Goal: Information Seeking & Learning: Learn about a topic

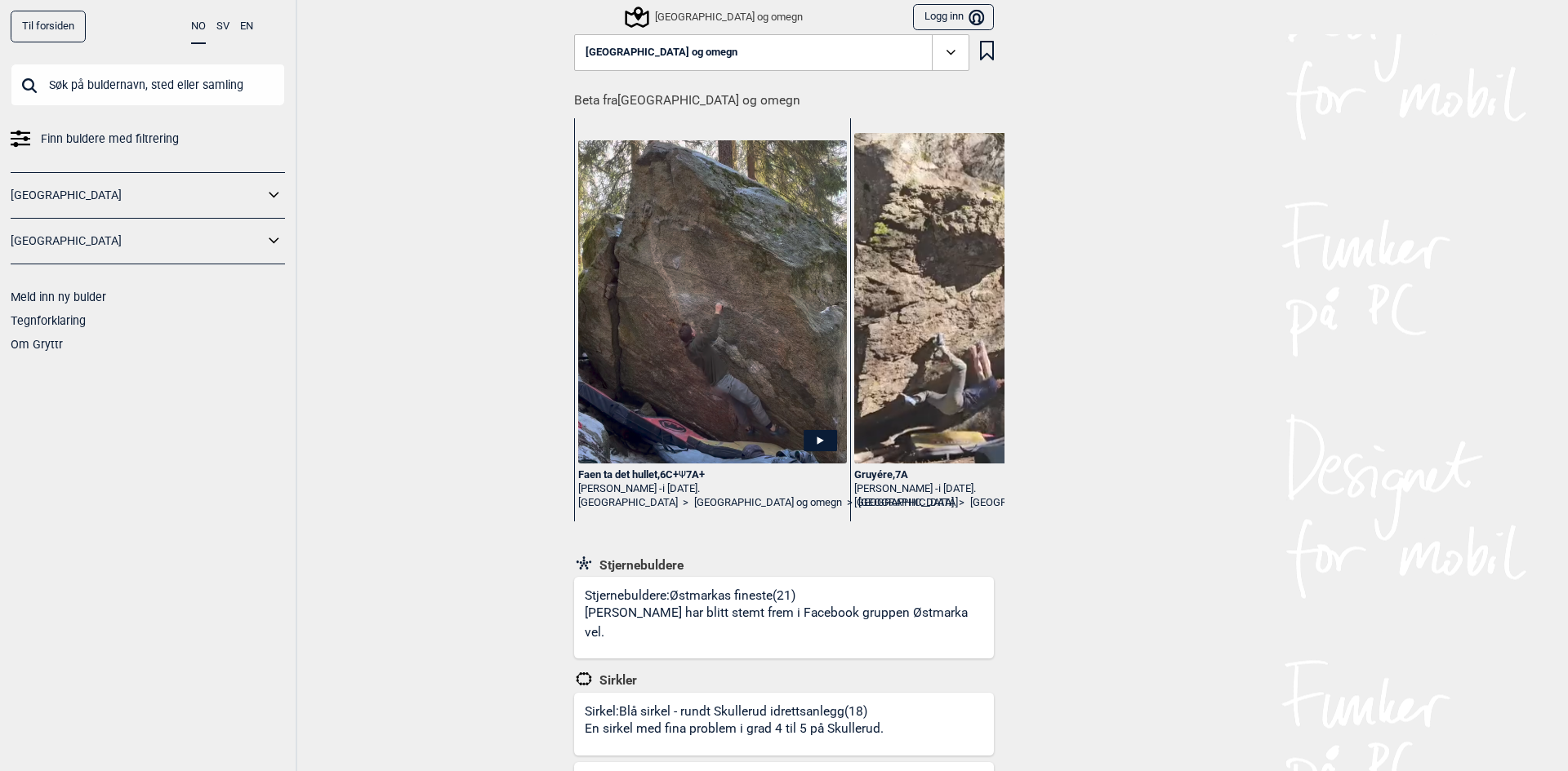
click at [942, 51] on icon at bounding box center [951, 52] width 19 height 18
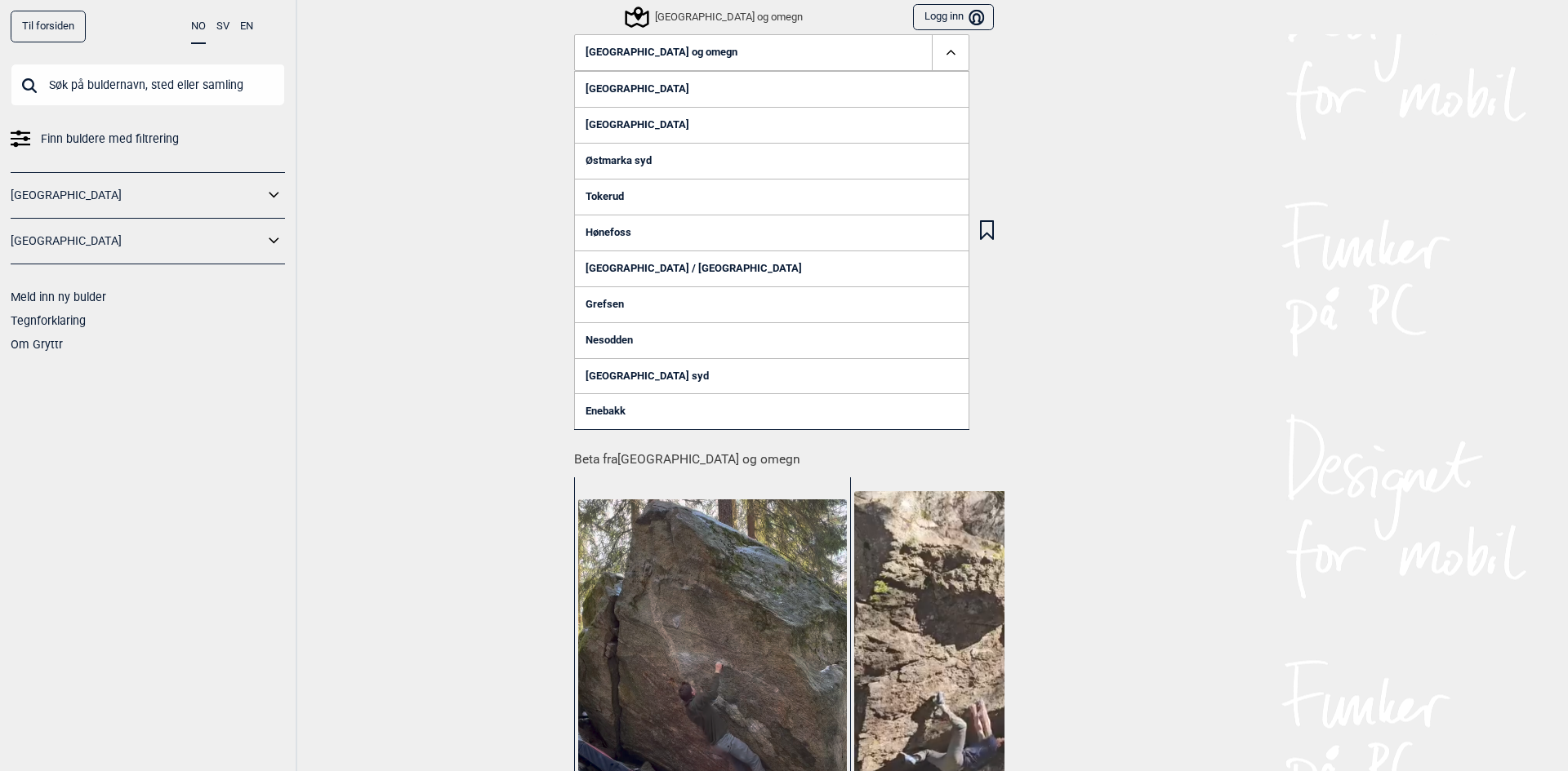
click at [641, 89] on link "[GEOGRAPHIC_DATA]" at bounding box center [771, 89] width 395 height 36
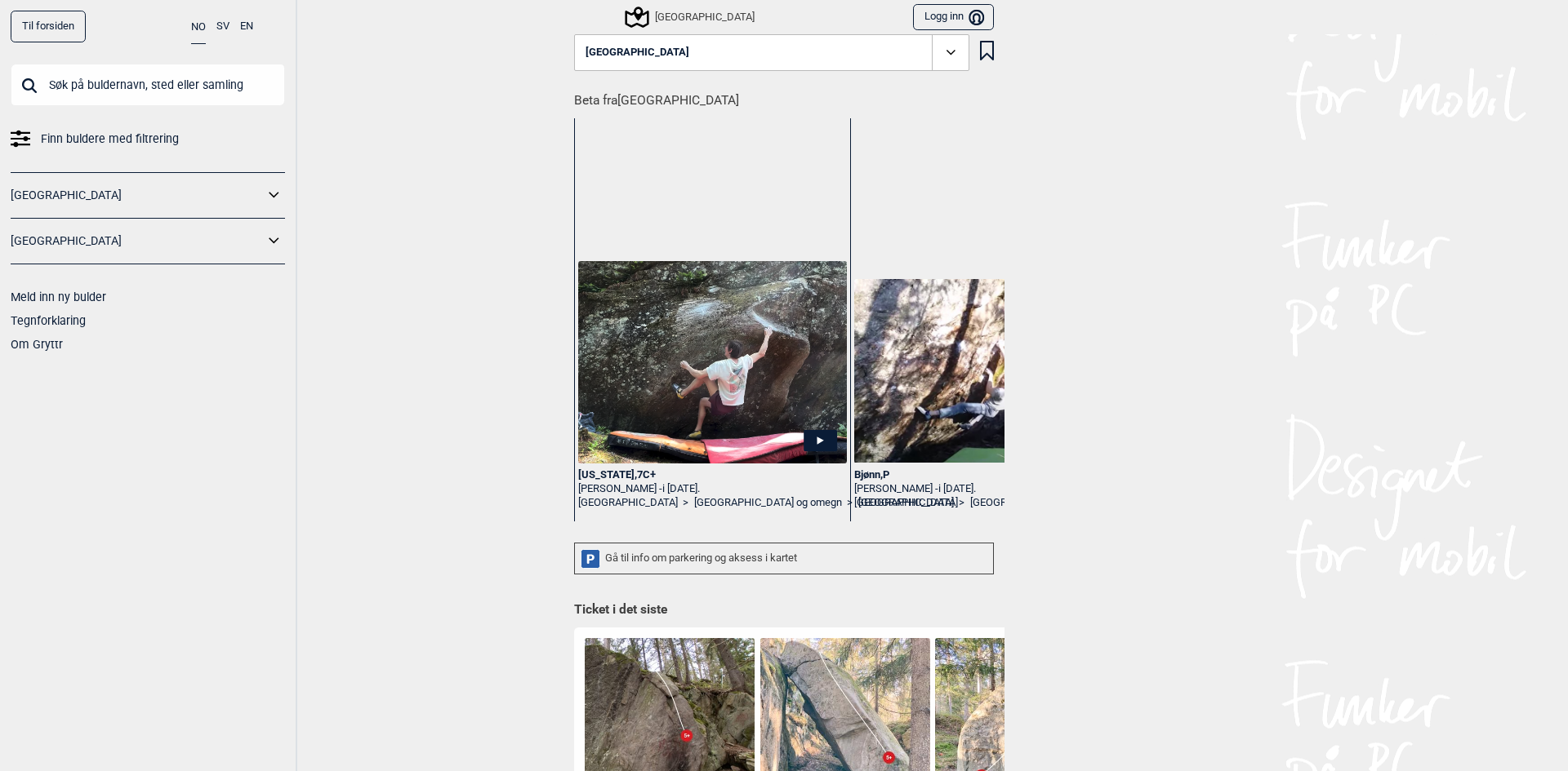
click at [740, 53] on button "Østmarka nord" at bounding box center [771, 53] width 395 height 38
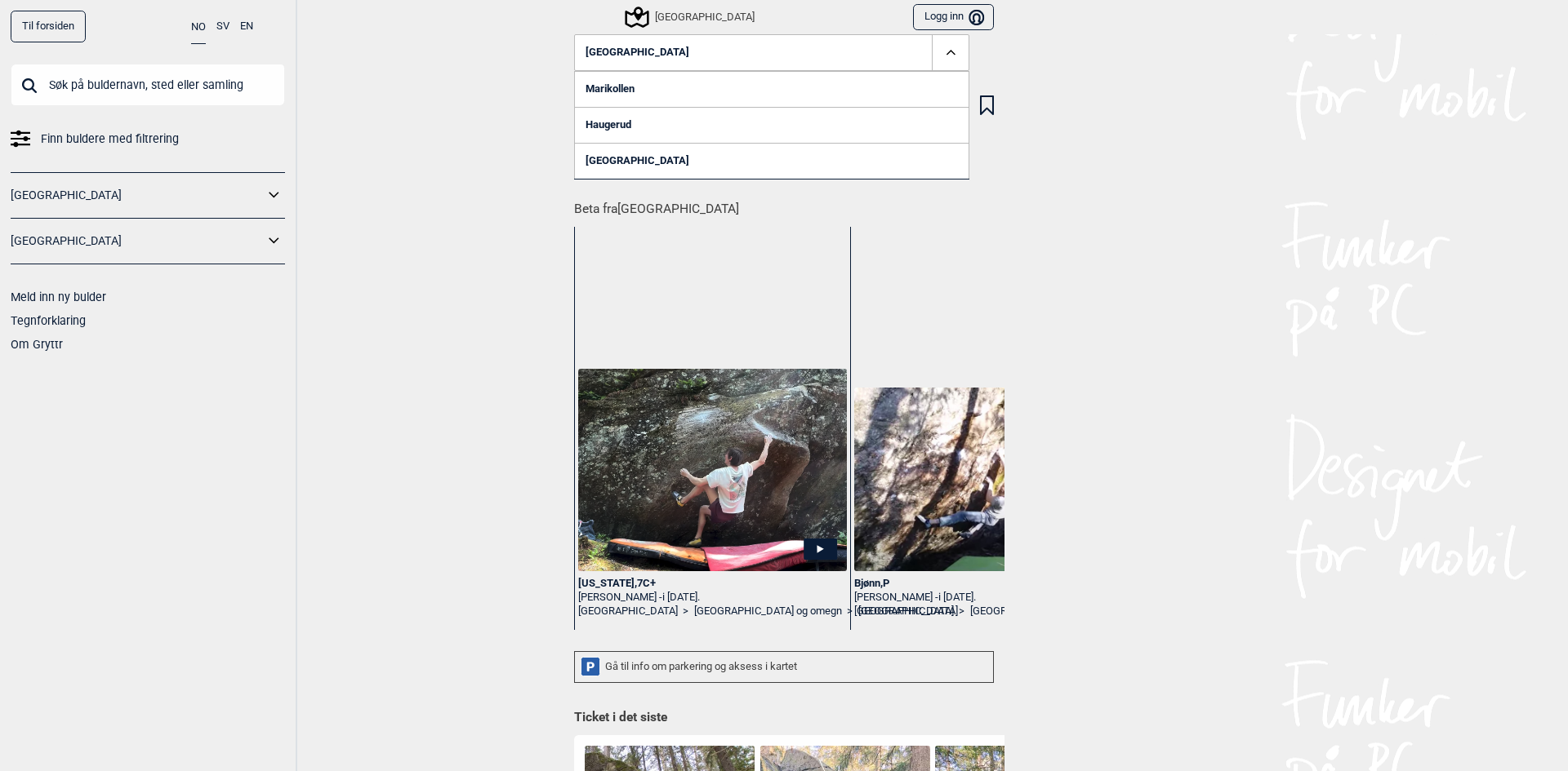
click at [732, 52] on button "Østmarka nord" at bounding box center [771, 53] width 395 height 38
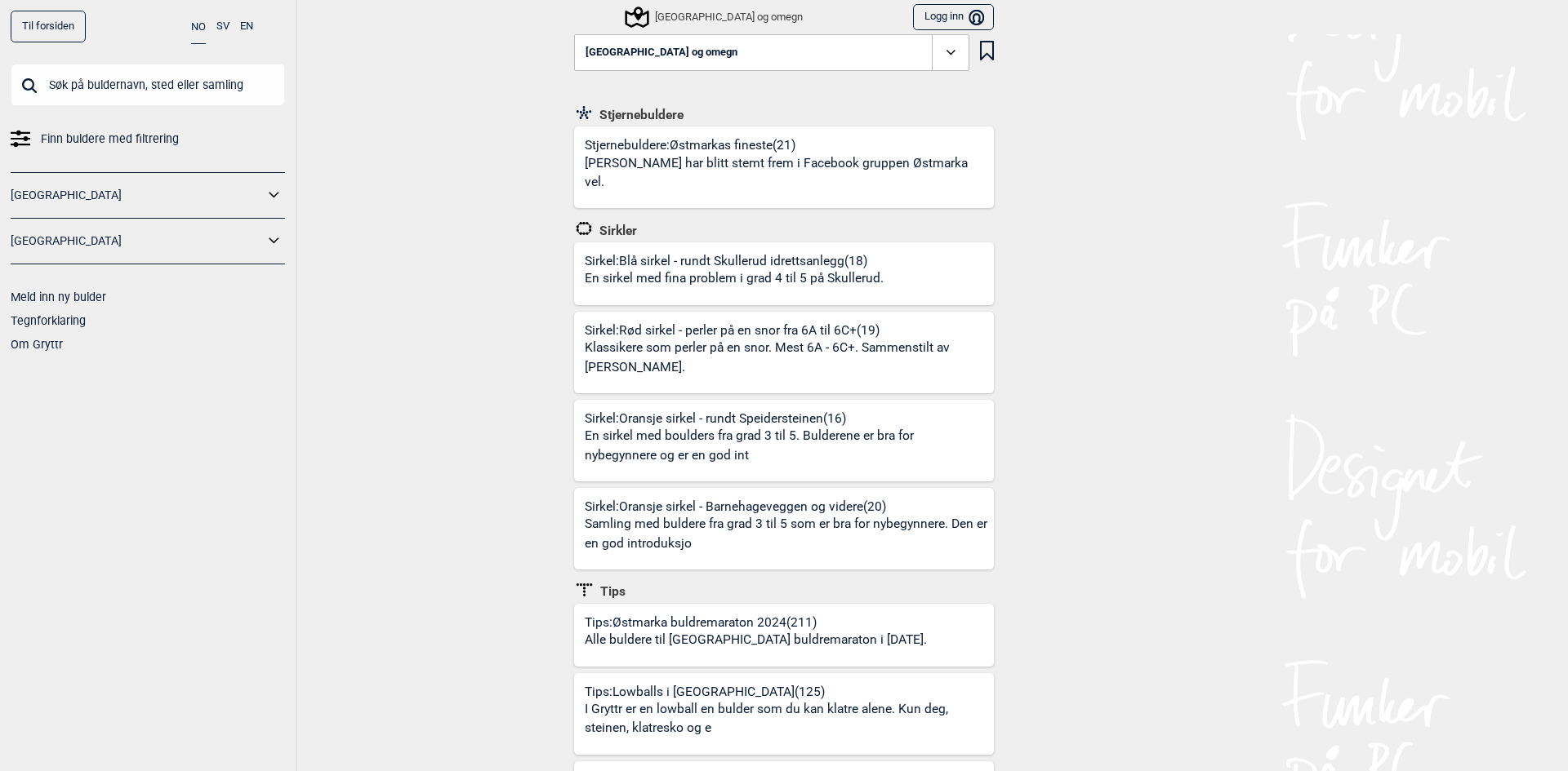
click at [950, 58] on icon at bounding box center [951, 52] width 19 height 18
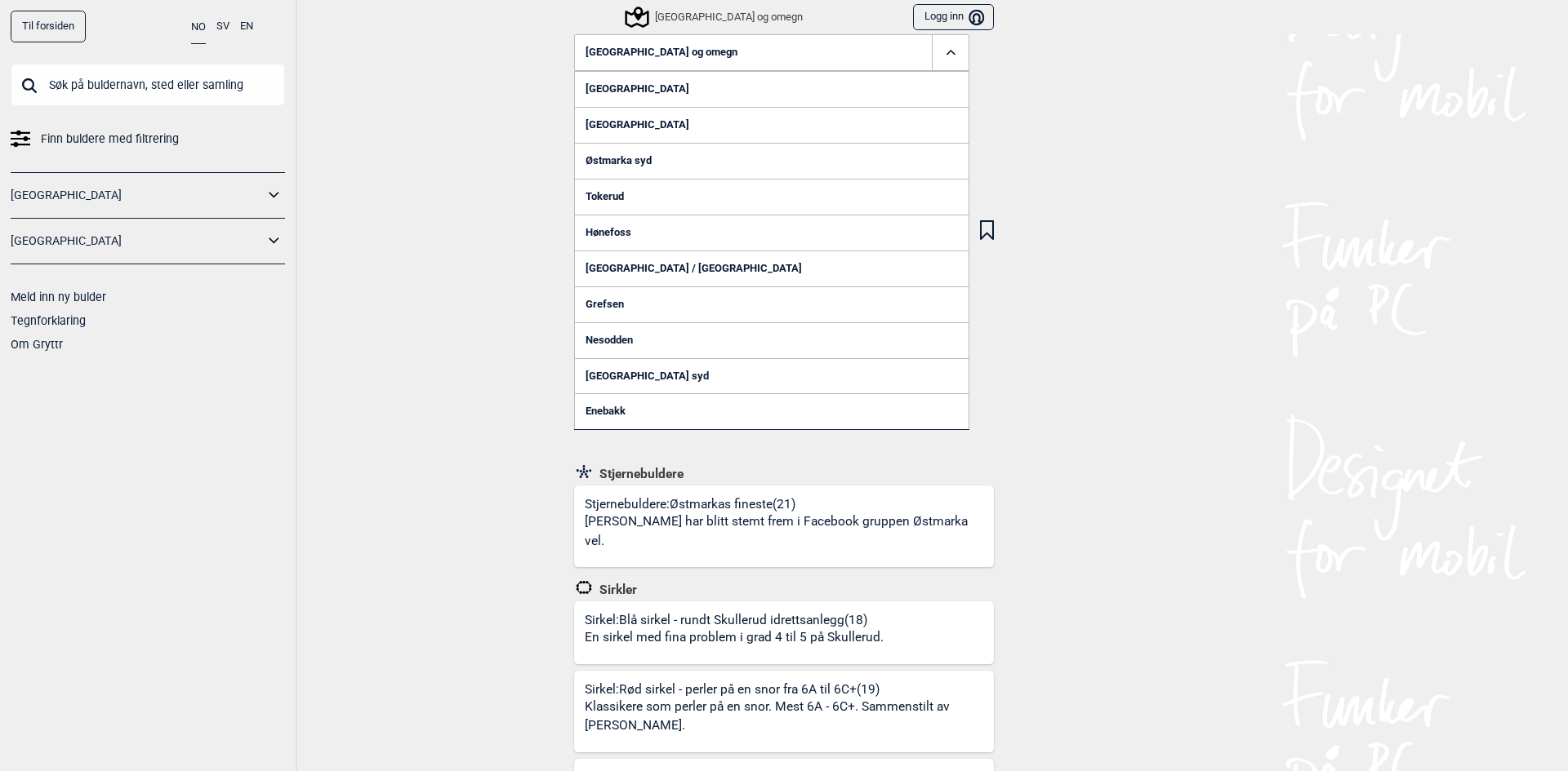
click at [647, 124] on link "[GEOGRAPHIC_DATA]" at bounding box center [771, 125] width 395 height 36
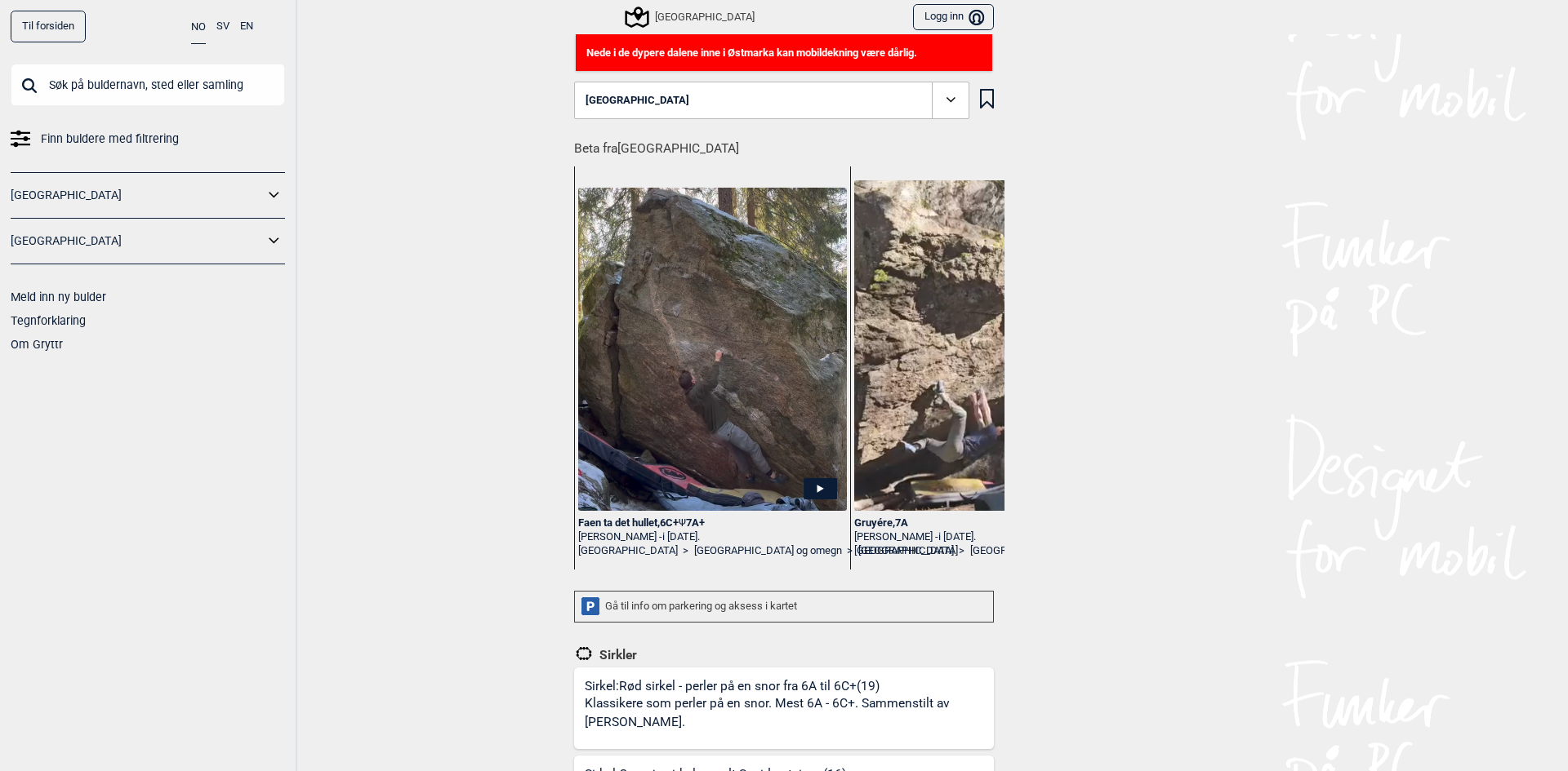
click at [932, 92] on span at bounding box center [951, 100] width 38 height 38
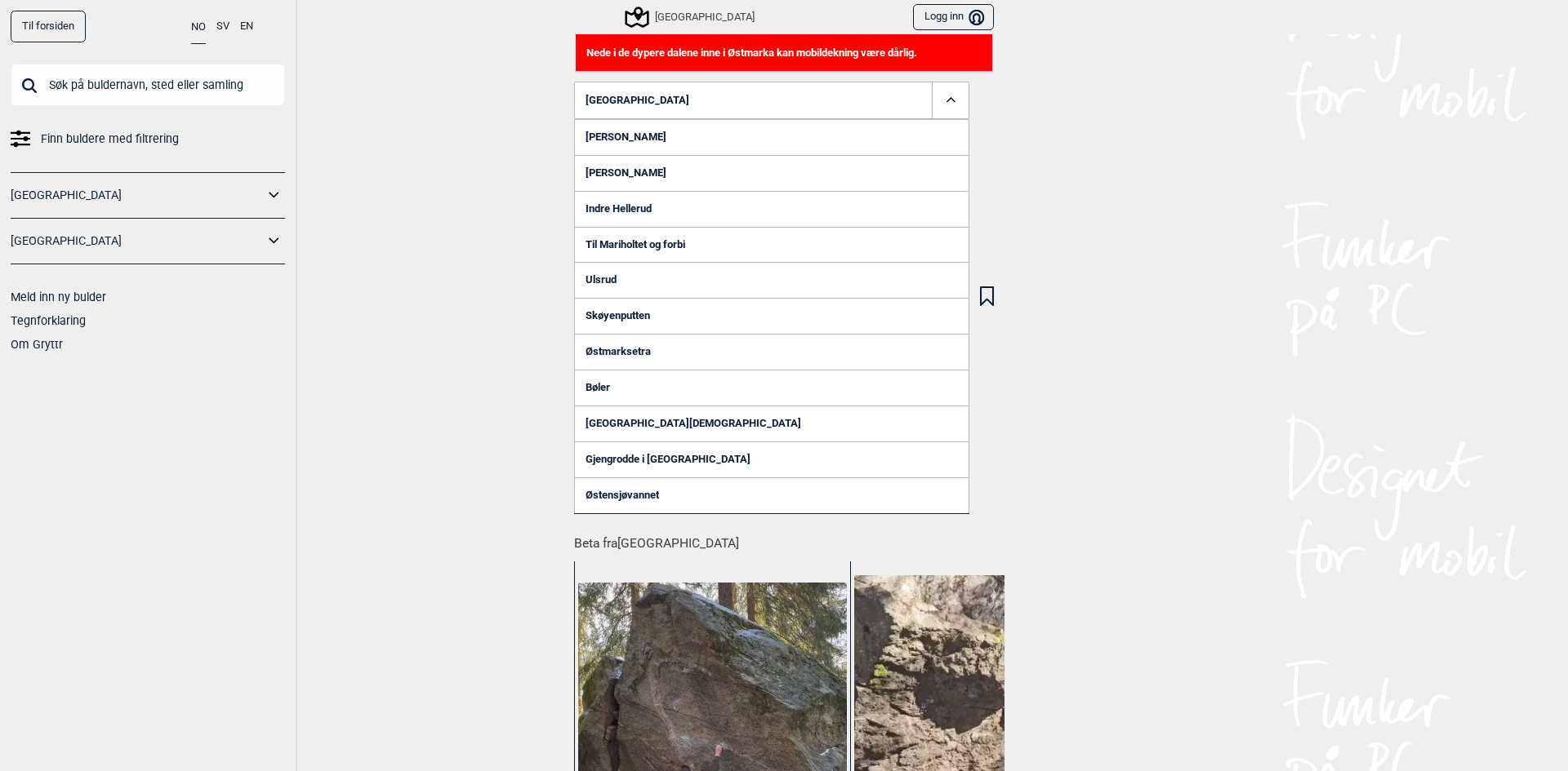
click at [604, 384] on link "Bøler" at bounding box center [771, 387] width 395 height 36
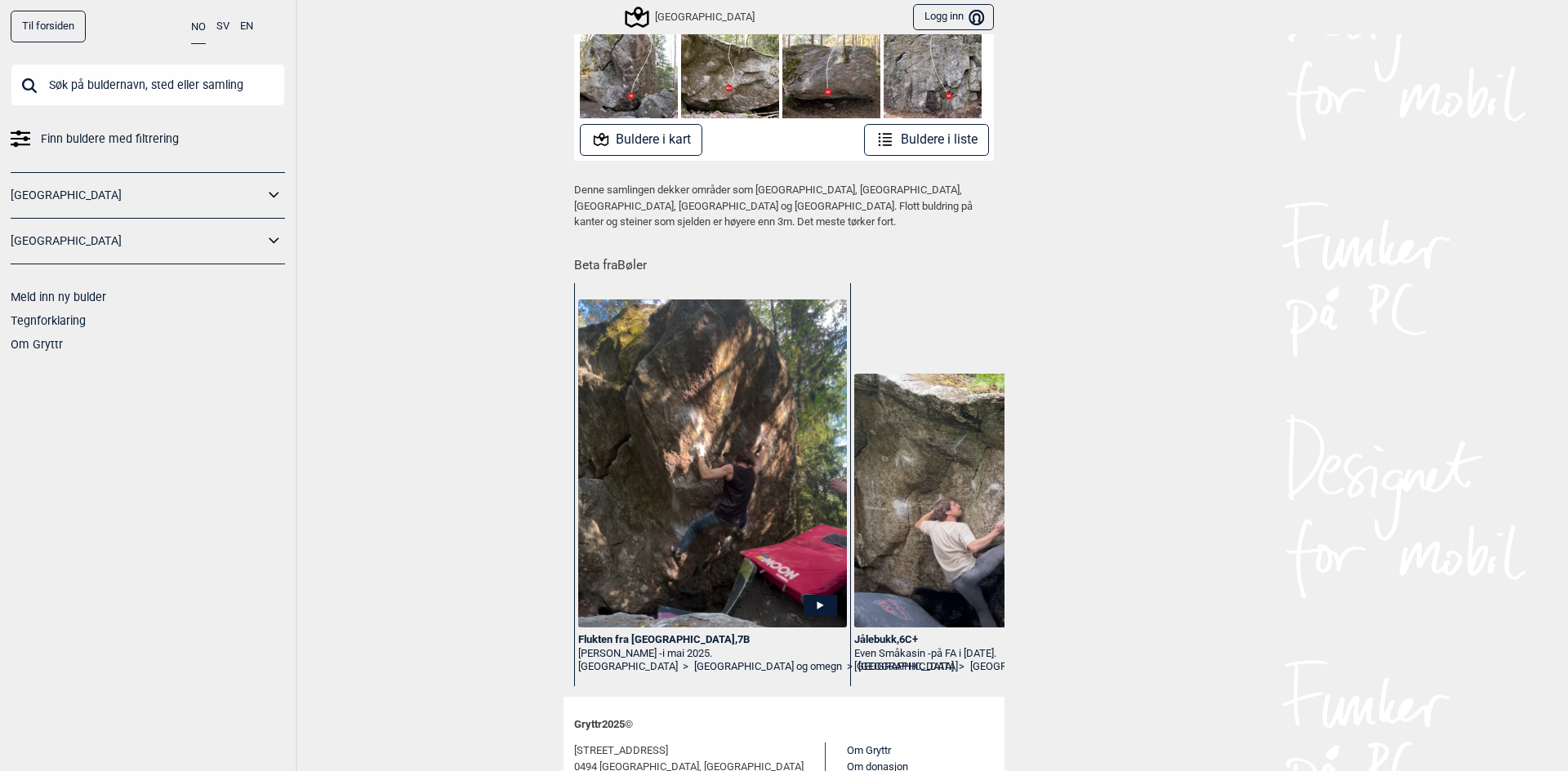
scroll to position [326, 0]
click at [897, 143] on button "Buldere i liste" at bounding box center [926, 139] width 125 height 32
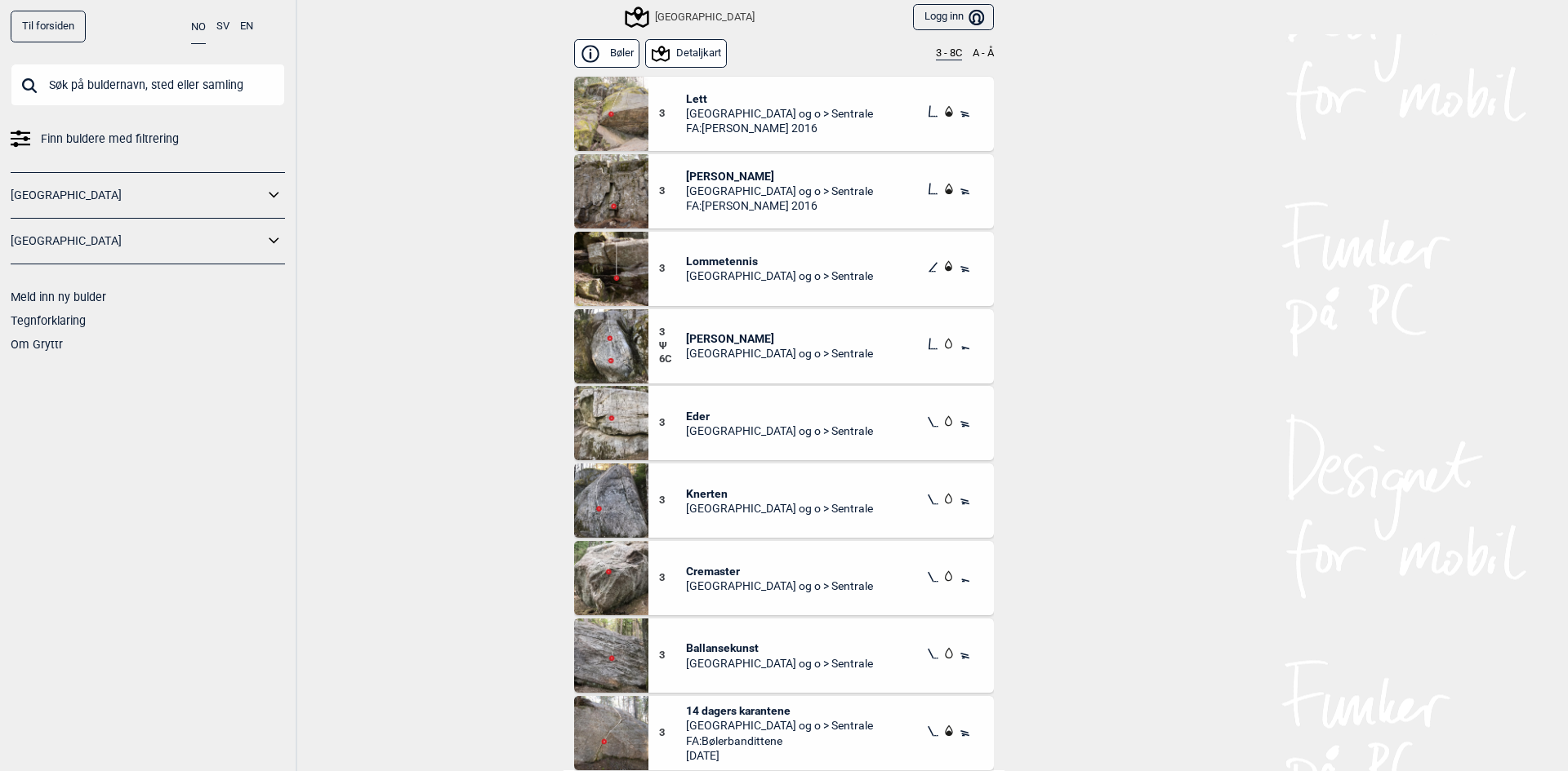
click at [952, 56] on button "3 - 8C" at bounding box center [949, 54] width 26 height 13
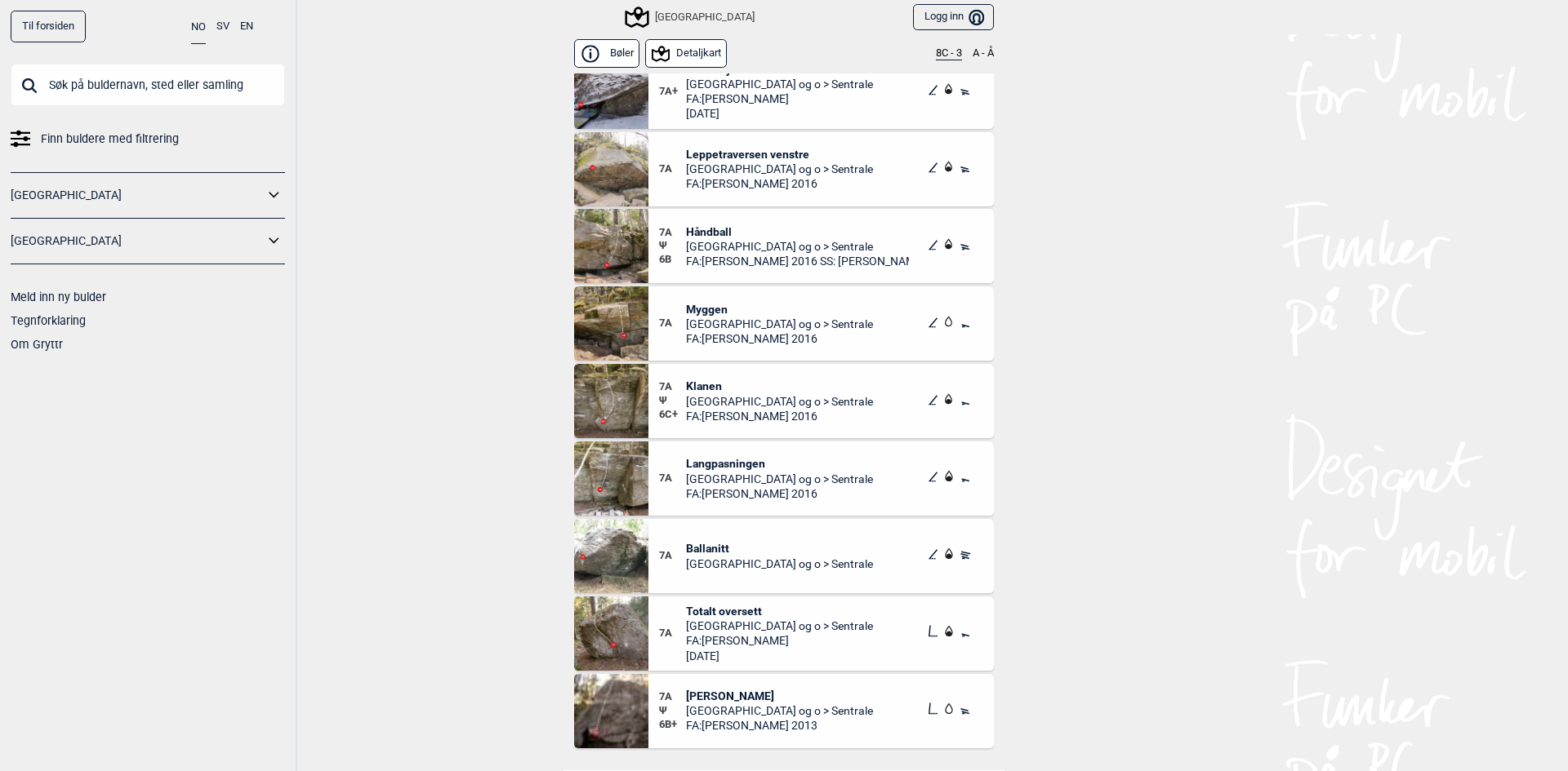
scroll to position [1551, 0]
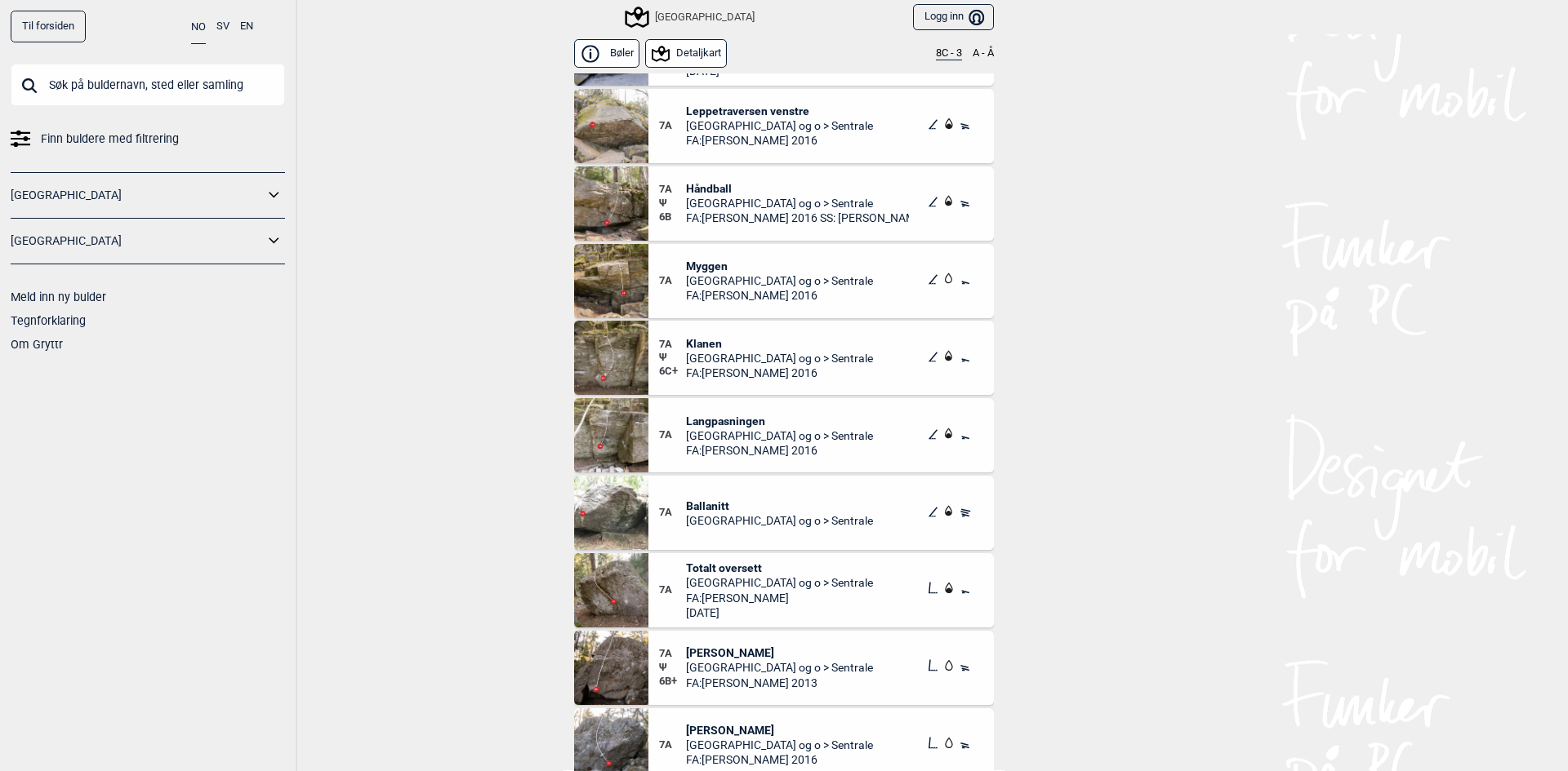
click at [696, 339] on span "Klanen" at bounding box center [779, 343] width 187 height 15
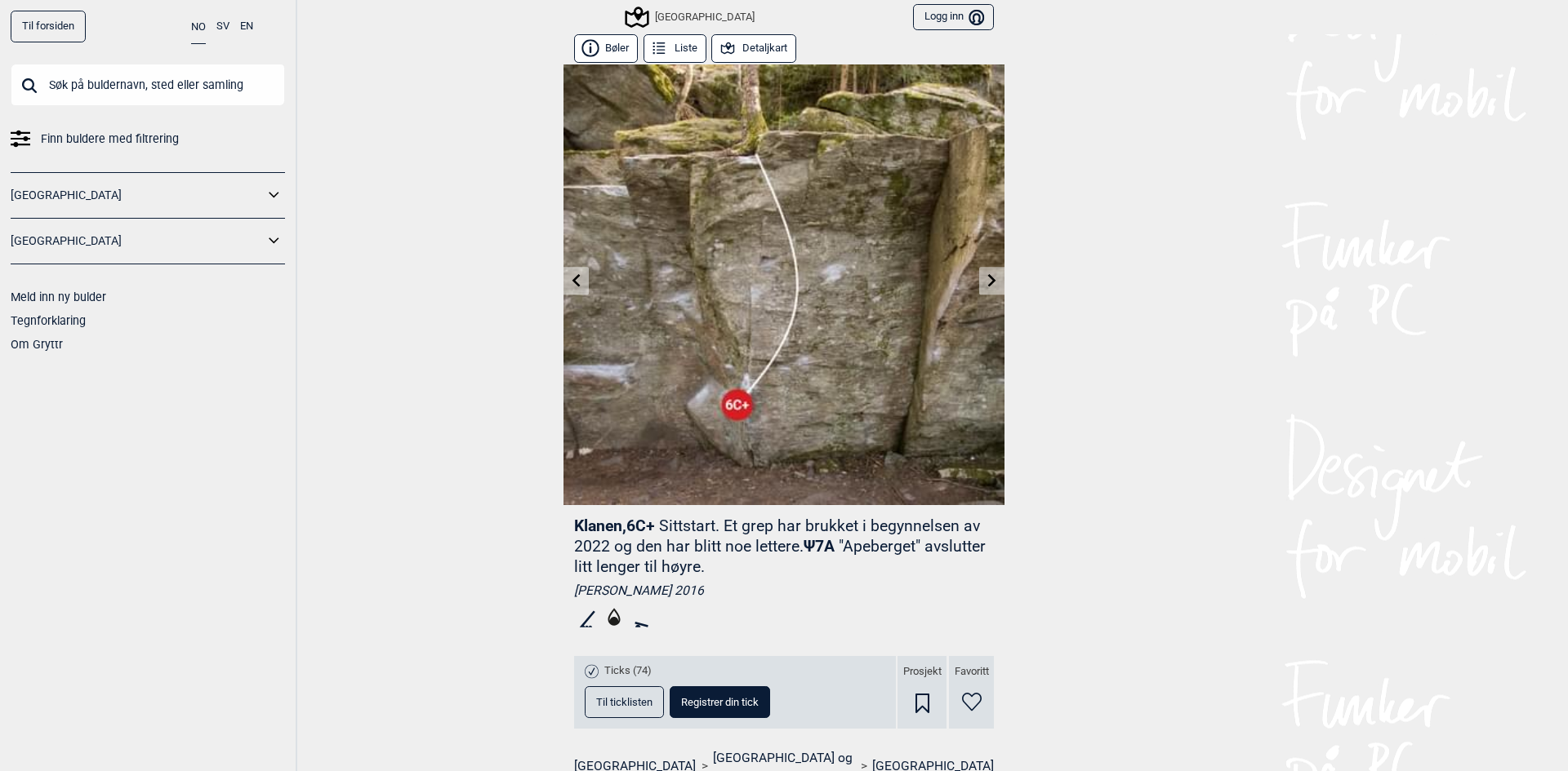
click at [979, 284] on link at bounding box center [991, 281] width 25 height 27
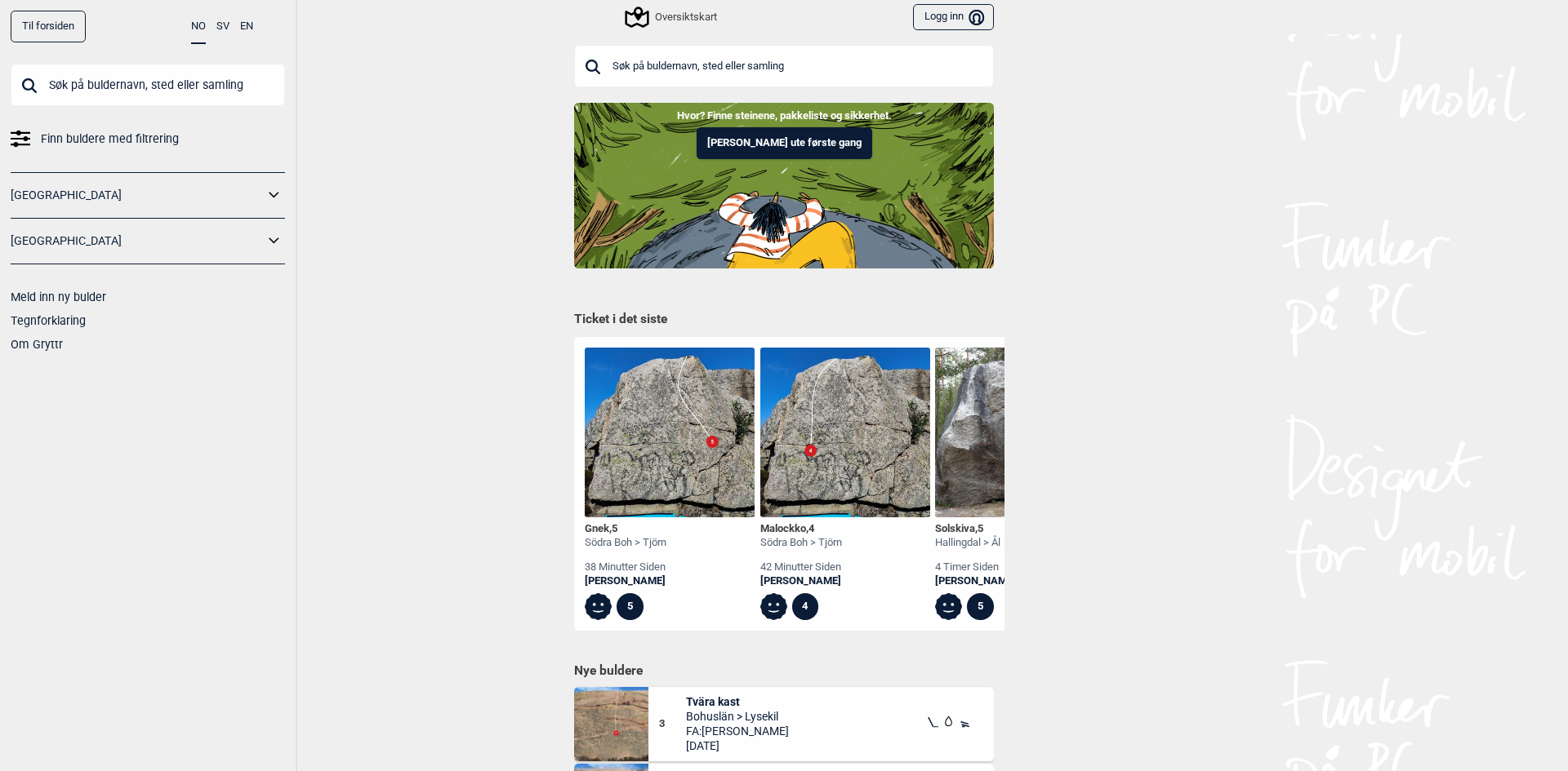
click at [269, 195] on icon at bounding box center [275, 196] width 21 height 23
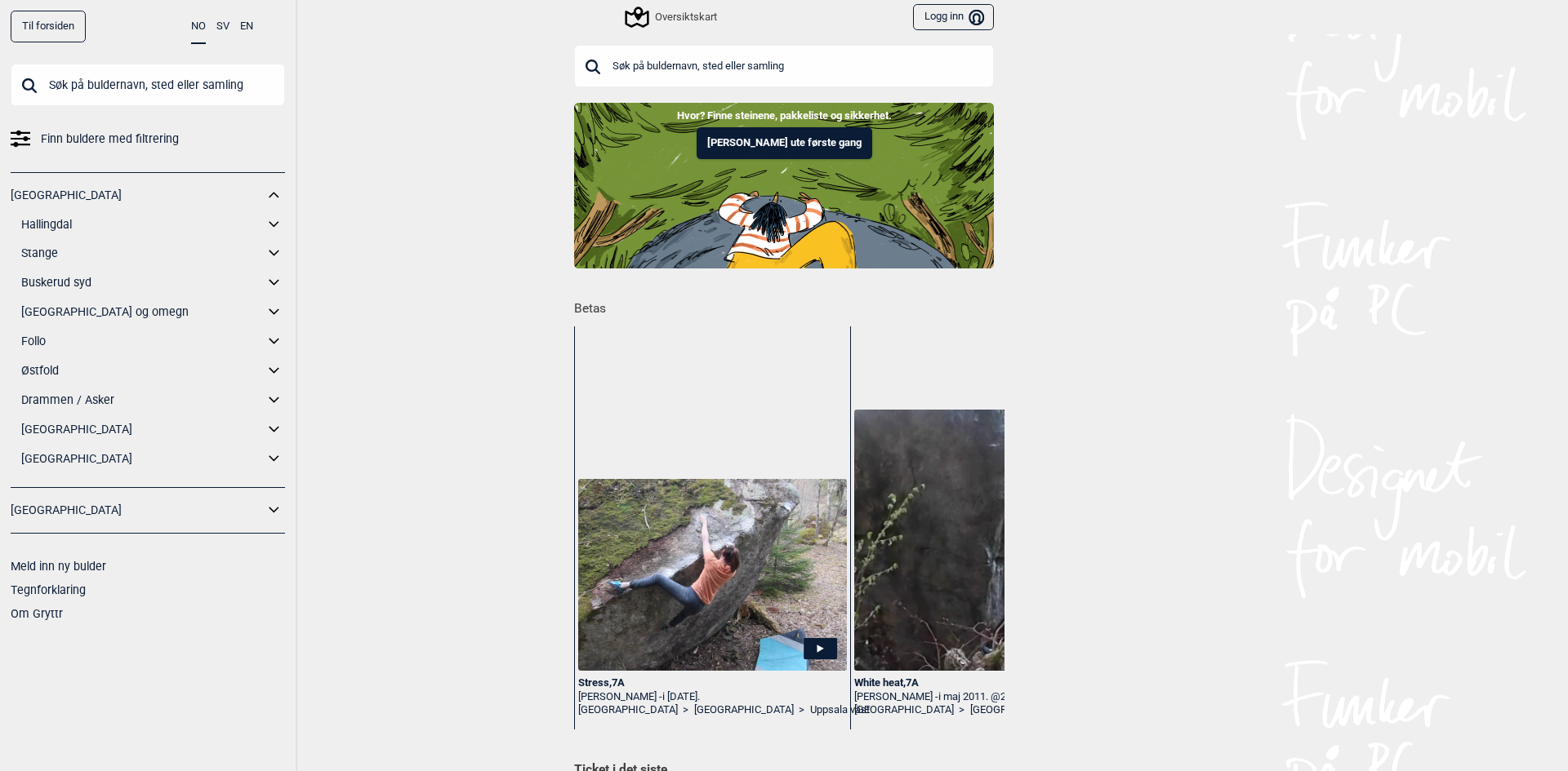
click at [272, 312] on icon at bounding box center [274, 312] width 10 height 6
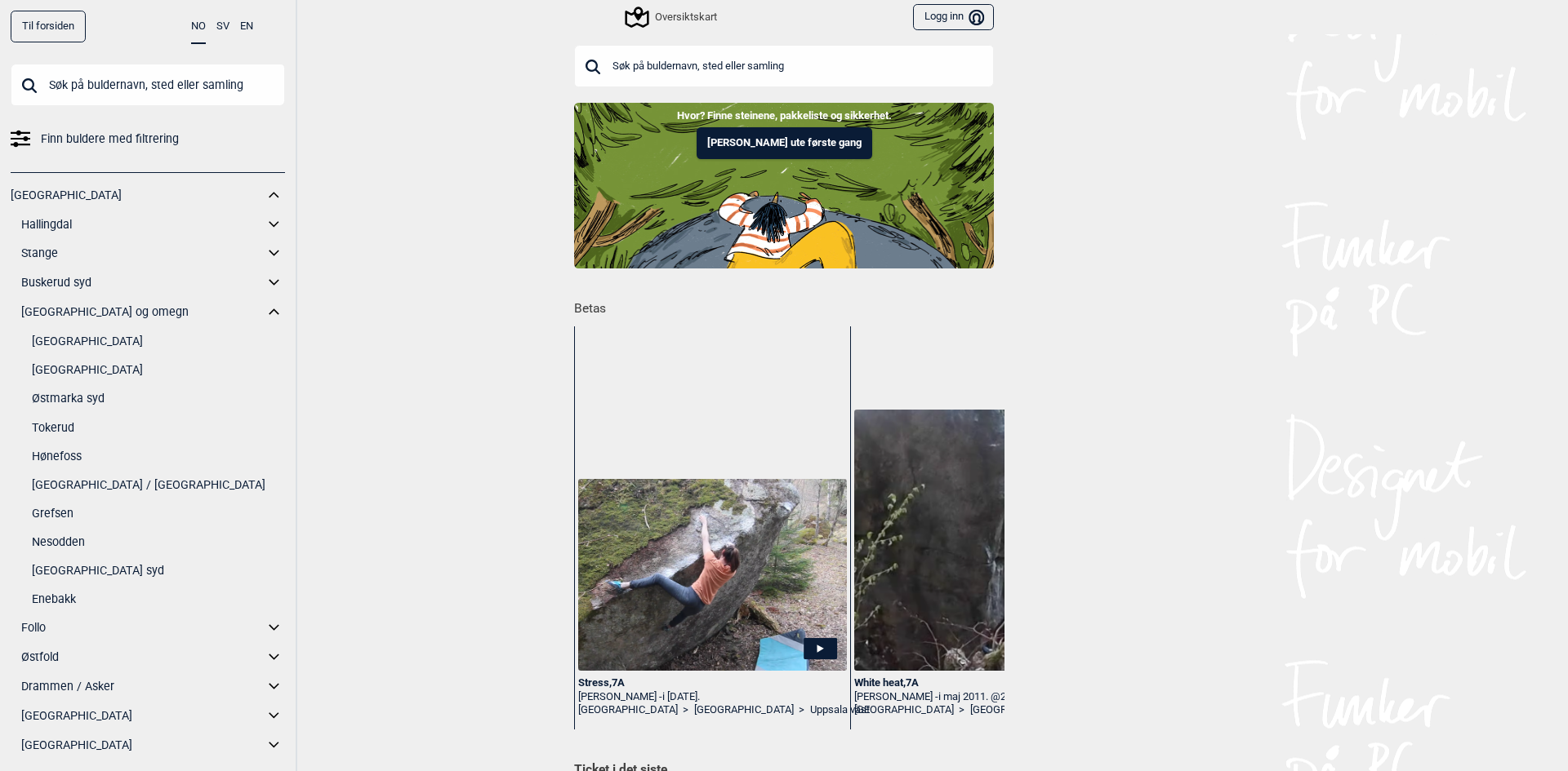
click at [100, 399] on link "Østmarka syd" at bounding box center [159, 398] width 253 height 23
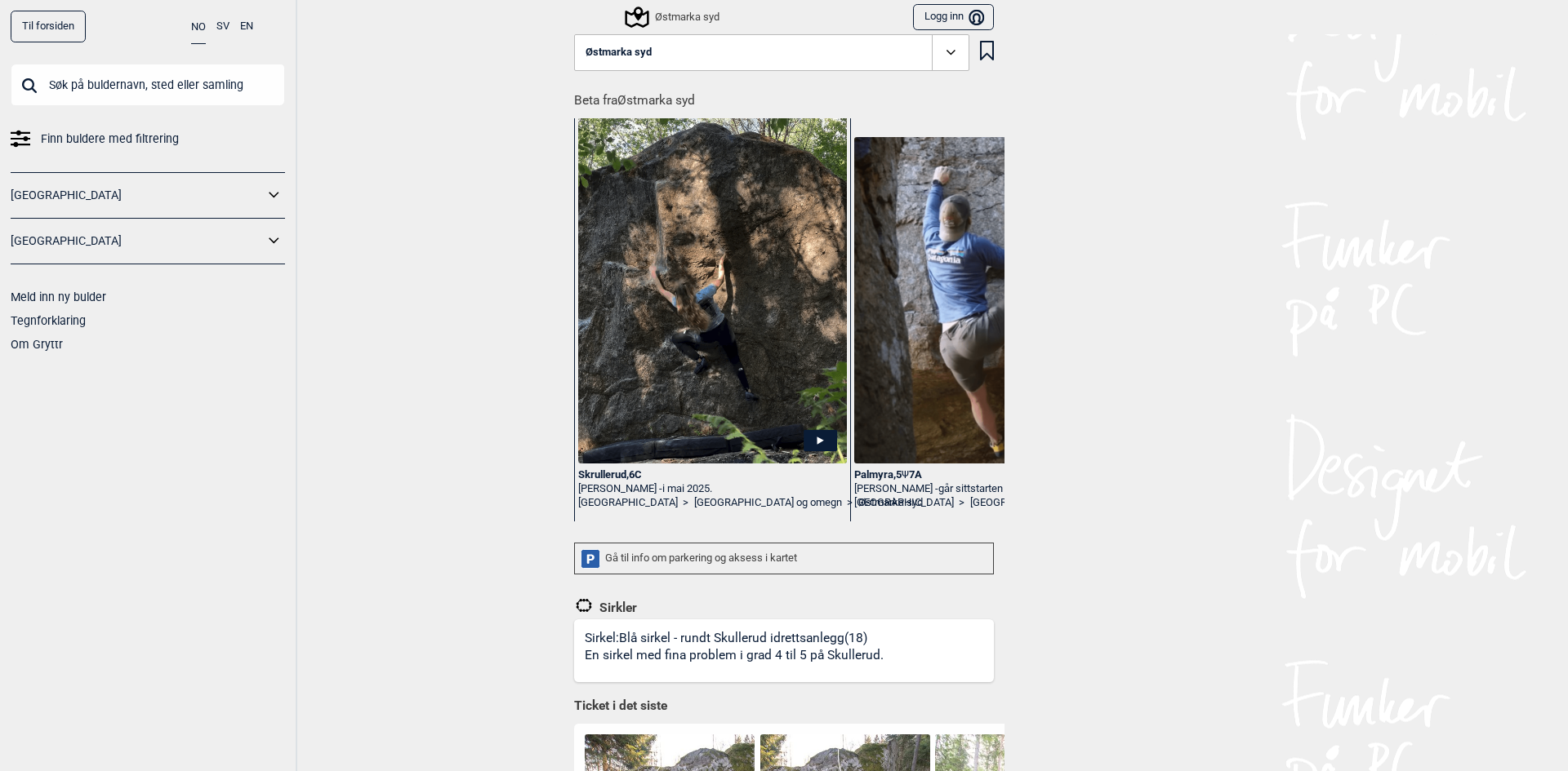
click at [932, 48] on span at bounding box center [951, 53] width 38 height 38
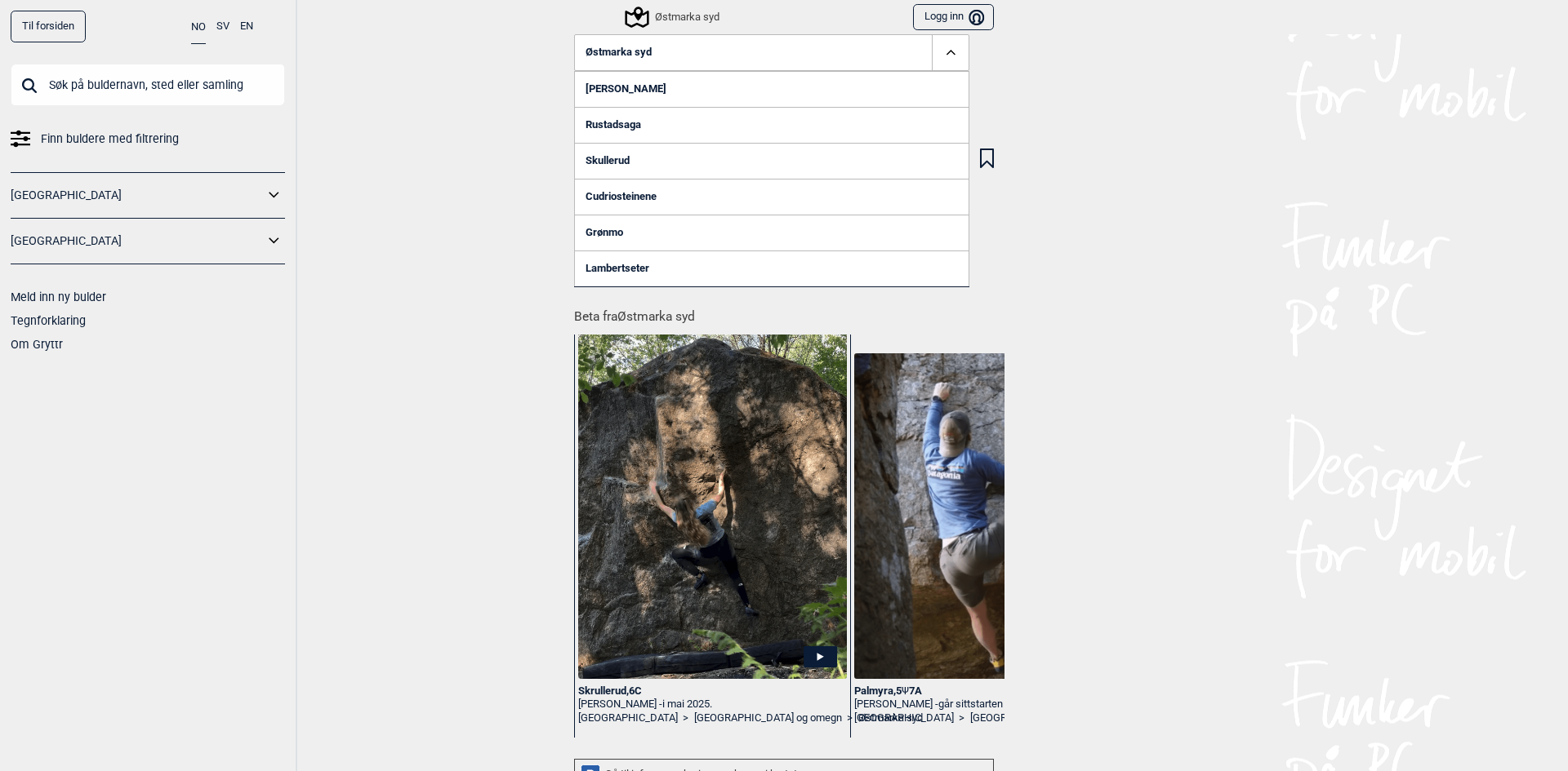
click at [609, 156] on link "Skullerud" at bounding box center [771, 161] width 395 height 36
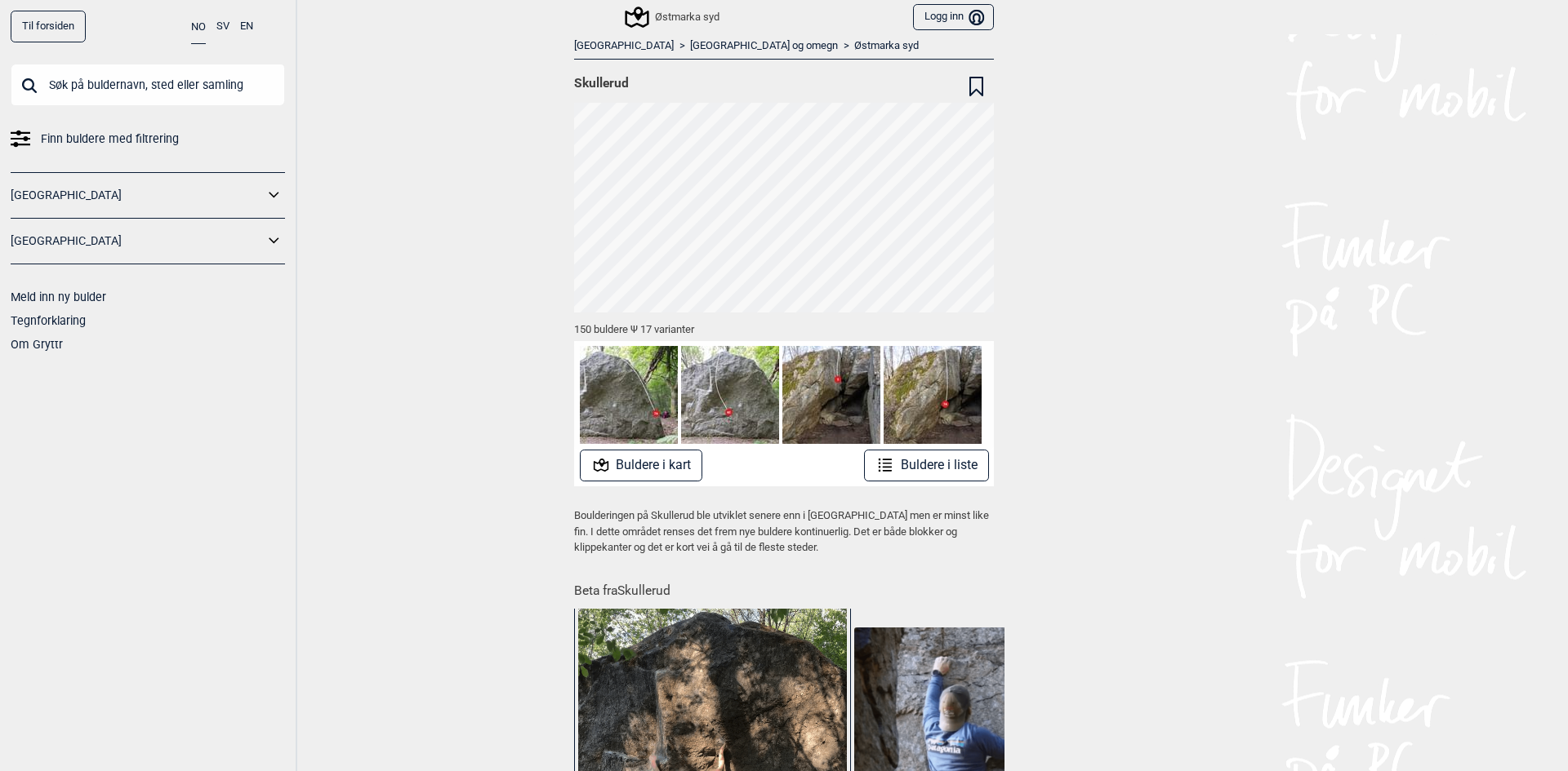
click at [909, 465] on button "Buldere i liste" at bounding box center [926, 465] width 125 height 32
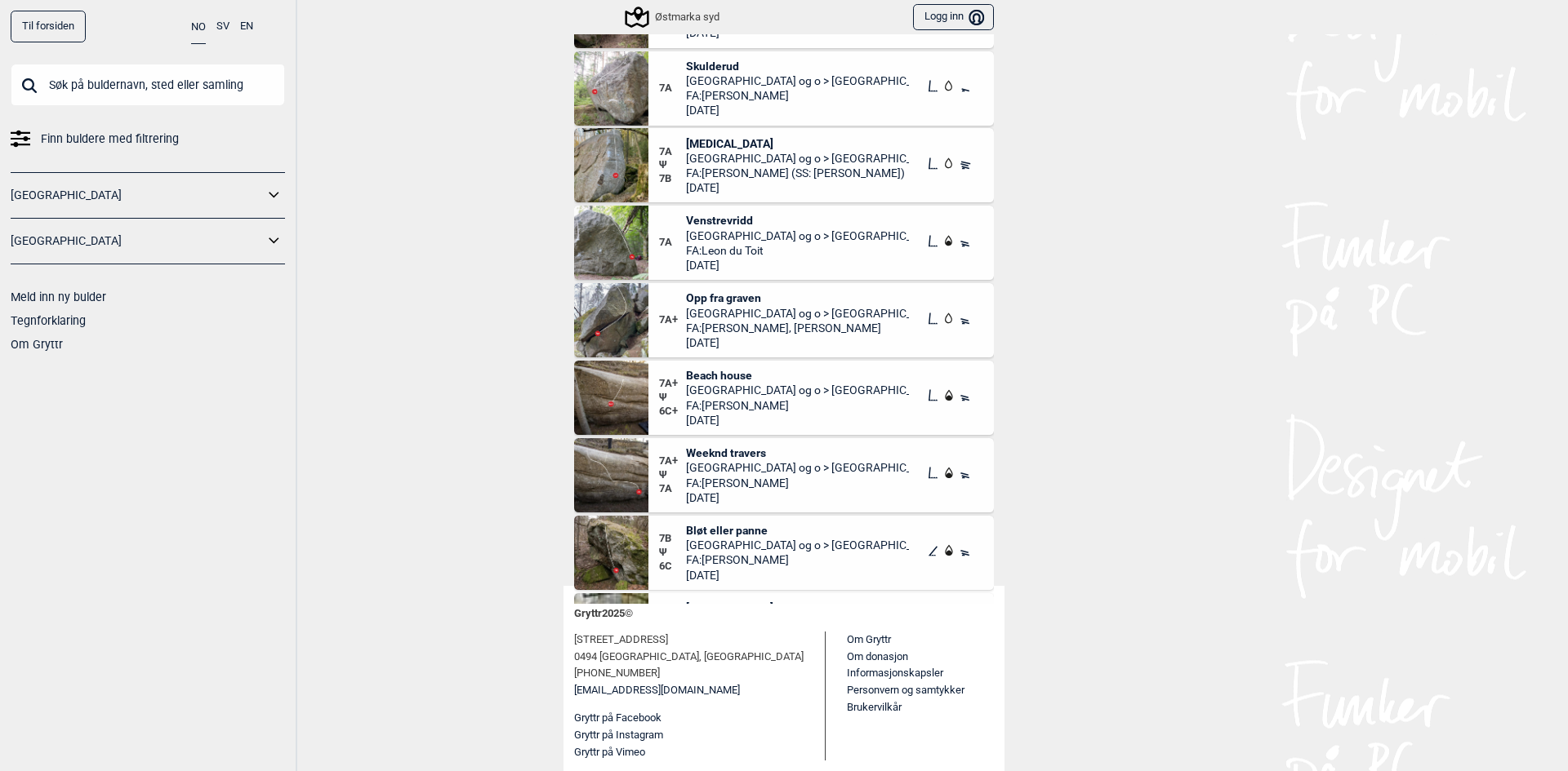
scroll to position [11474, 0]
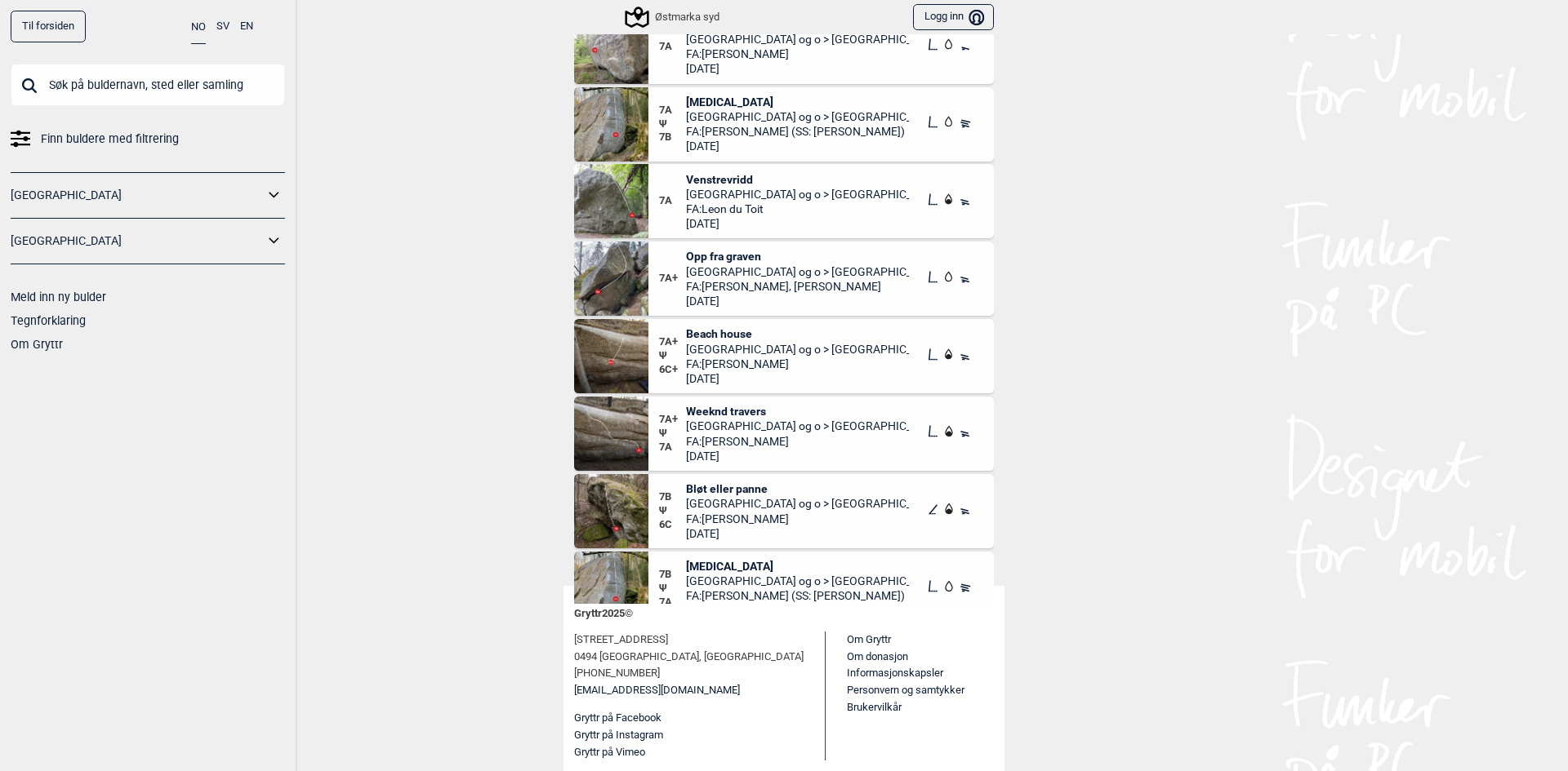
click at [717, 485] on span "Bløt eller panne" at bounding box center [798, 489] width 224 height 15
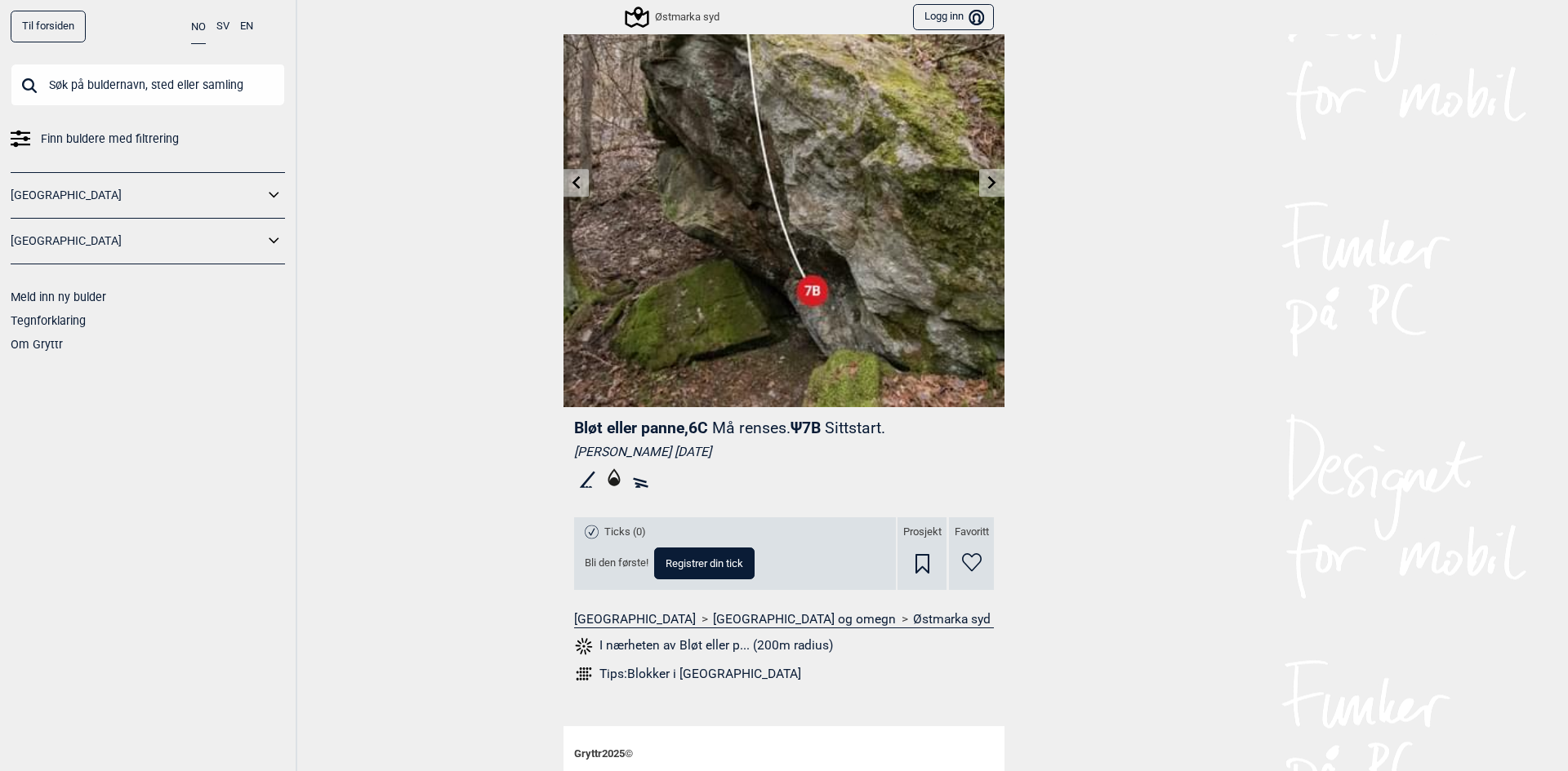
scroll to position [76, 0]
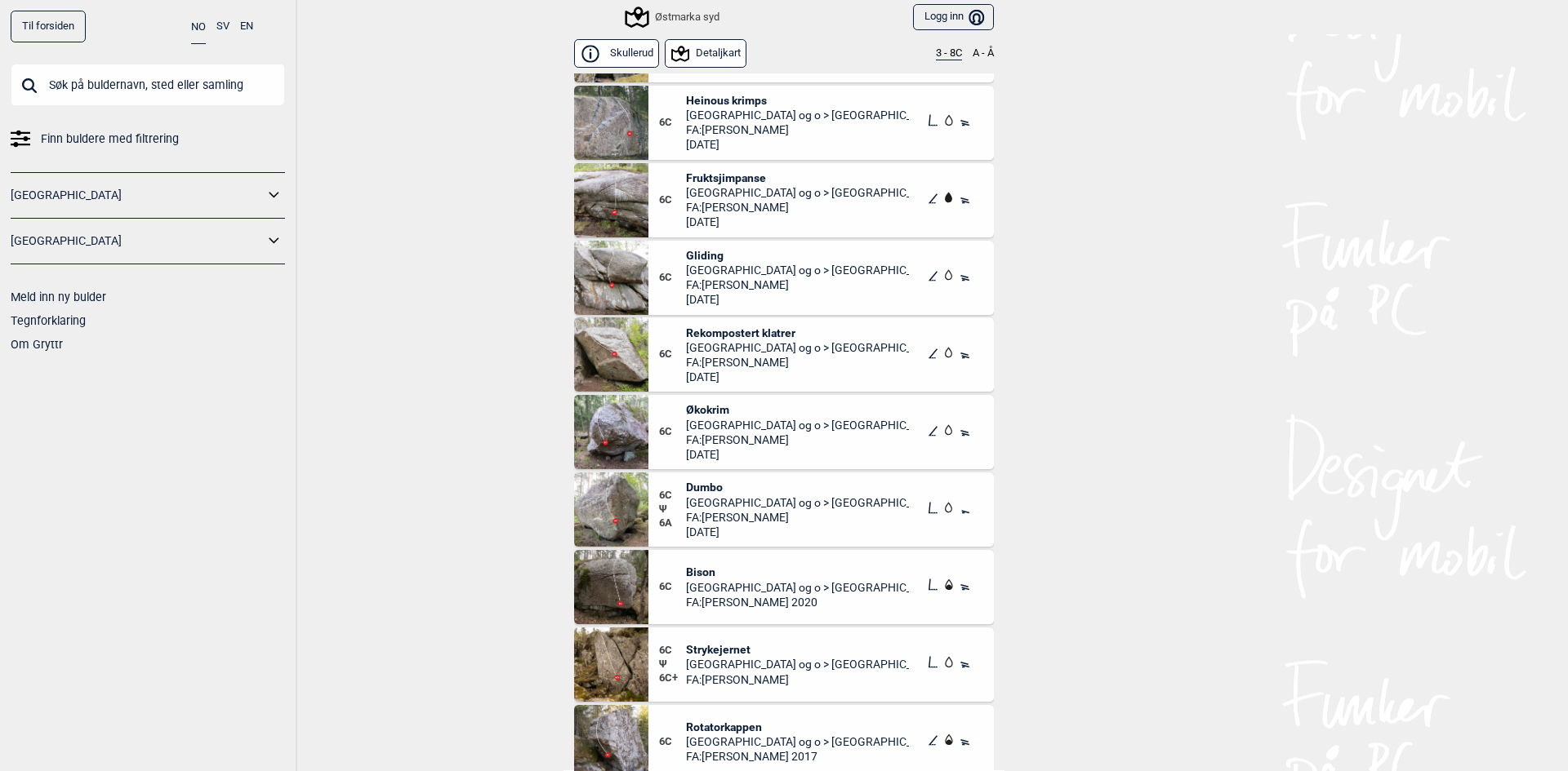
scroll to position [9521, 0]
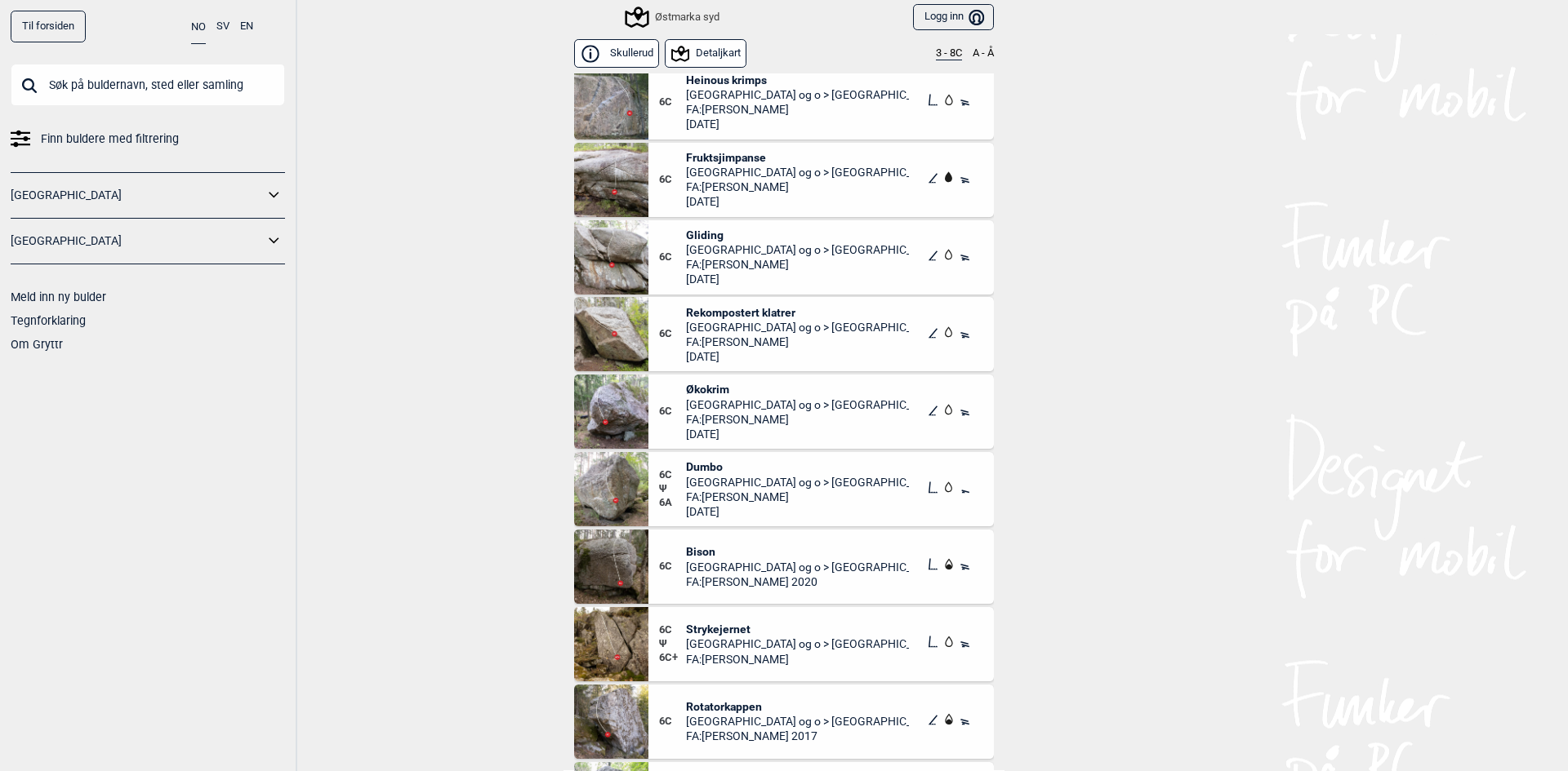
click at [702, 385] on span "Økokrim" at bounding box center [798, 388] width 224 height 15
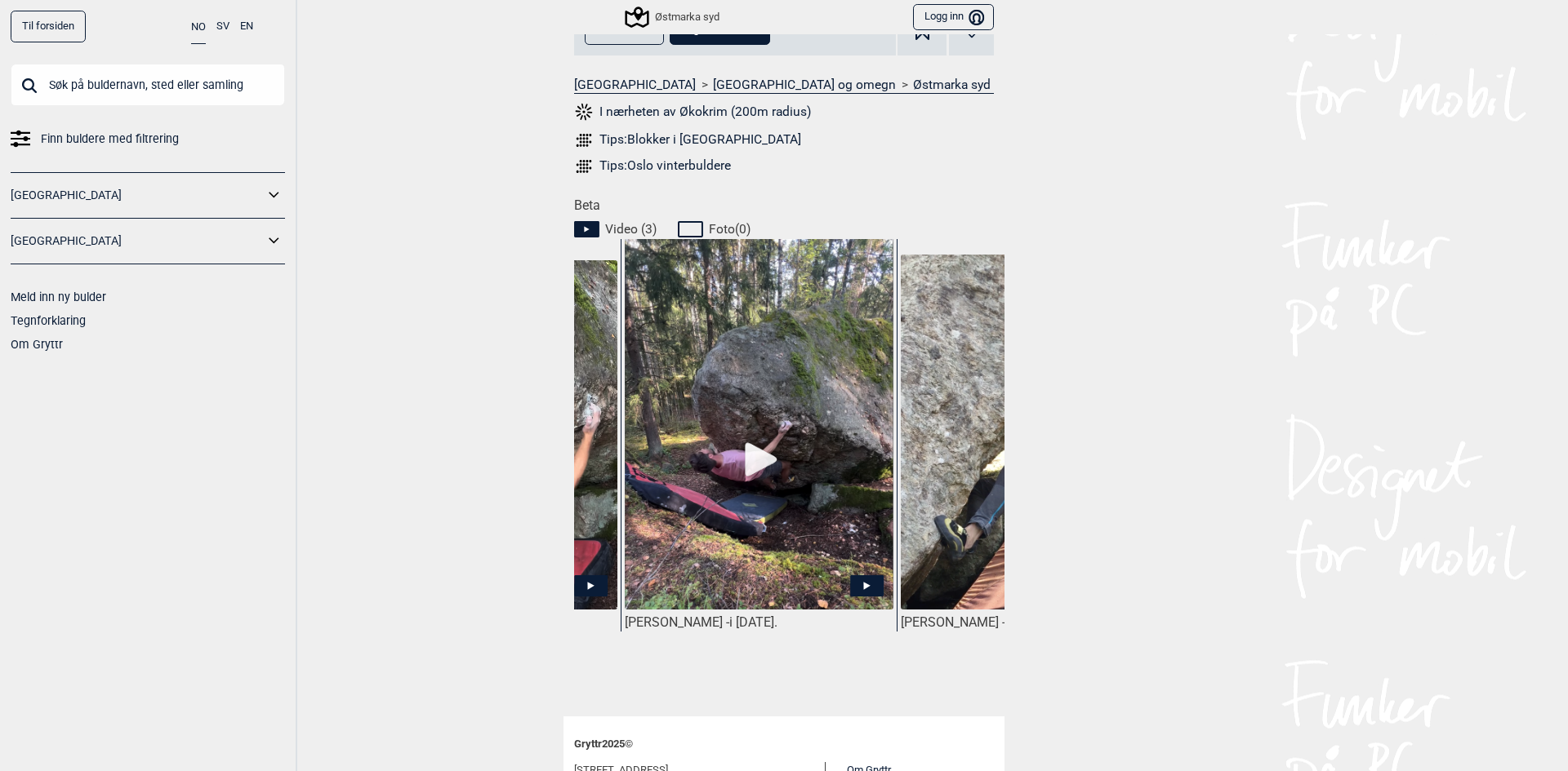
scroll to position [0, 215]
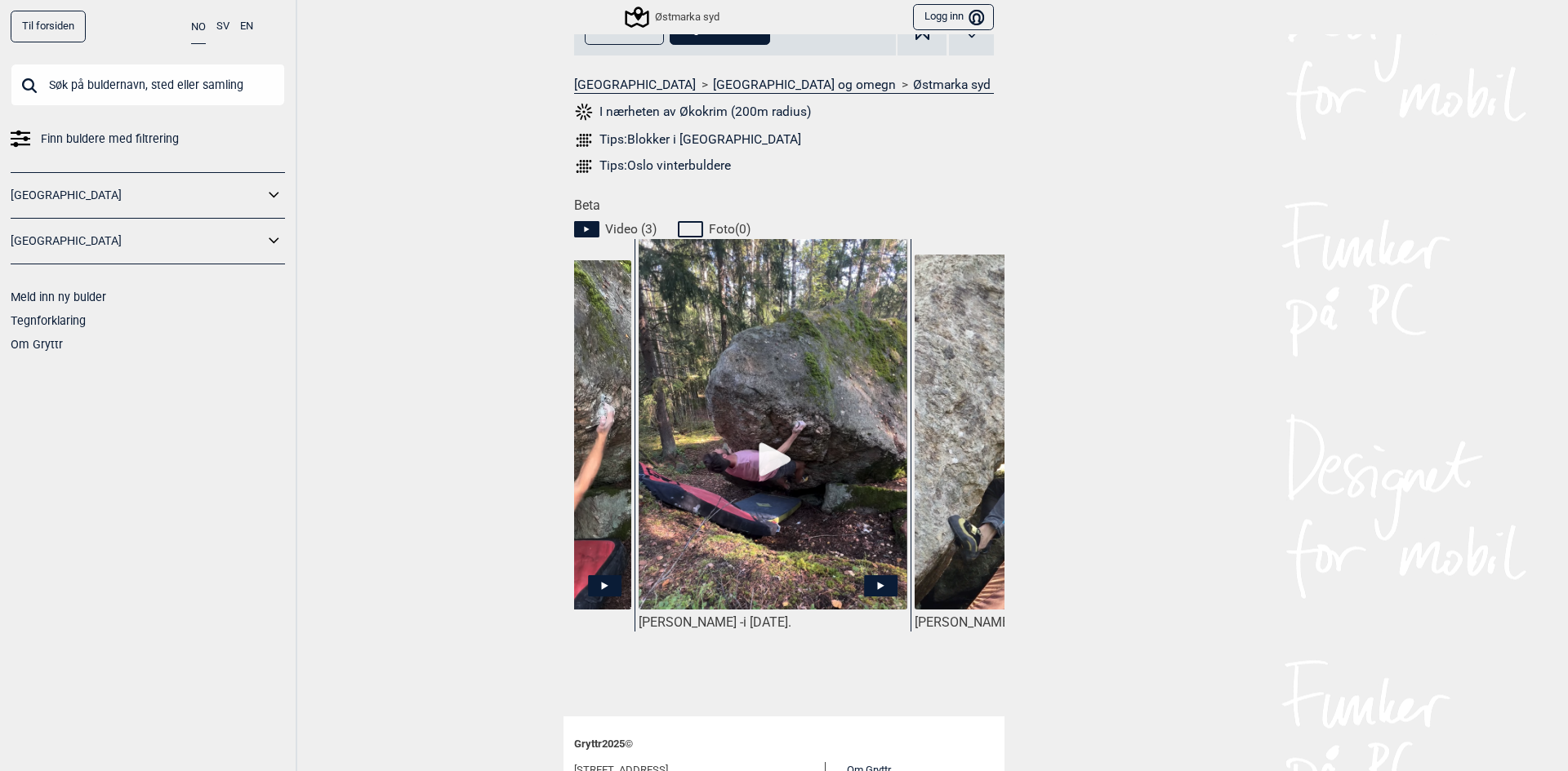
click at [765, 453] on img at bounding box center [773, 434] width 269 height 391
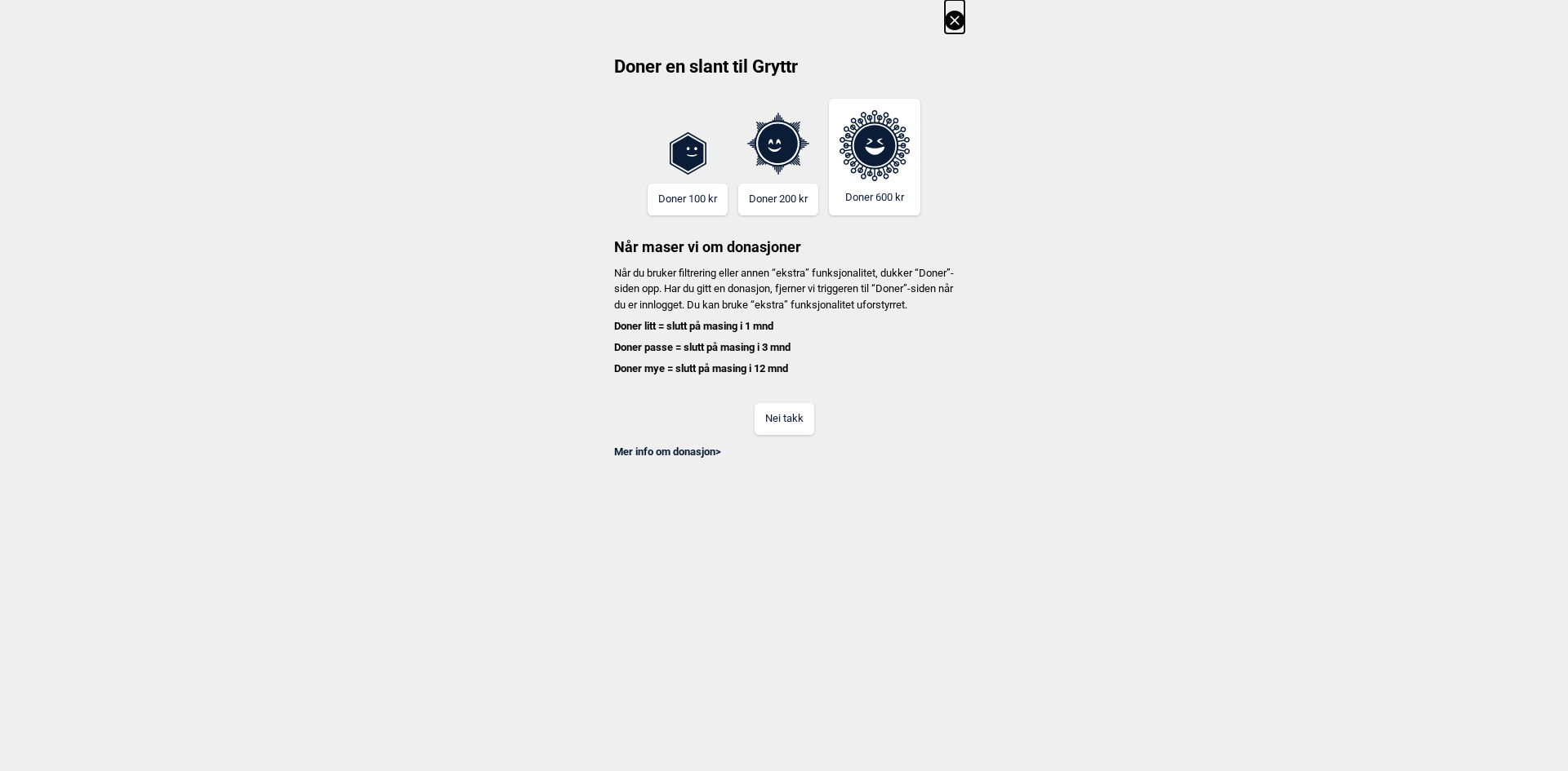
click at [793, 435] on button "Nei takk" at bounding box center [784, 419] width 59 height 32
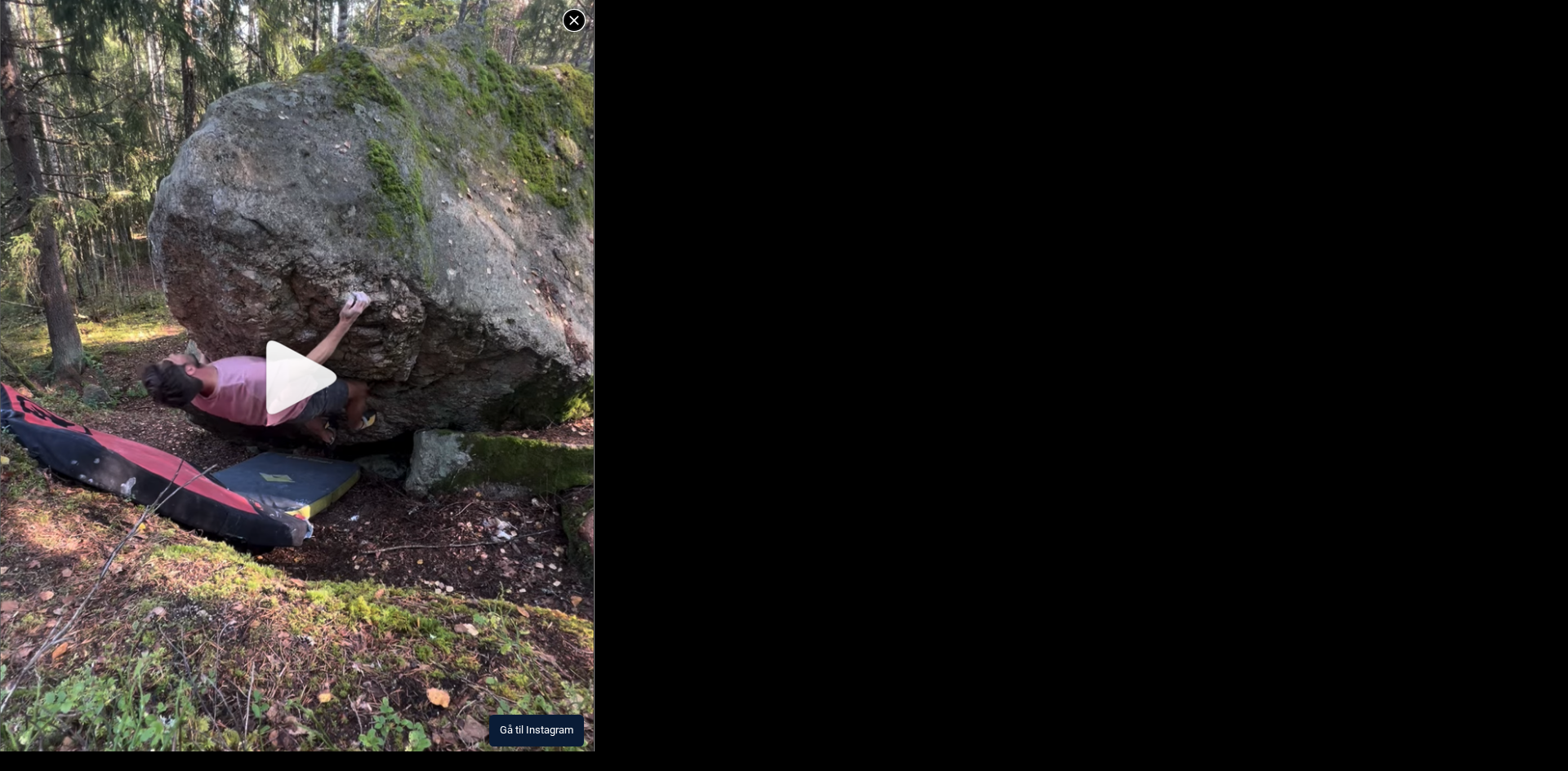
click at [313, 359] on img at bounding box center [297, 319] width 594 height 864
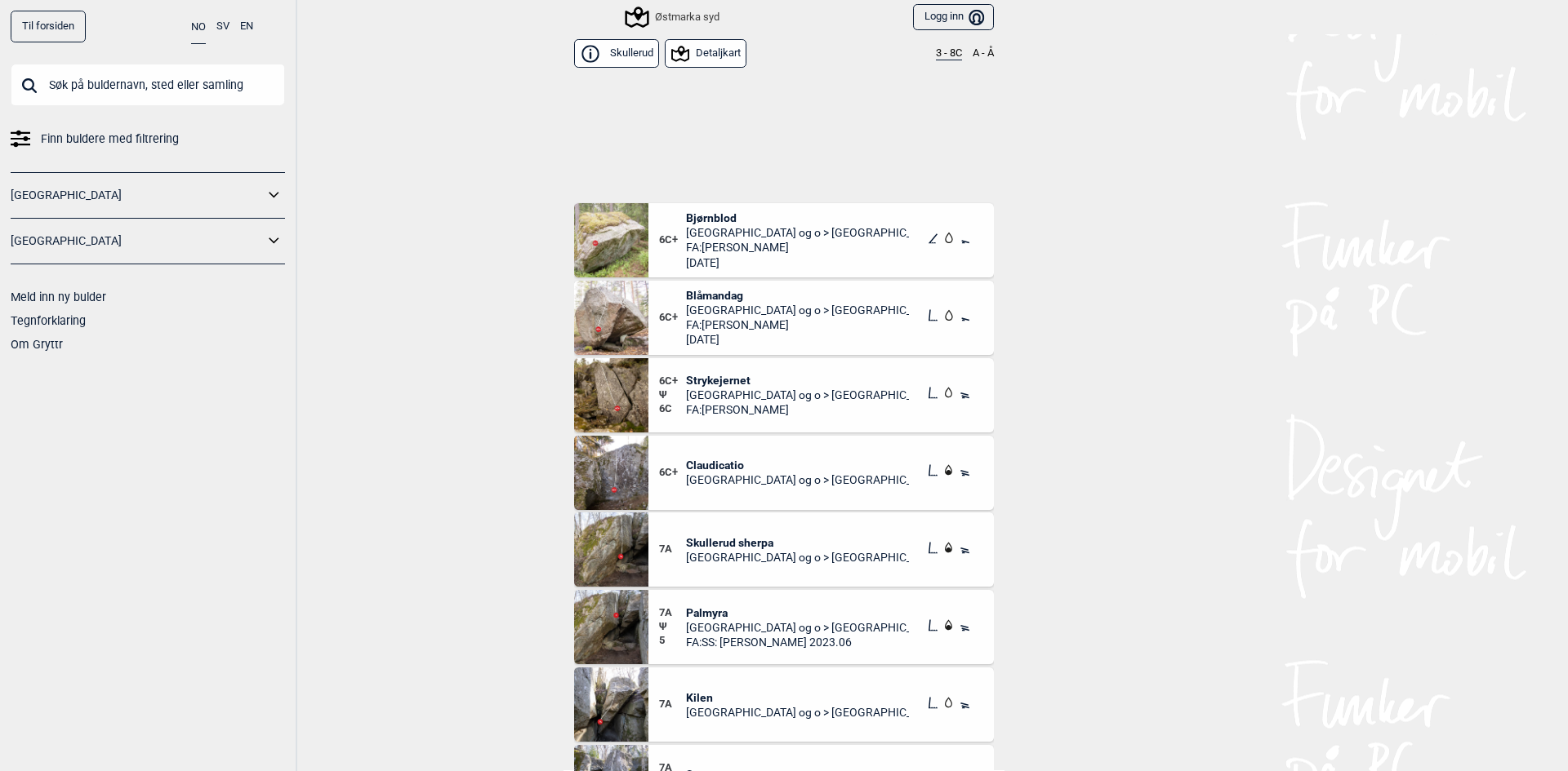
scroll to position [10758, 0]
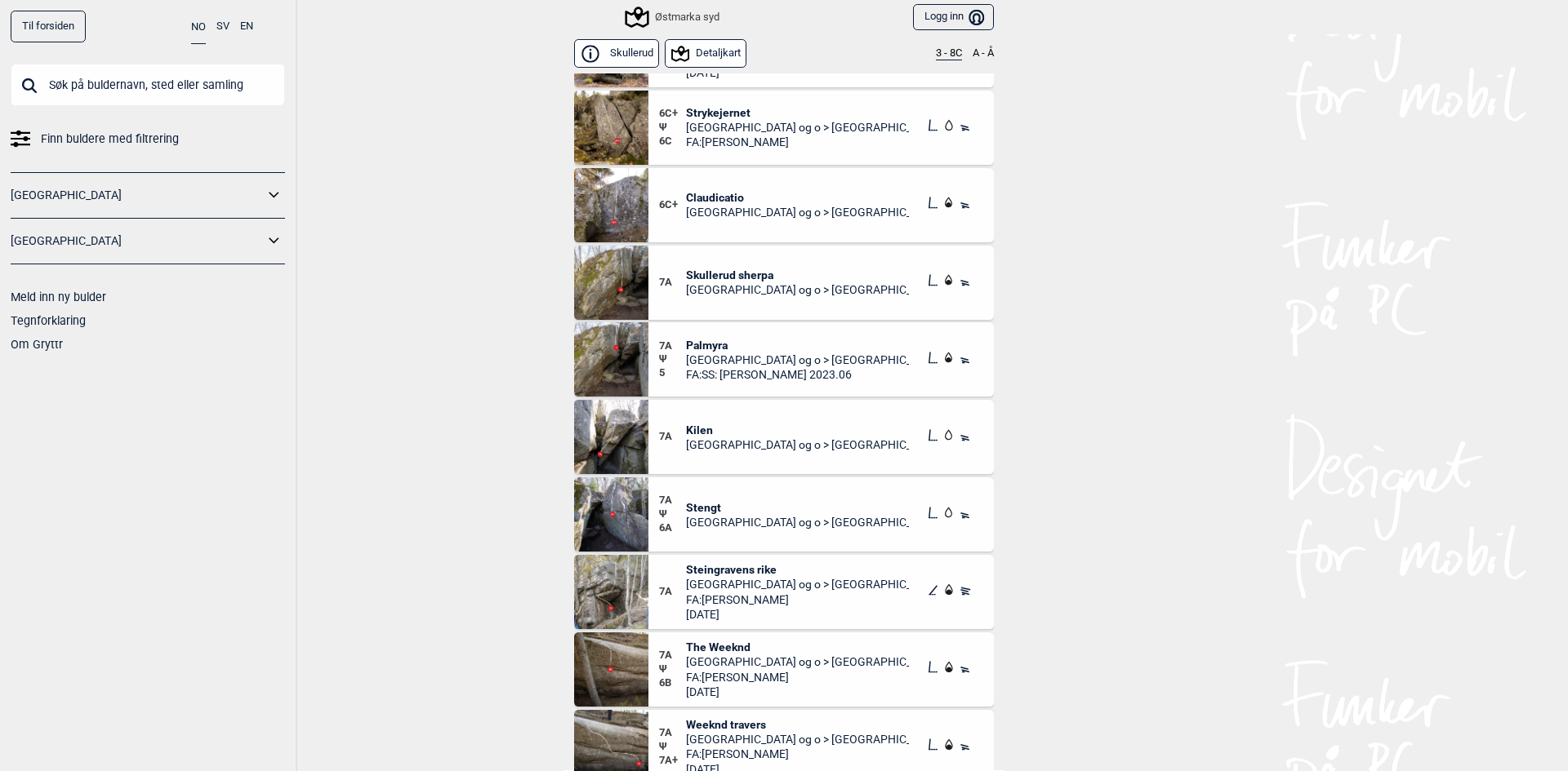
click at [742, 568] on span "Steingravens rike" at bounding box center [798, 569] width 224 height 15
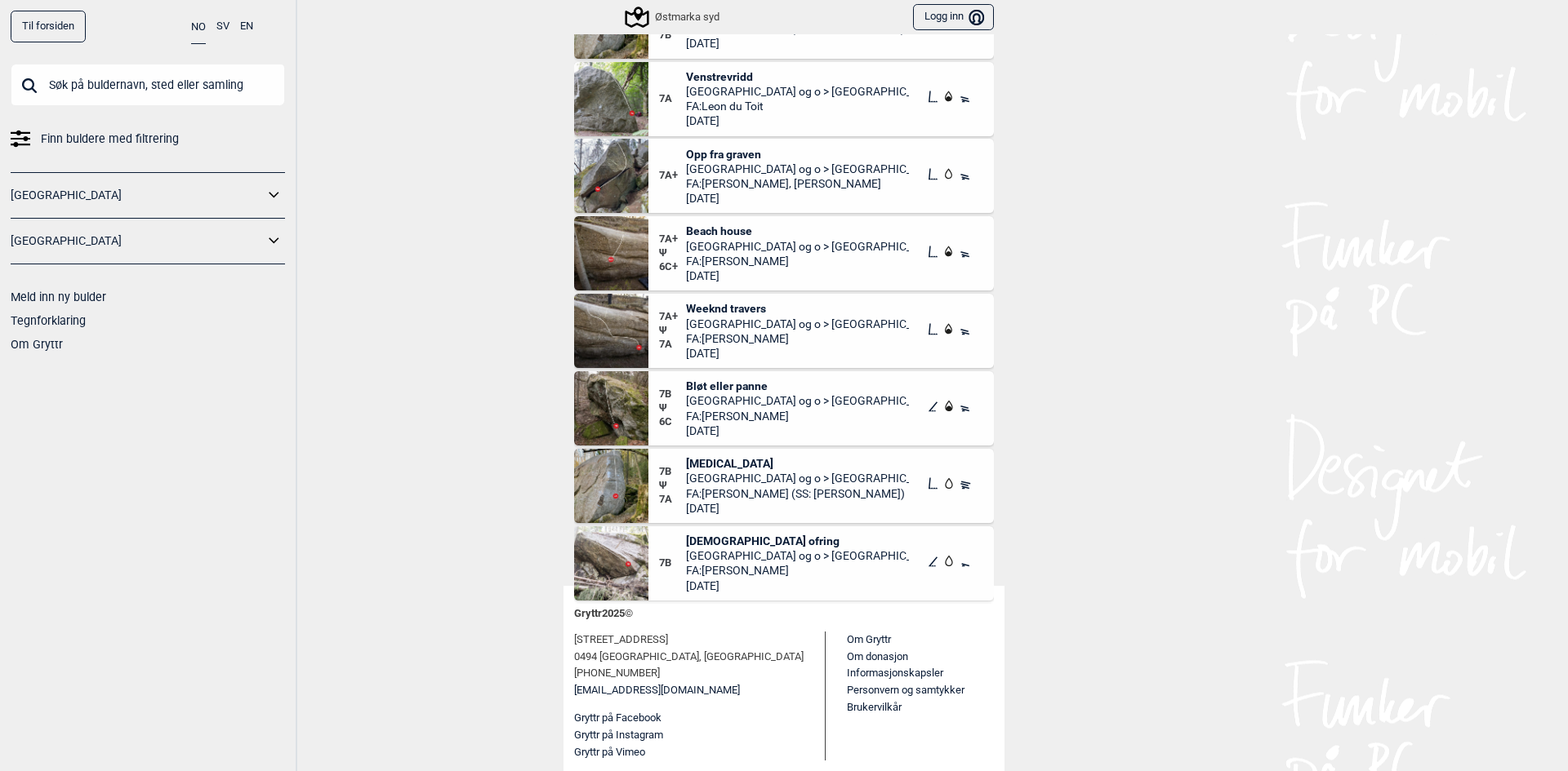
scroll to position [11555, 0]
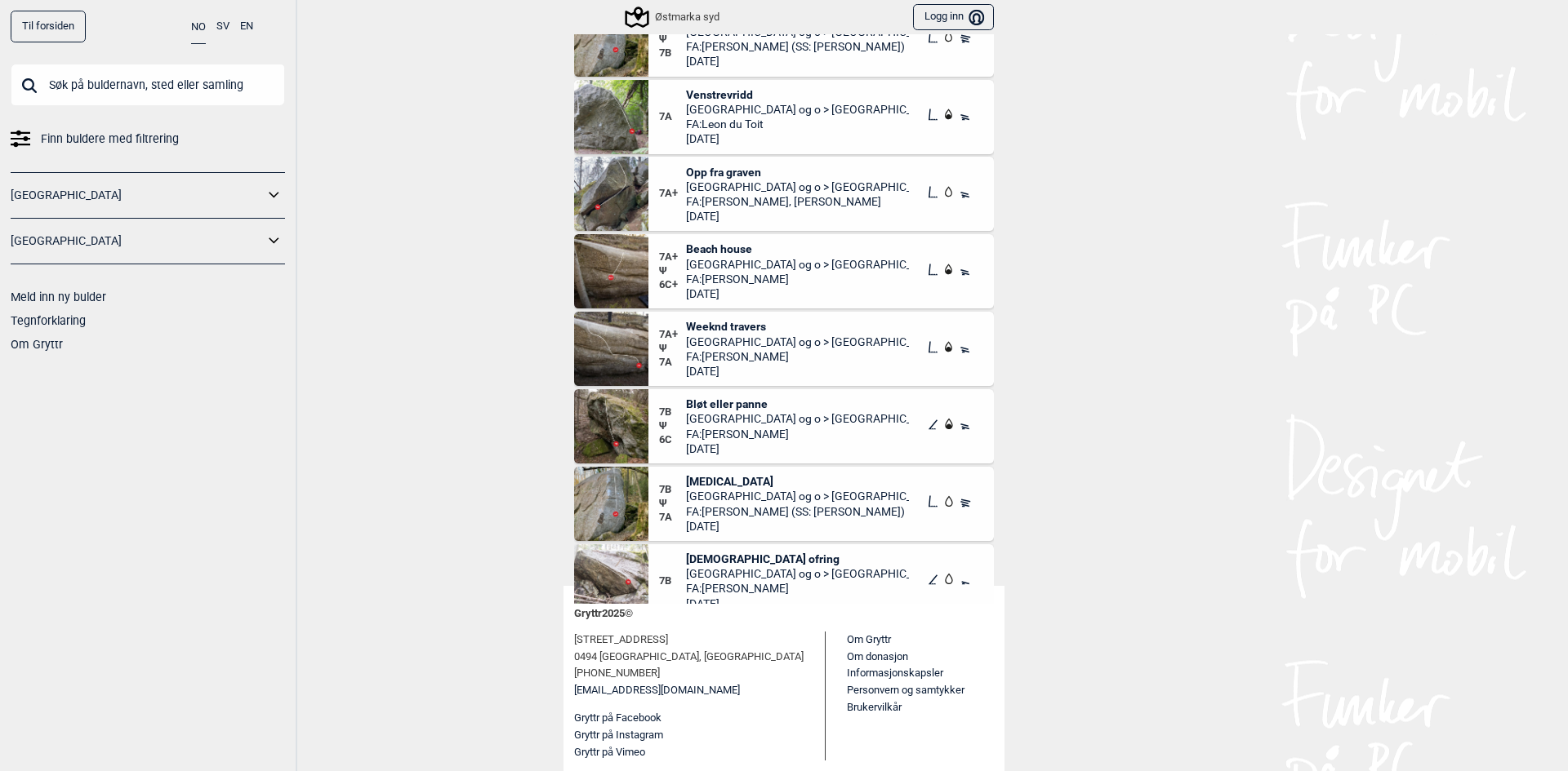
click at [745, 327] on span "Weeknd travers" at bounding box center [798, 326] width 224 height 15
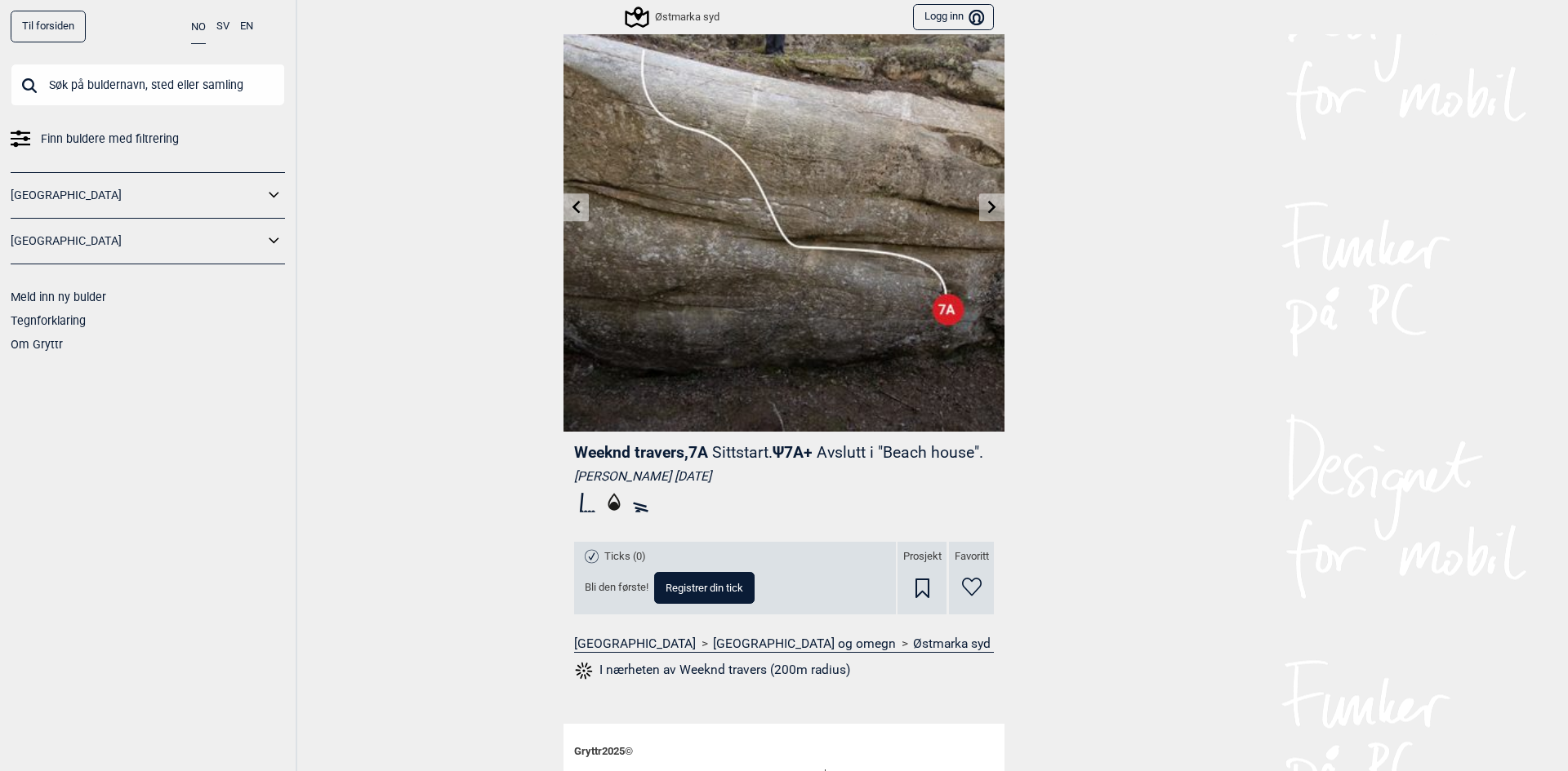
scroll to position [69, 0]
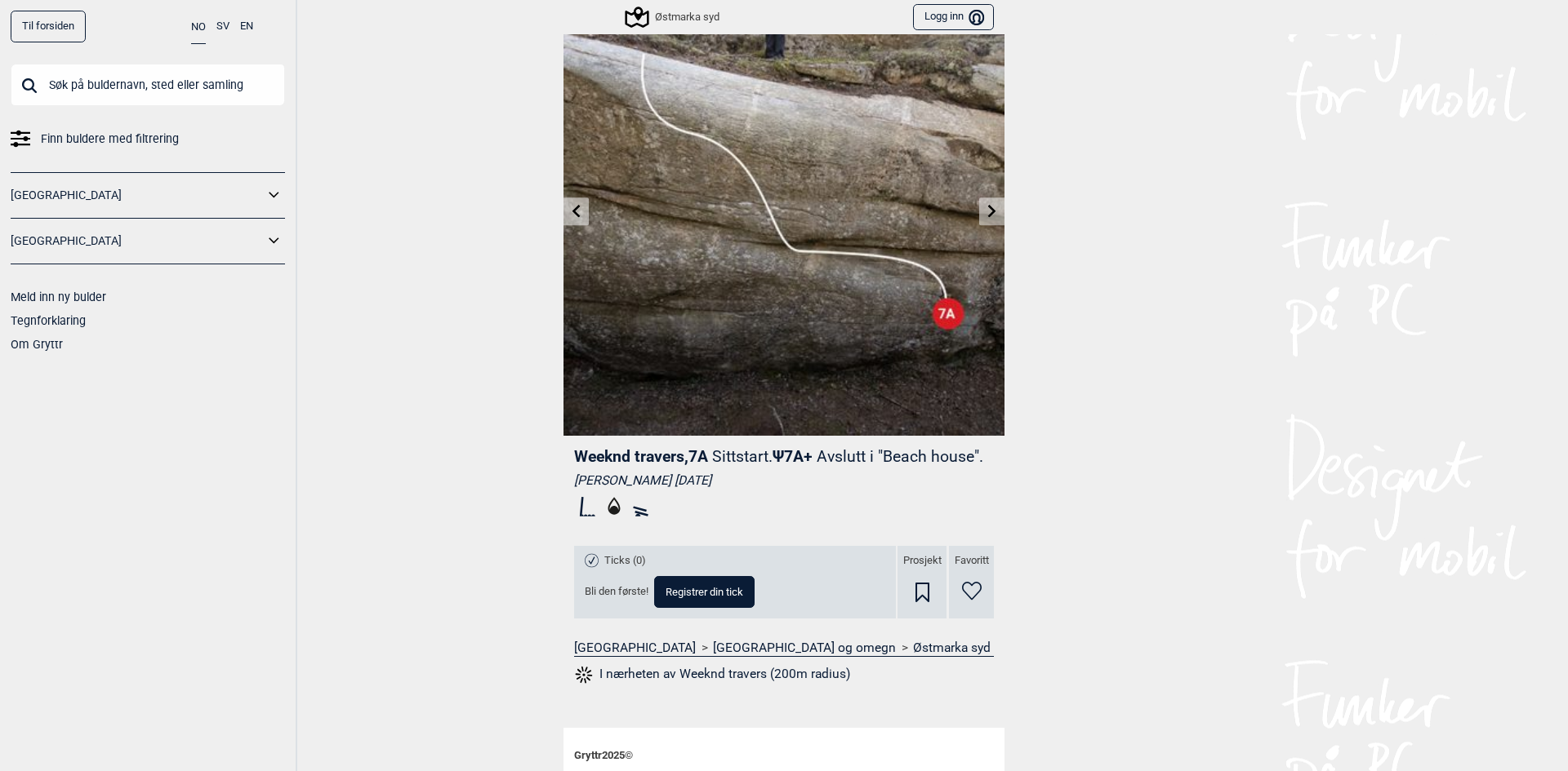
click at [570, 205] on icon at bounding box center [576, 210] width 13 height 13
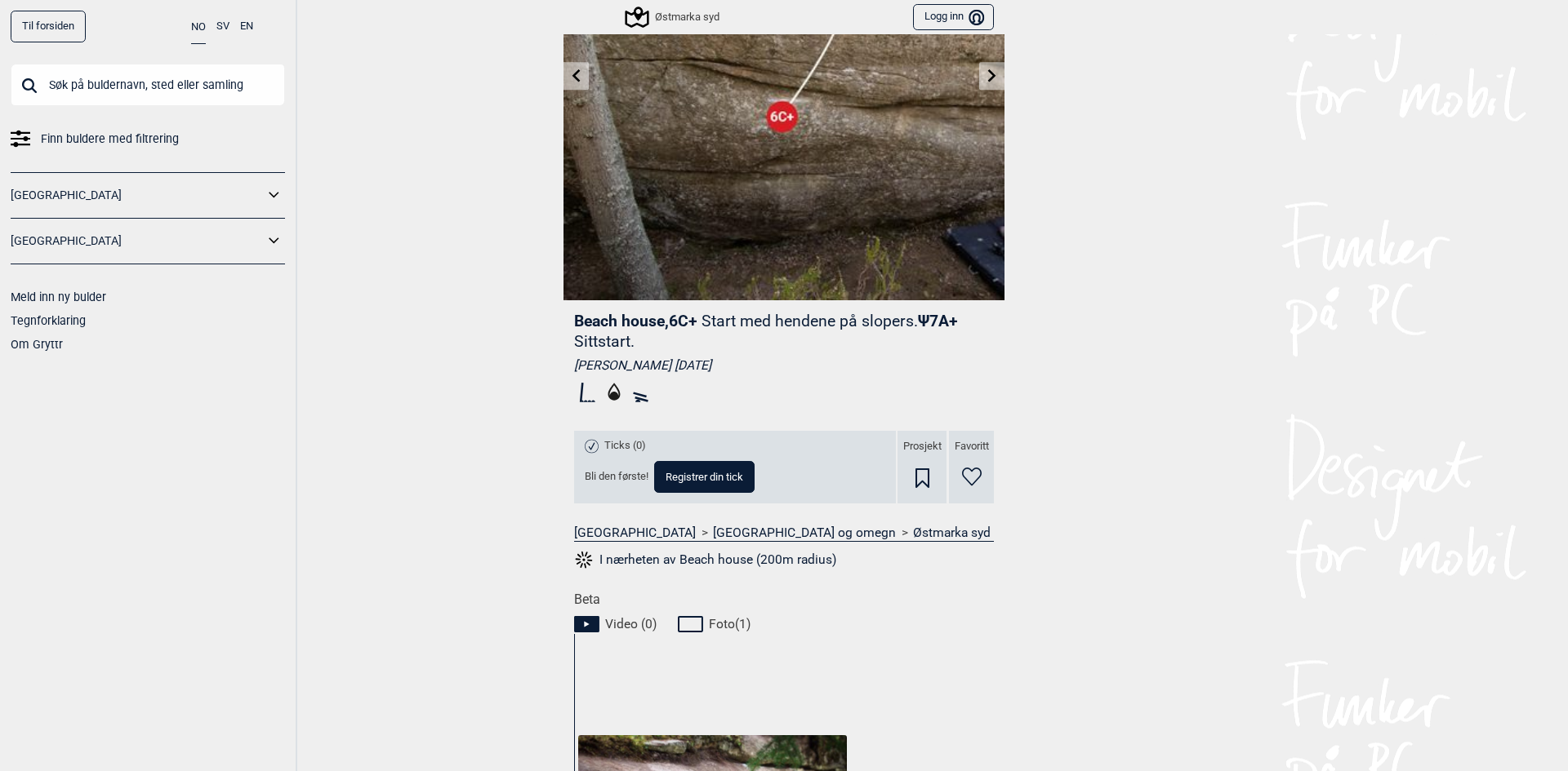
scroll to position [164, 0]
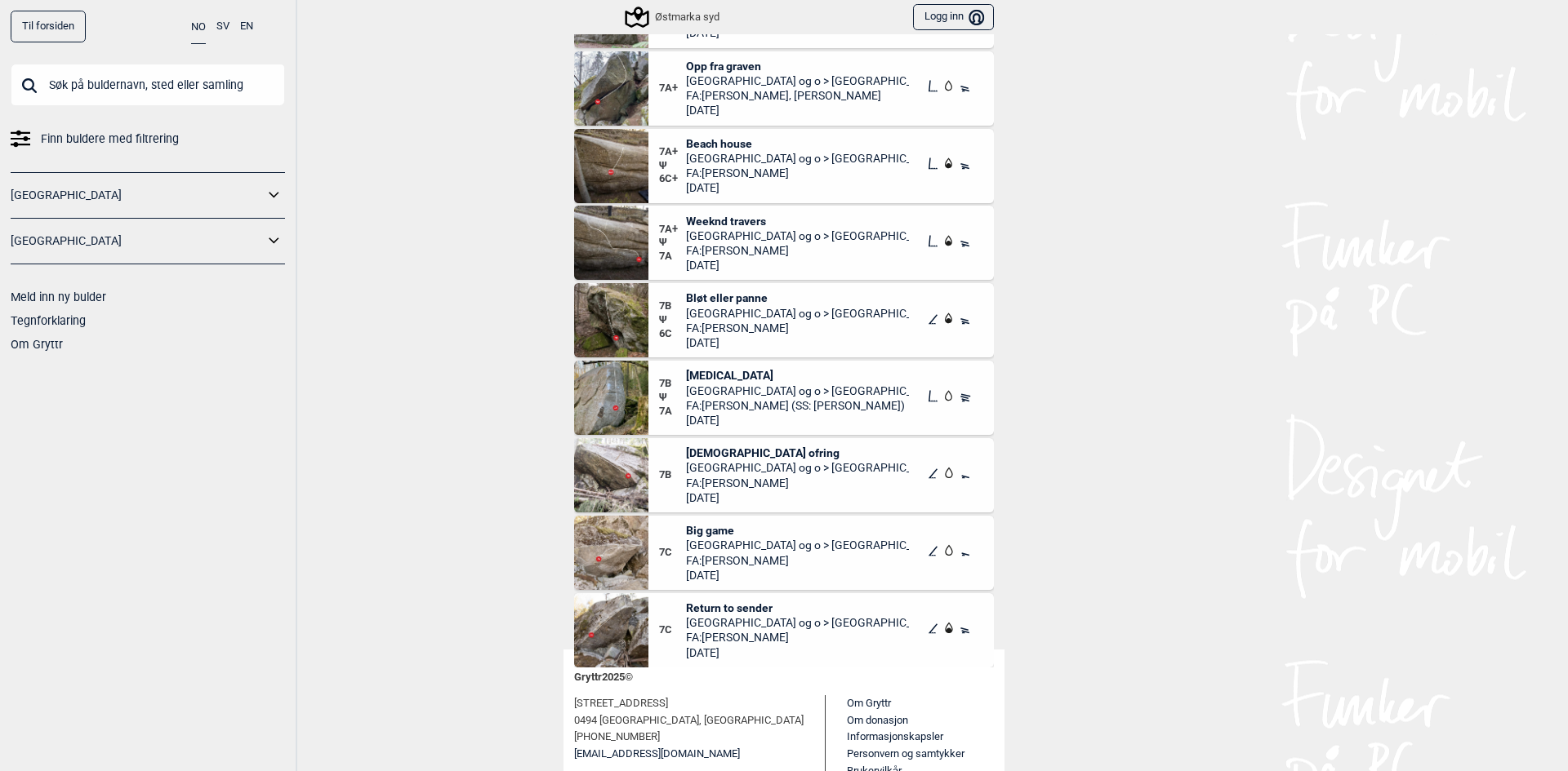
scroll to position [164, 0]
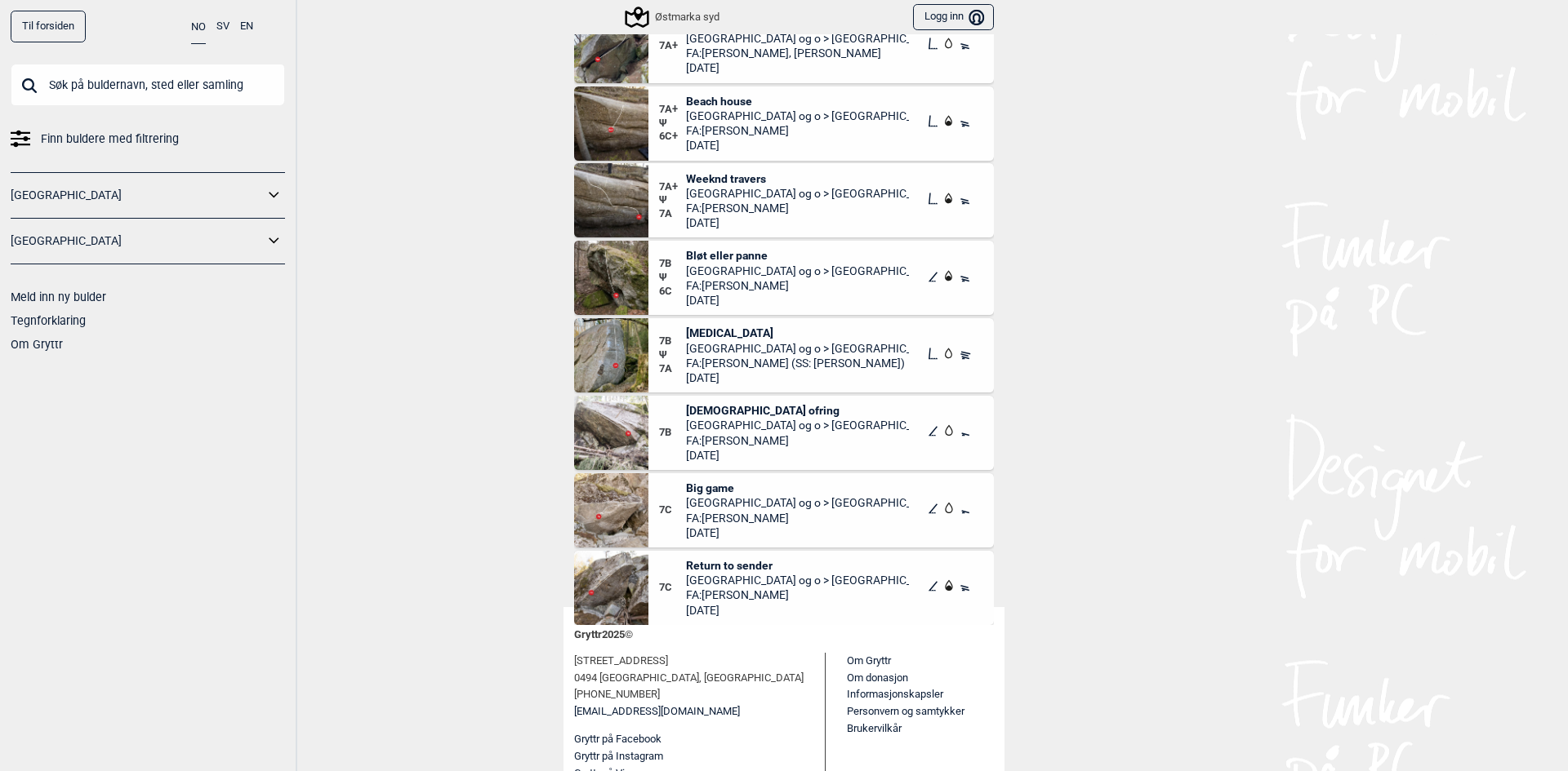
click at [706, 487] on span "Big game" at bounding box center [798, 488] width 224 height 15
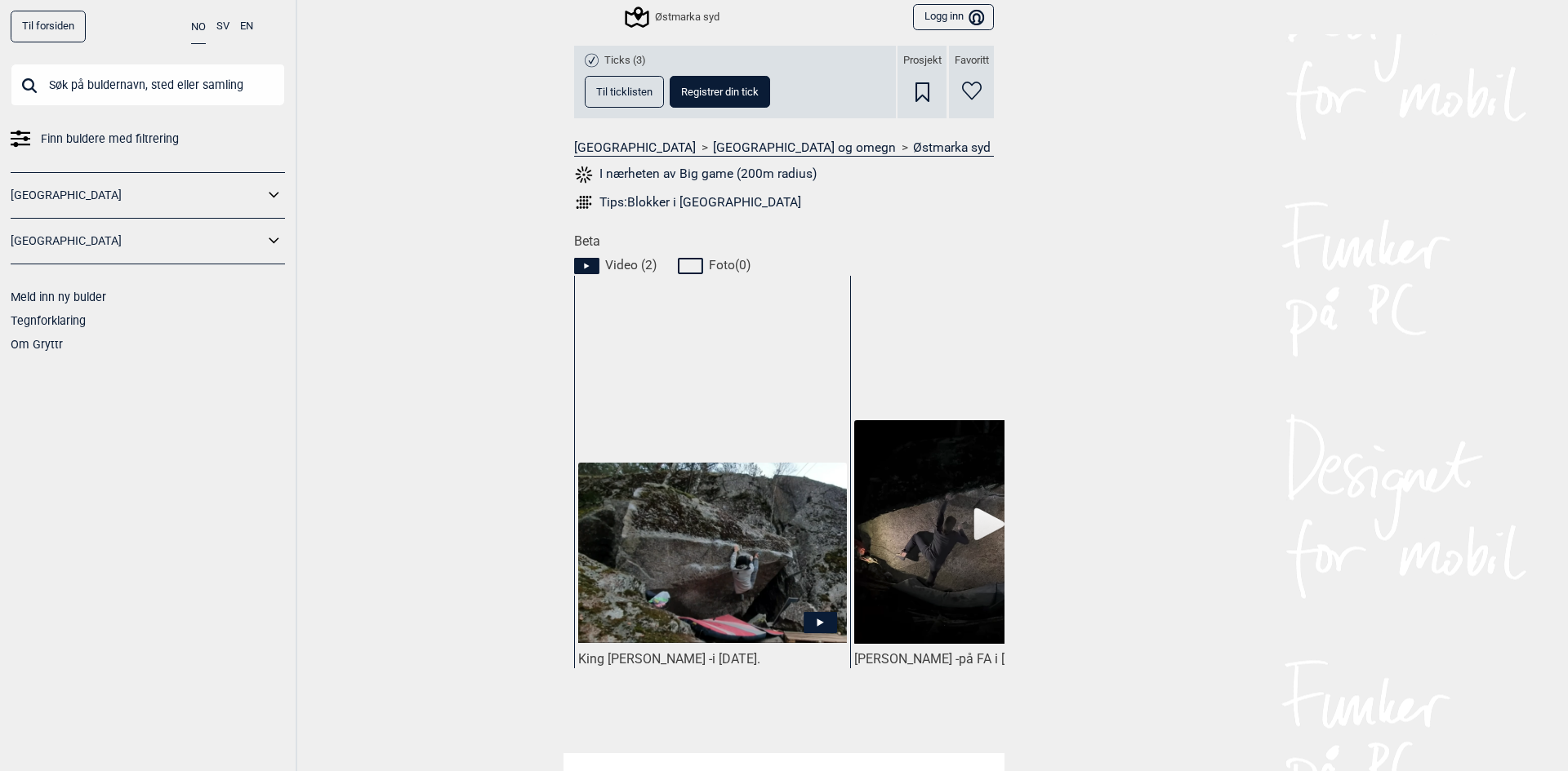
scroll to position [571, 0]
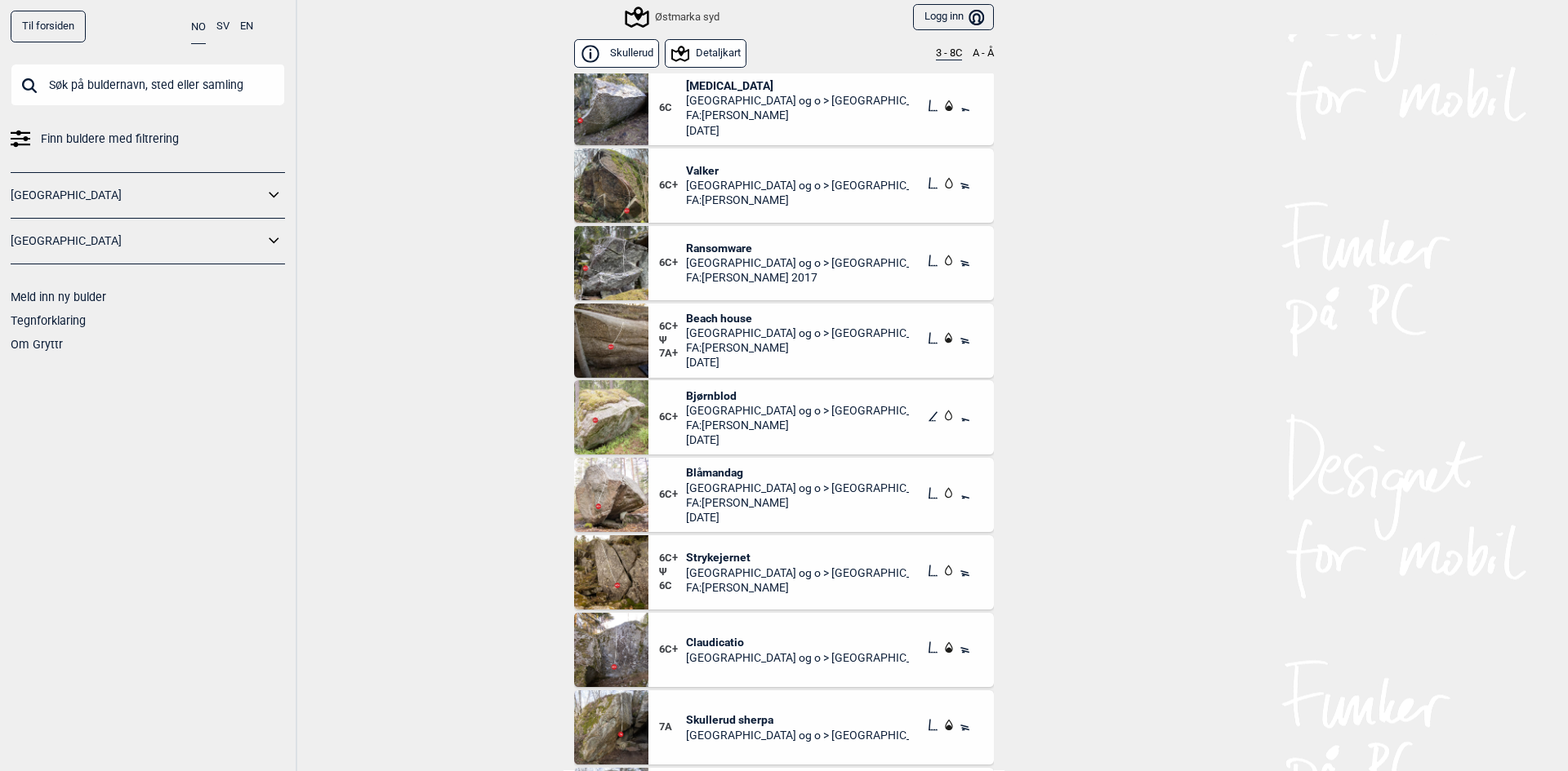
scroll to position [10594, 0]
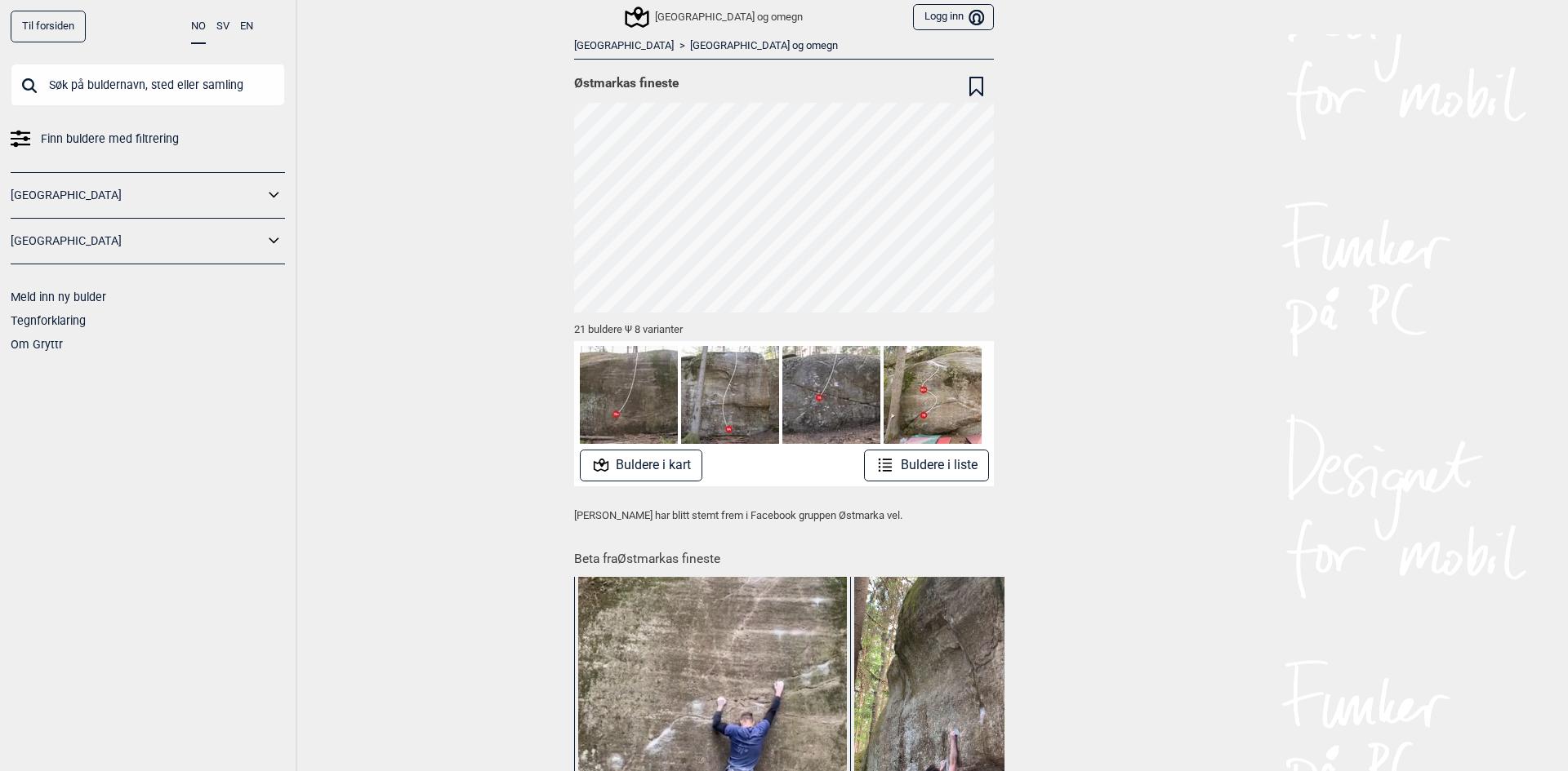
click at [924, 470] on button "Buldere i liste" at bounding box center [926, 465] width 125 height 32
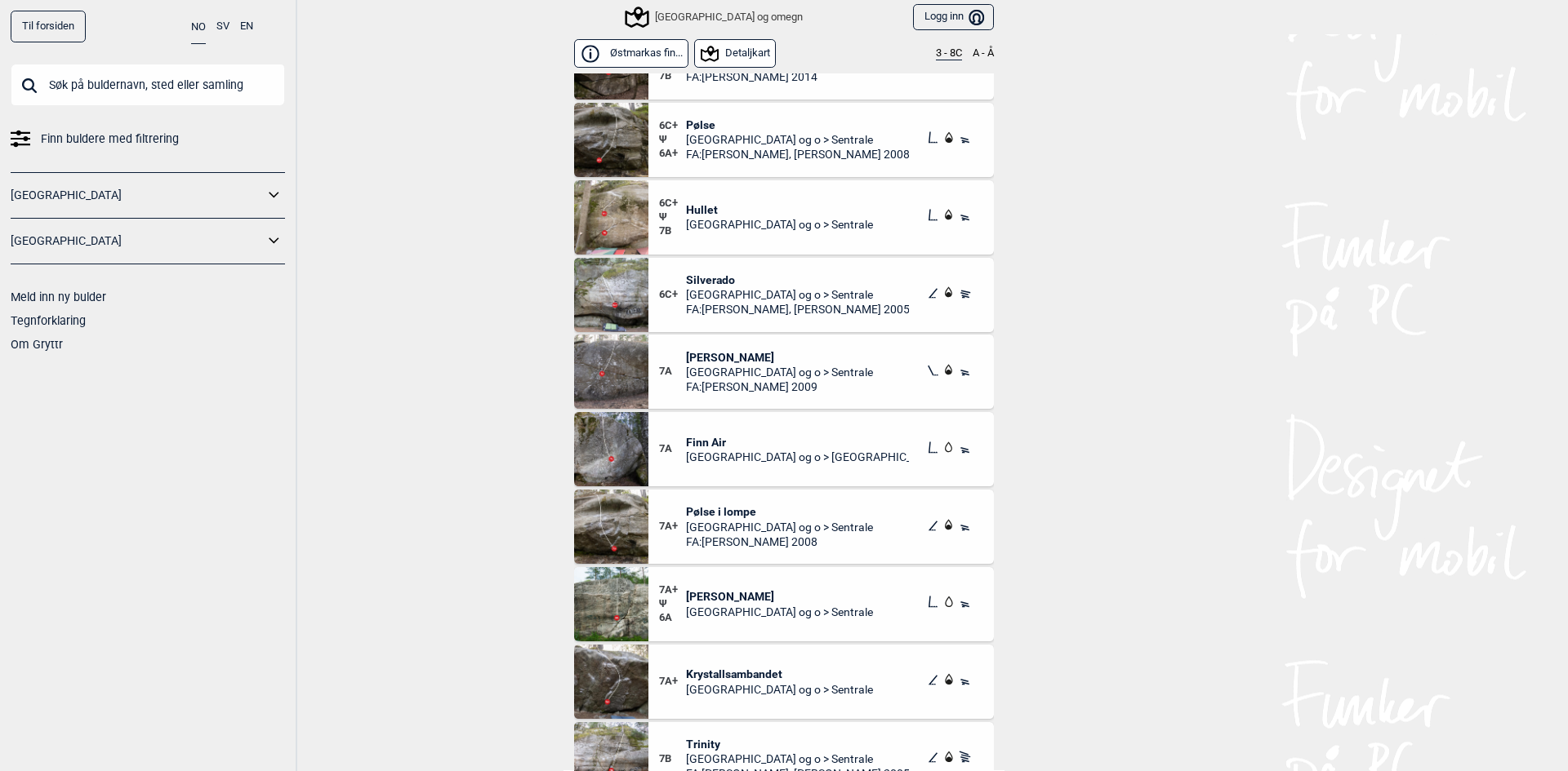
scroll to position [898, 0]
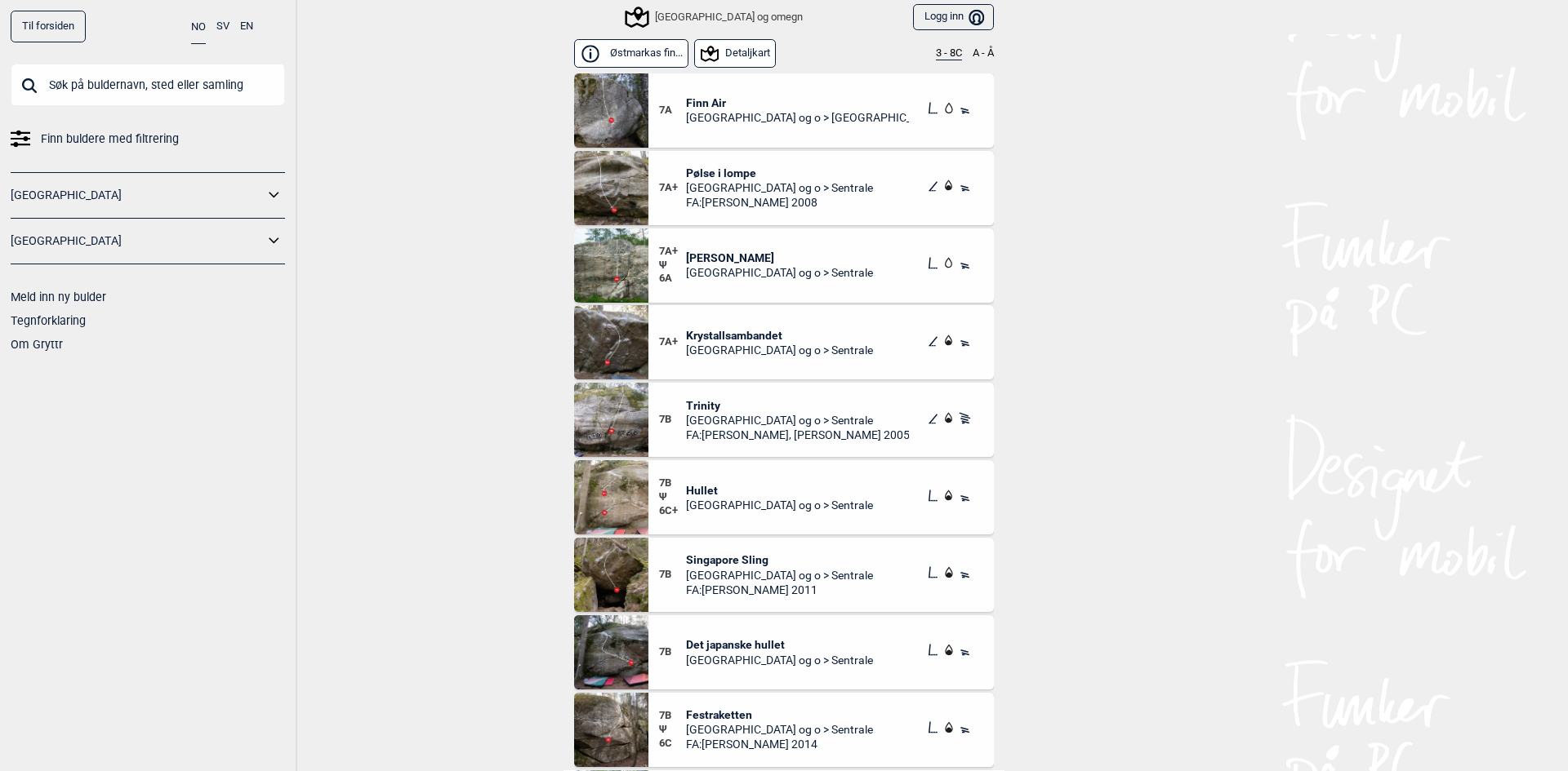
click at [736, 331] on span "Krystallsambandet" at bounding box center [779, 335] width 187 height 15
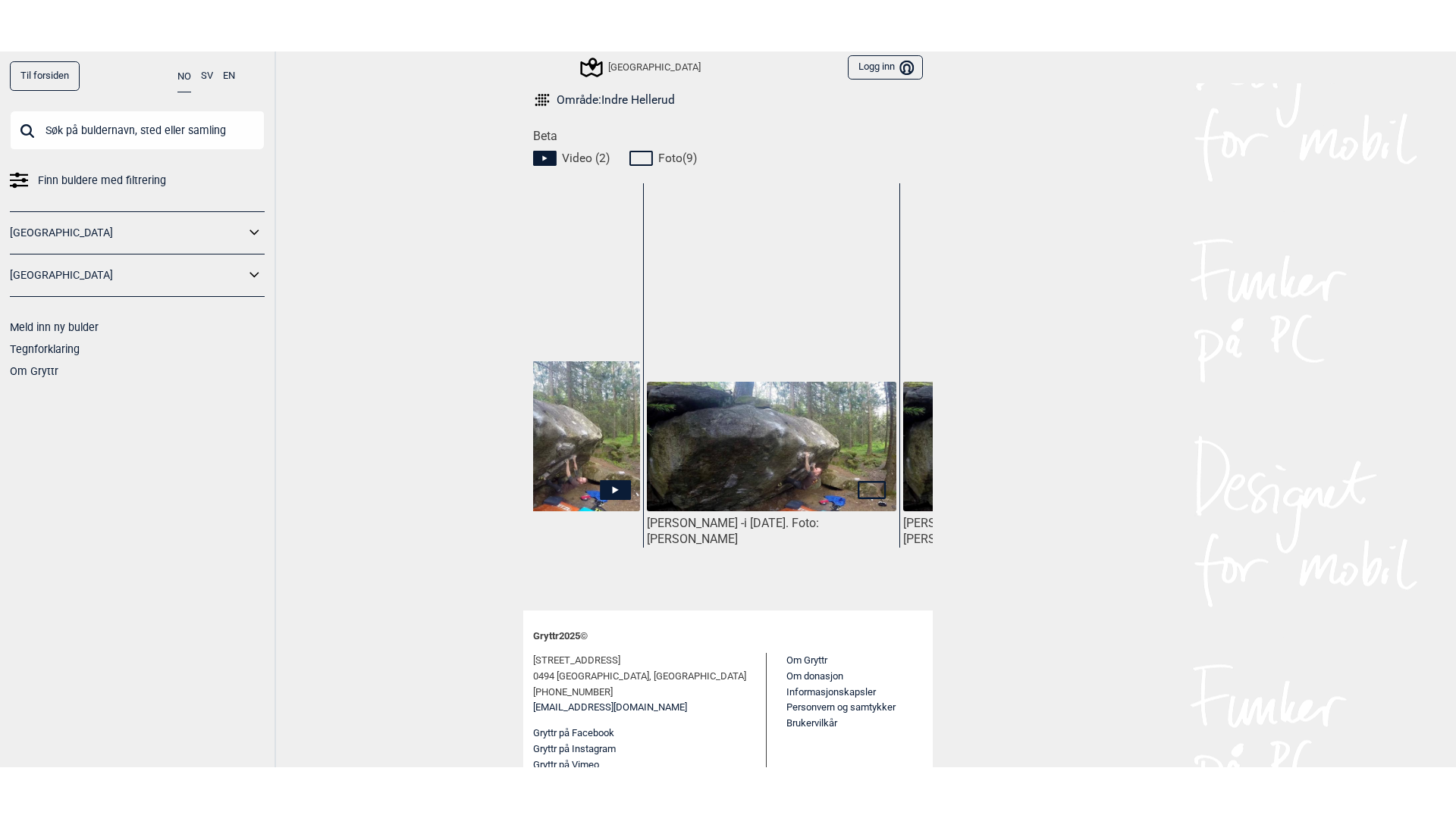
scroll to position [0, 253]
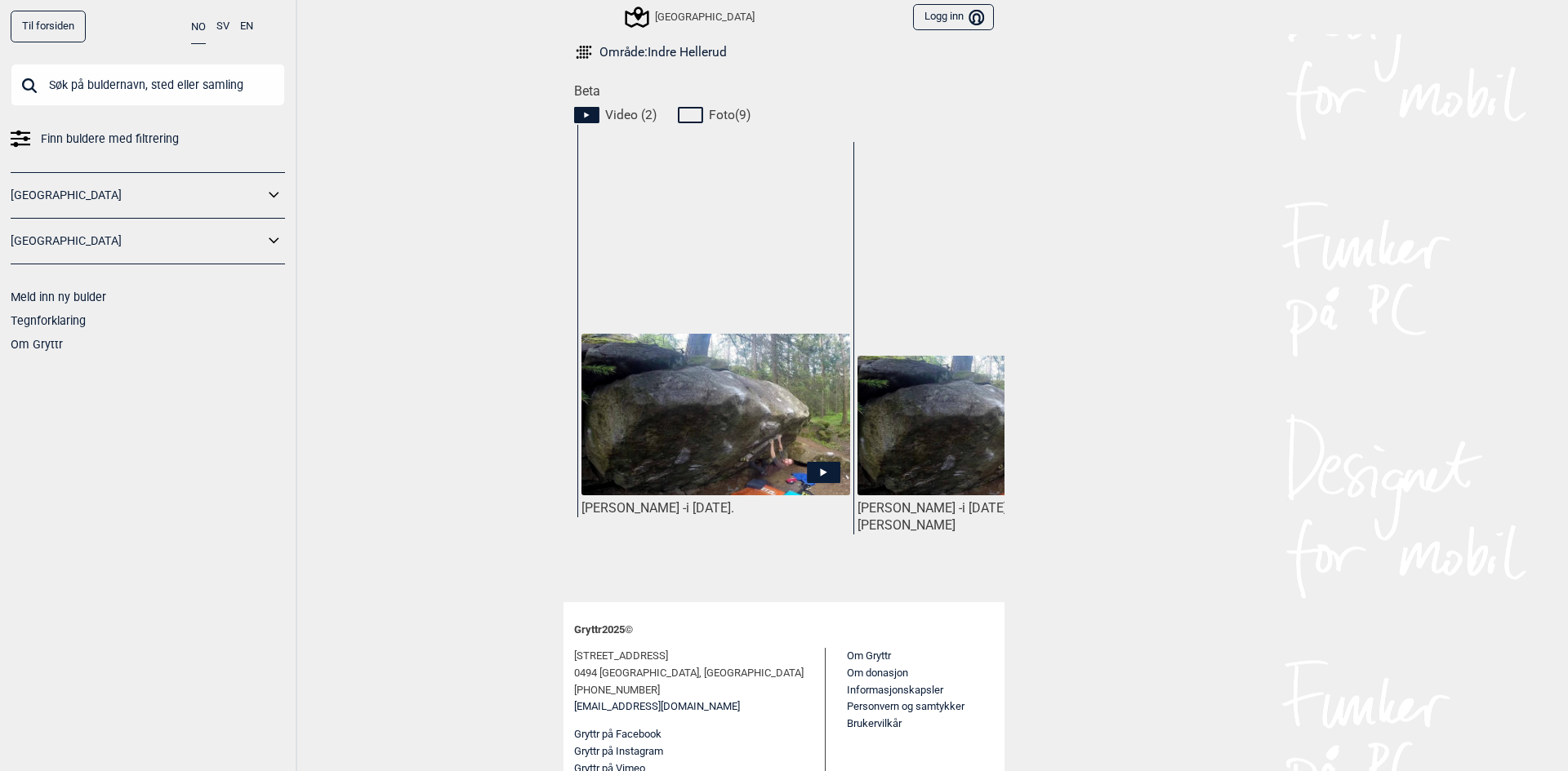
click at [808, 461] on icon at bounding box center [823, 472] width 33 height 21
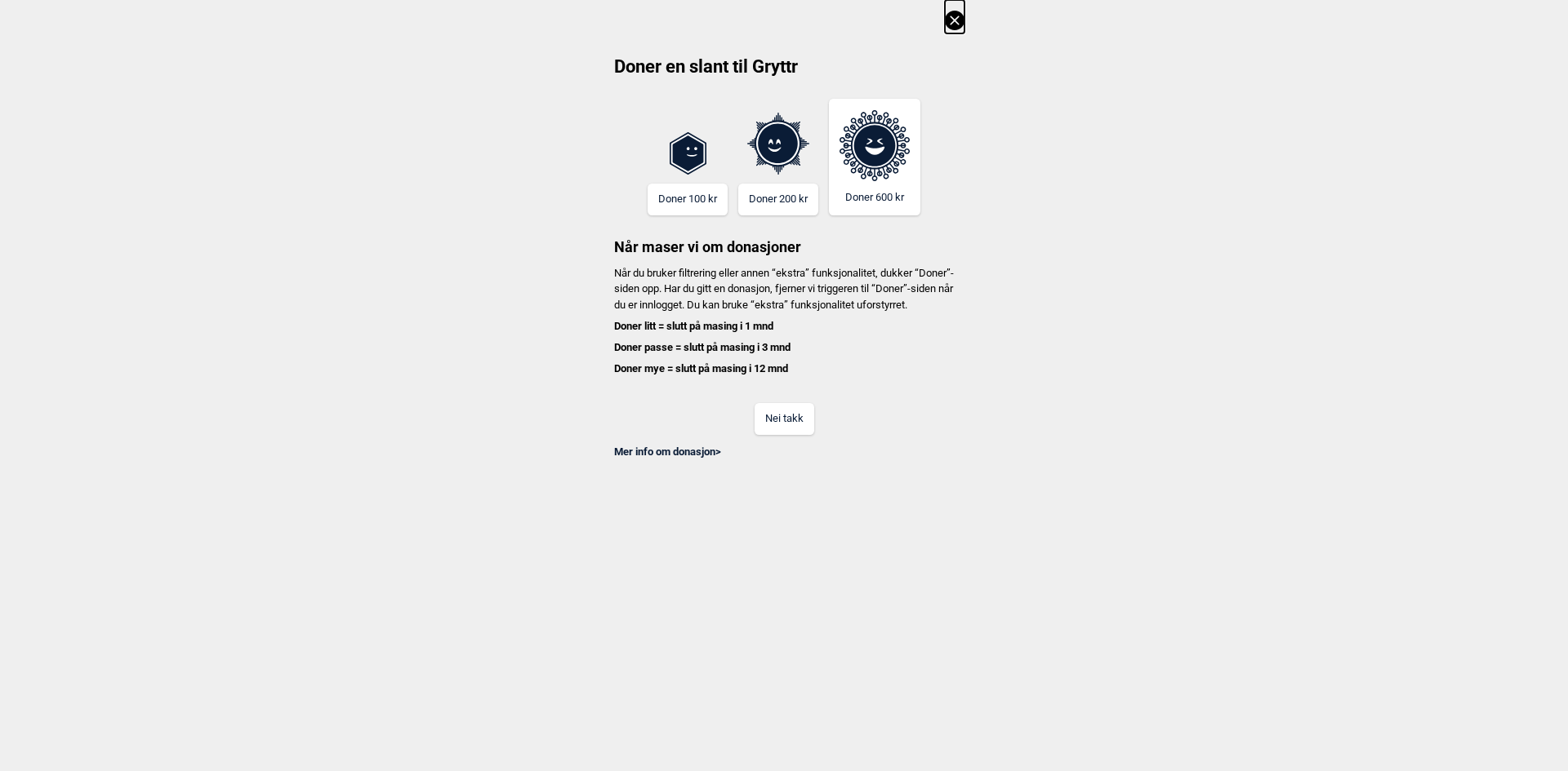
click at [781, 435] on button "Nei takk" at bounding box center [784, 419] width 59 height 32
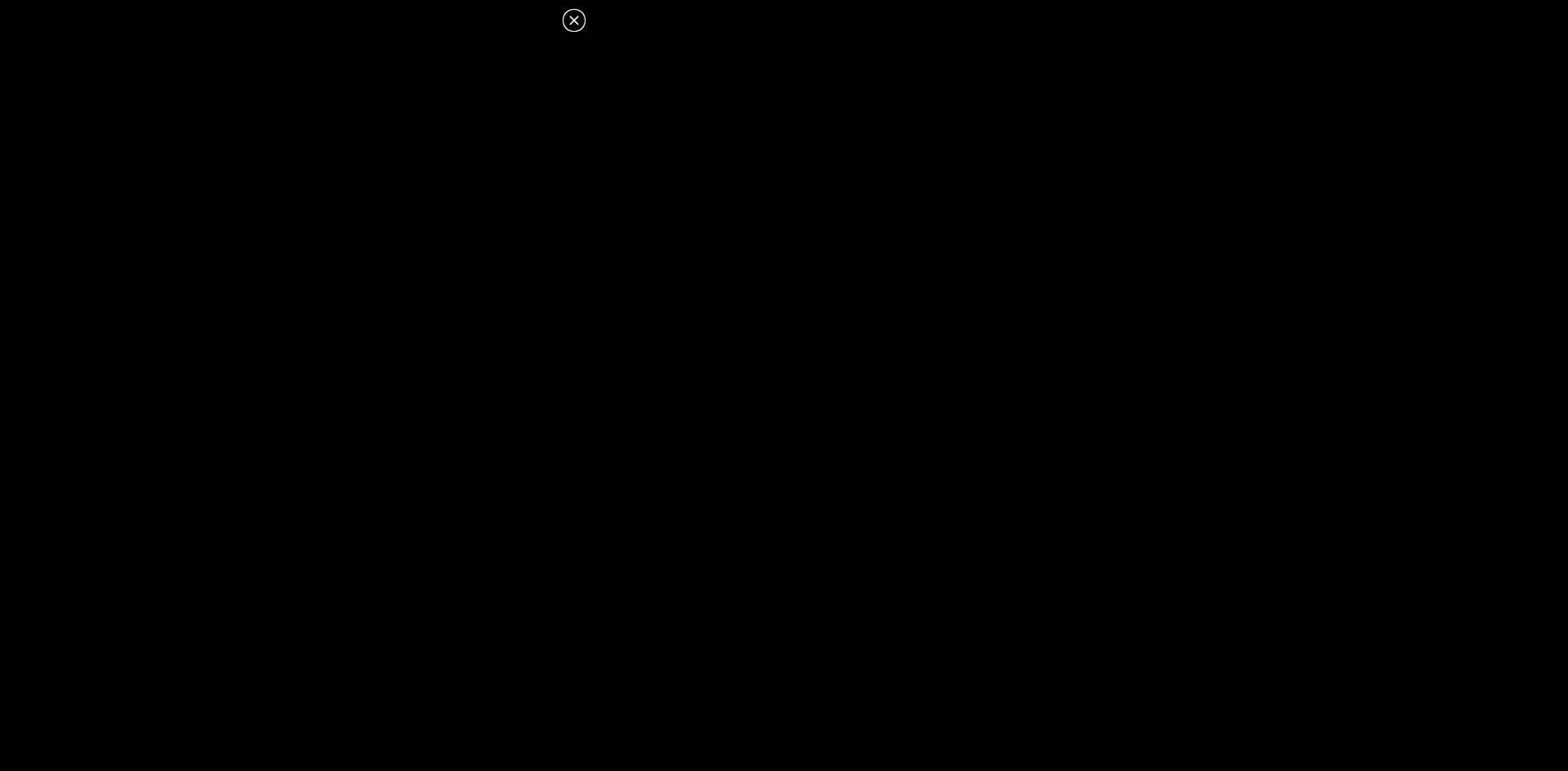
scroll to position [715, 0]
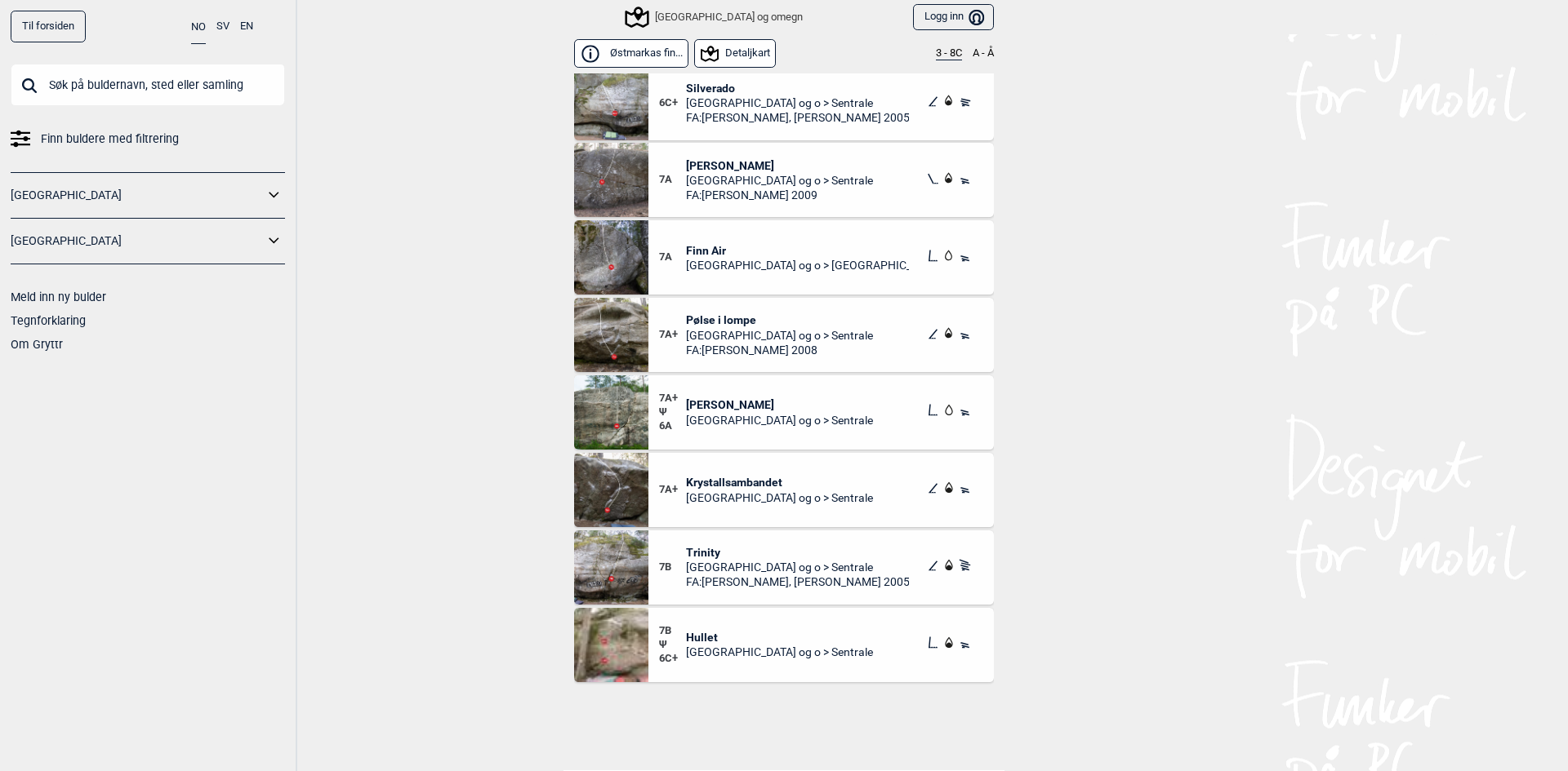
scroll to position [816, 0]
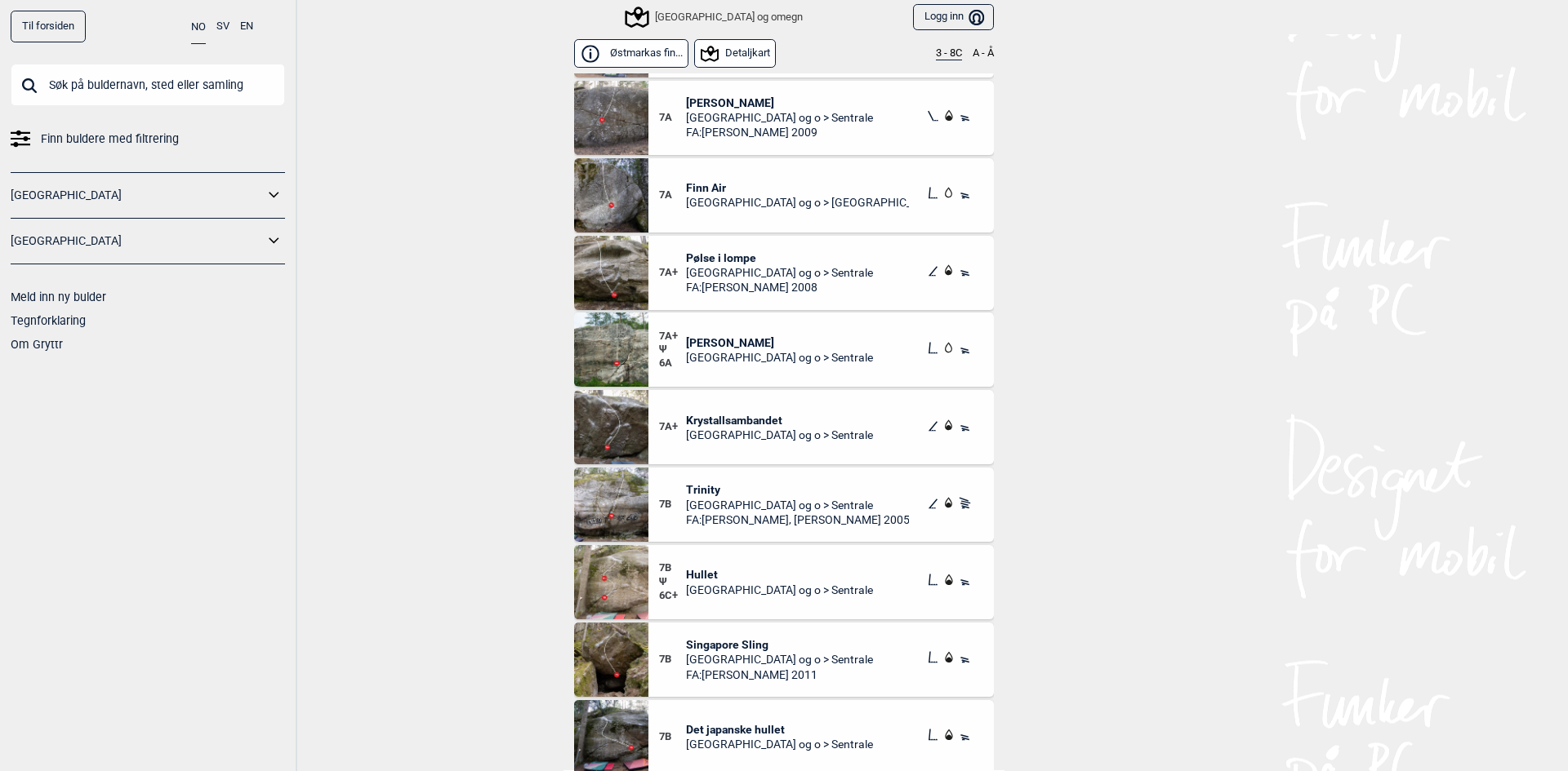
click at [720, 255] on span "Pølse i lompe" at bounding box center [779, 257] width 187 height 15
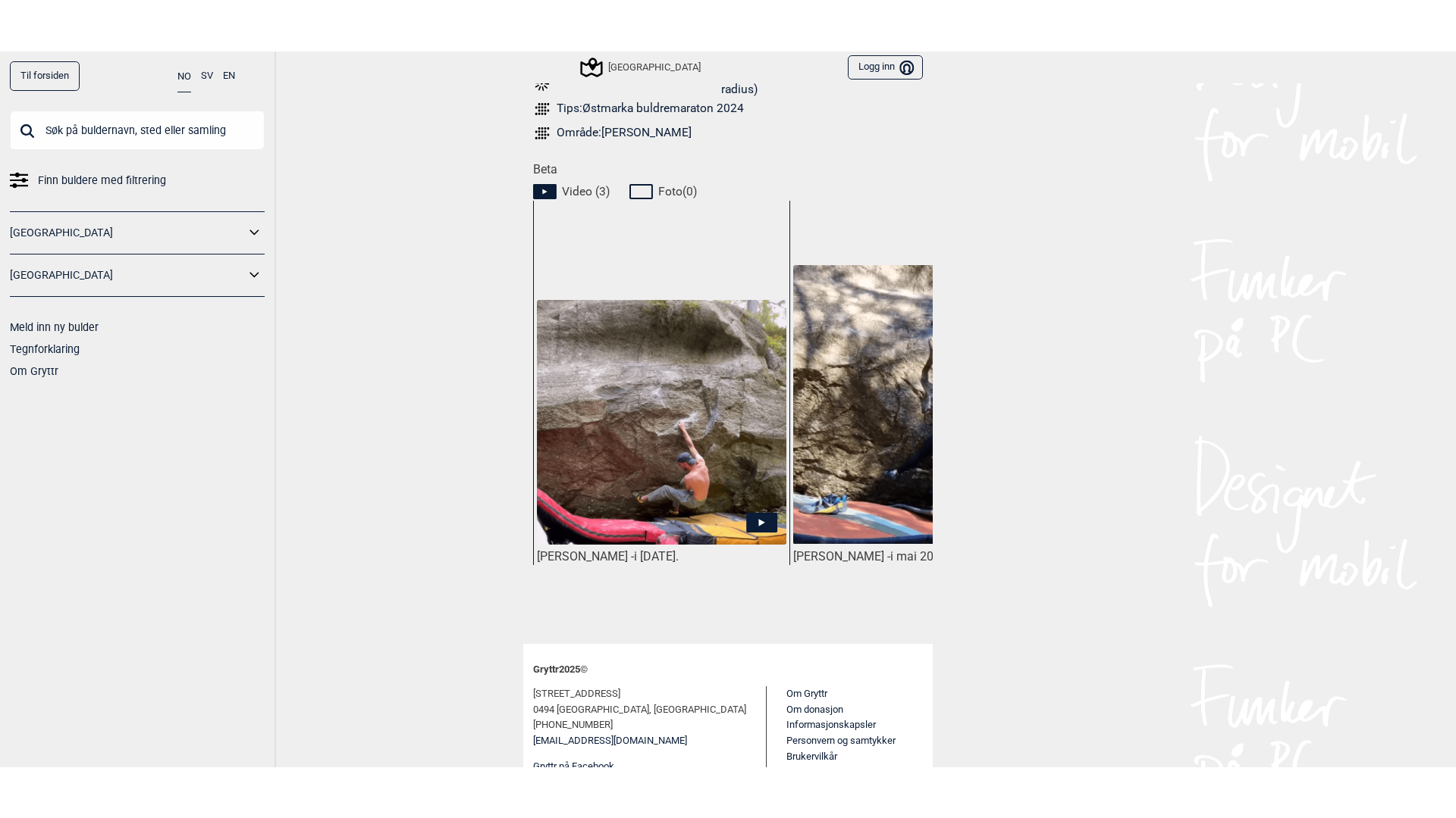
scroll to position [682, 0]
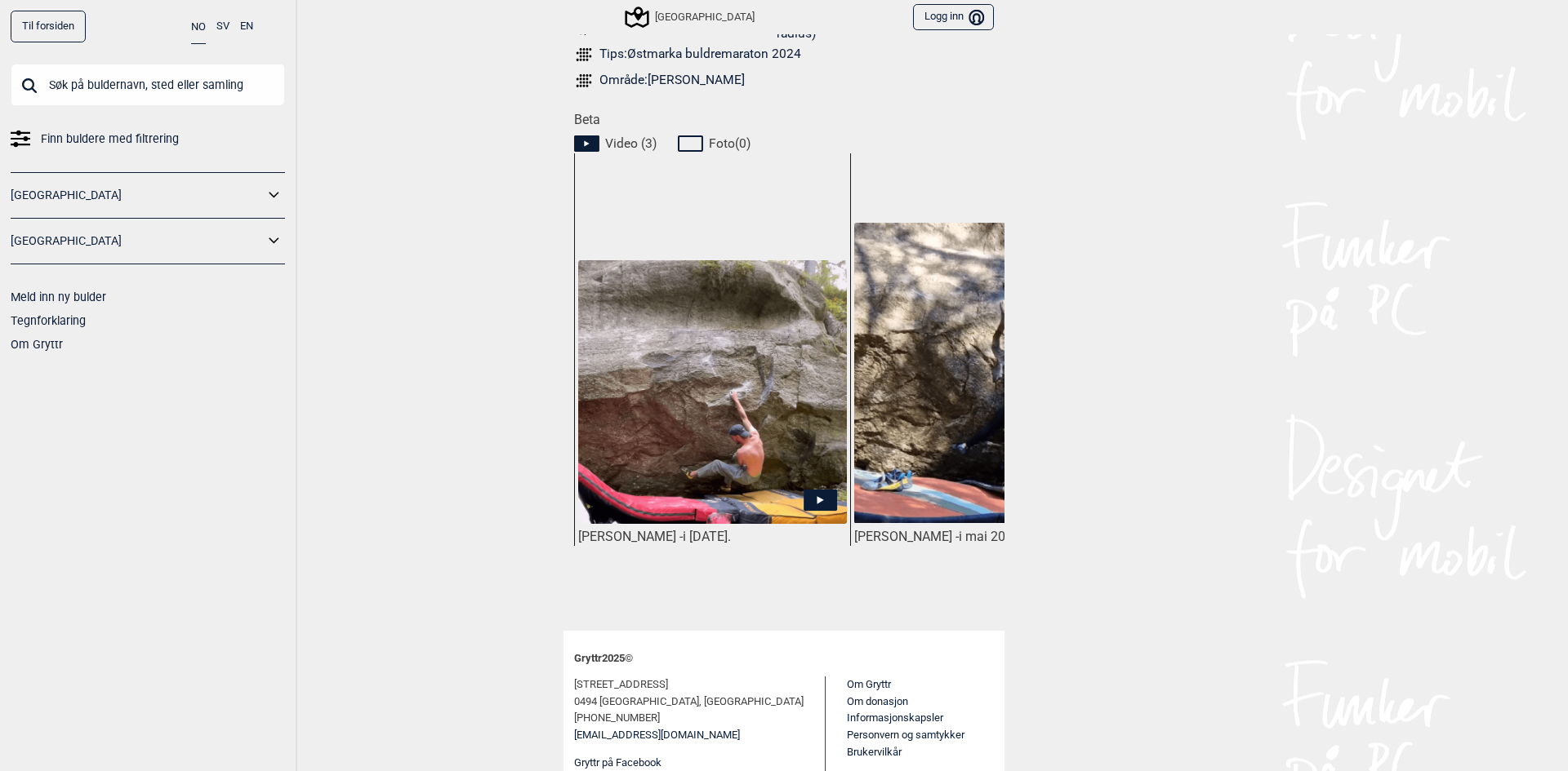
click at [771, 435] on img at bounding box center [713, 391] width 269 height 264
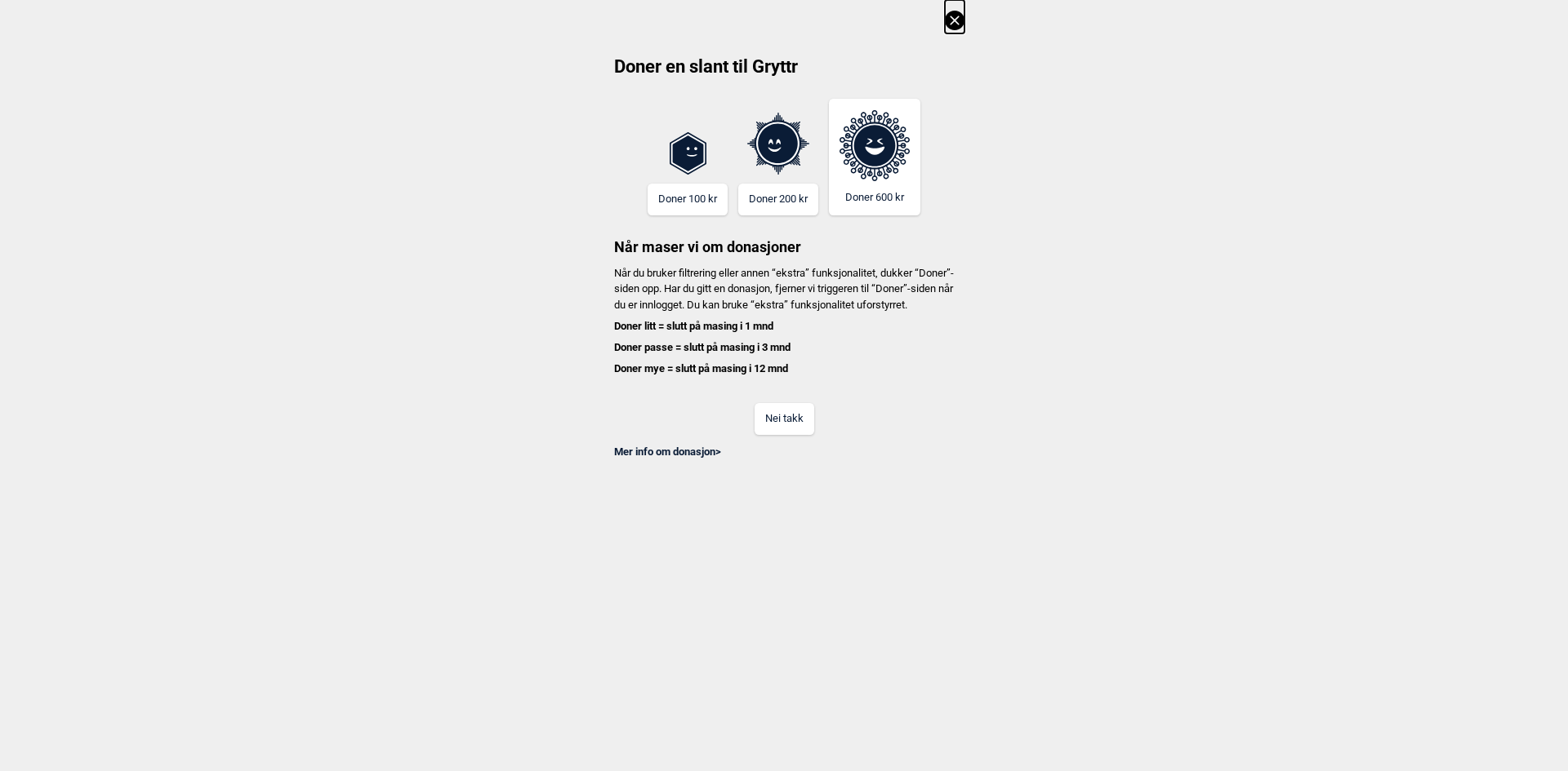
click at [785, 429] on button "Nei takk" at bounding box center [784, 419] width 59 height 32
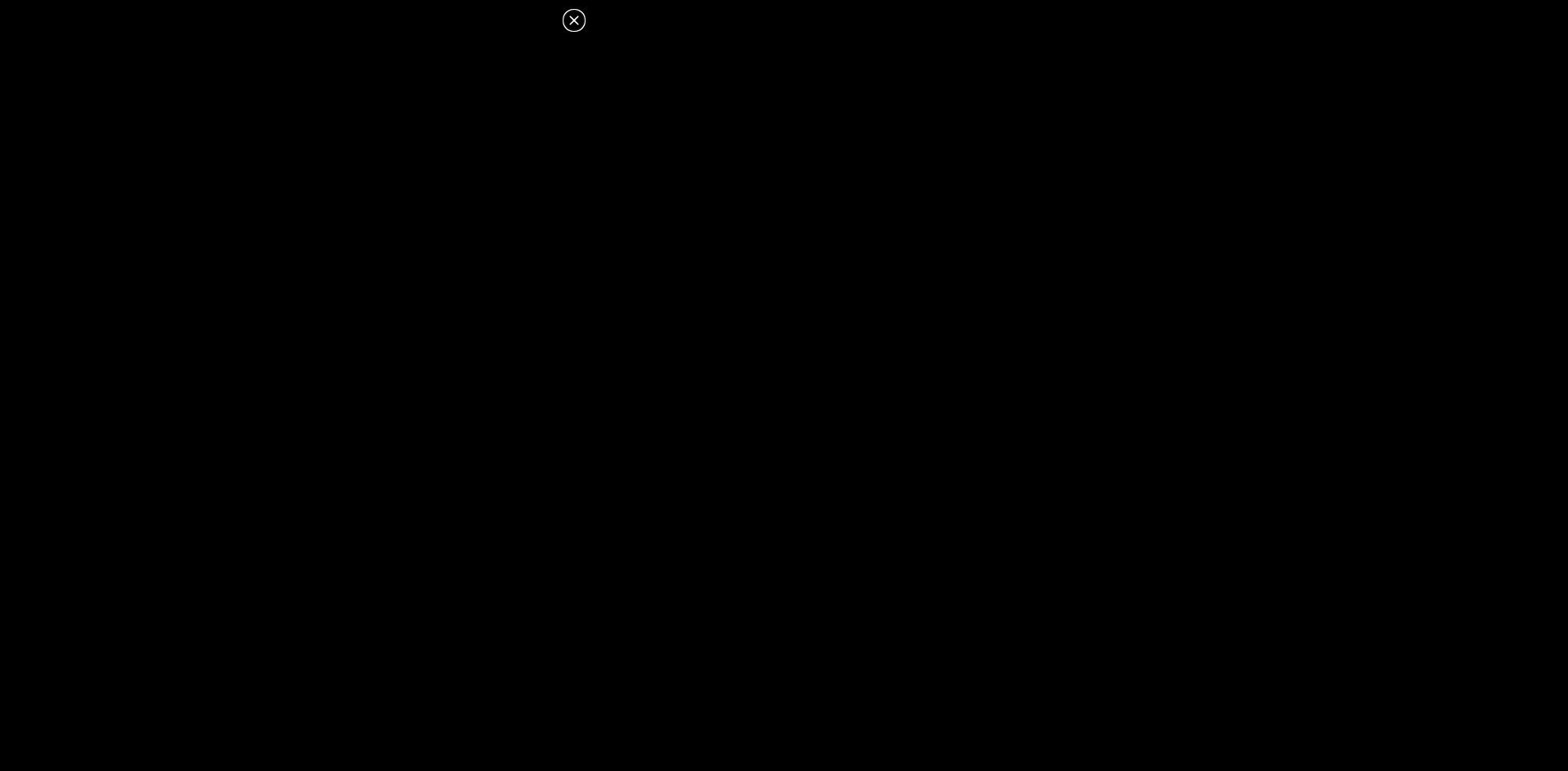
drag, startPoint x: 799, startPoint y: 477, endPoint x: 802, endPoint y: 464, distance: 13.3
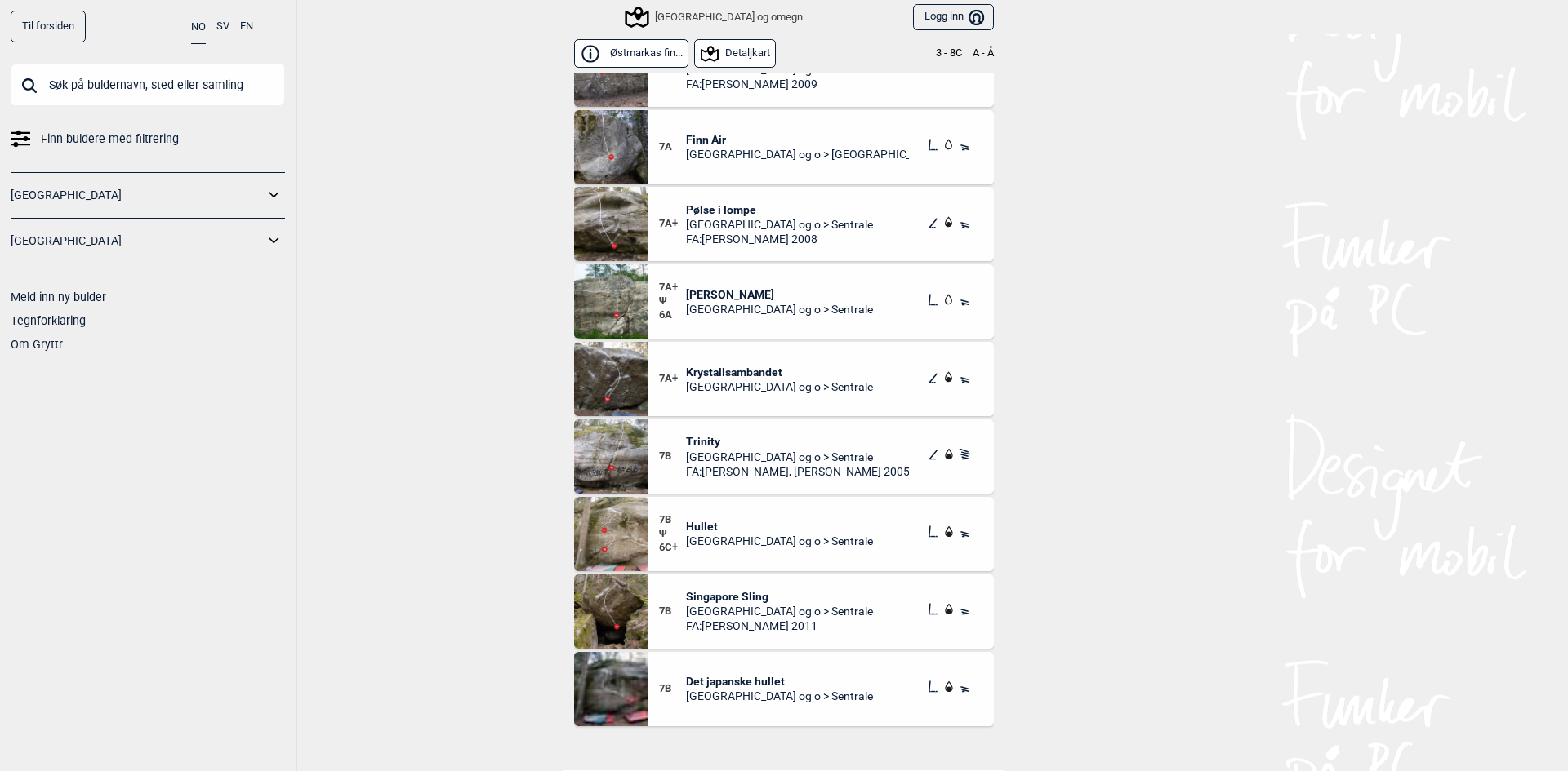
scroll to position [1061, 0]
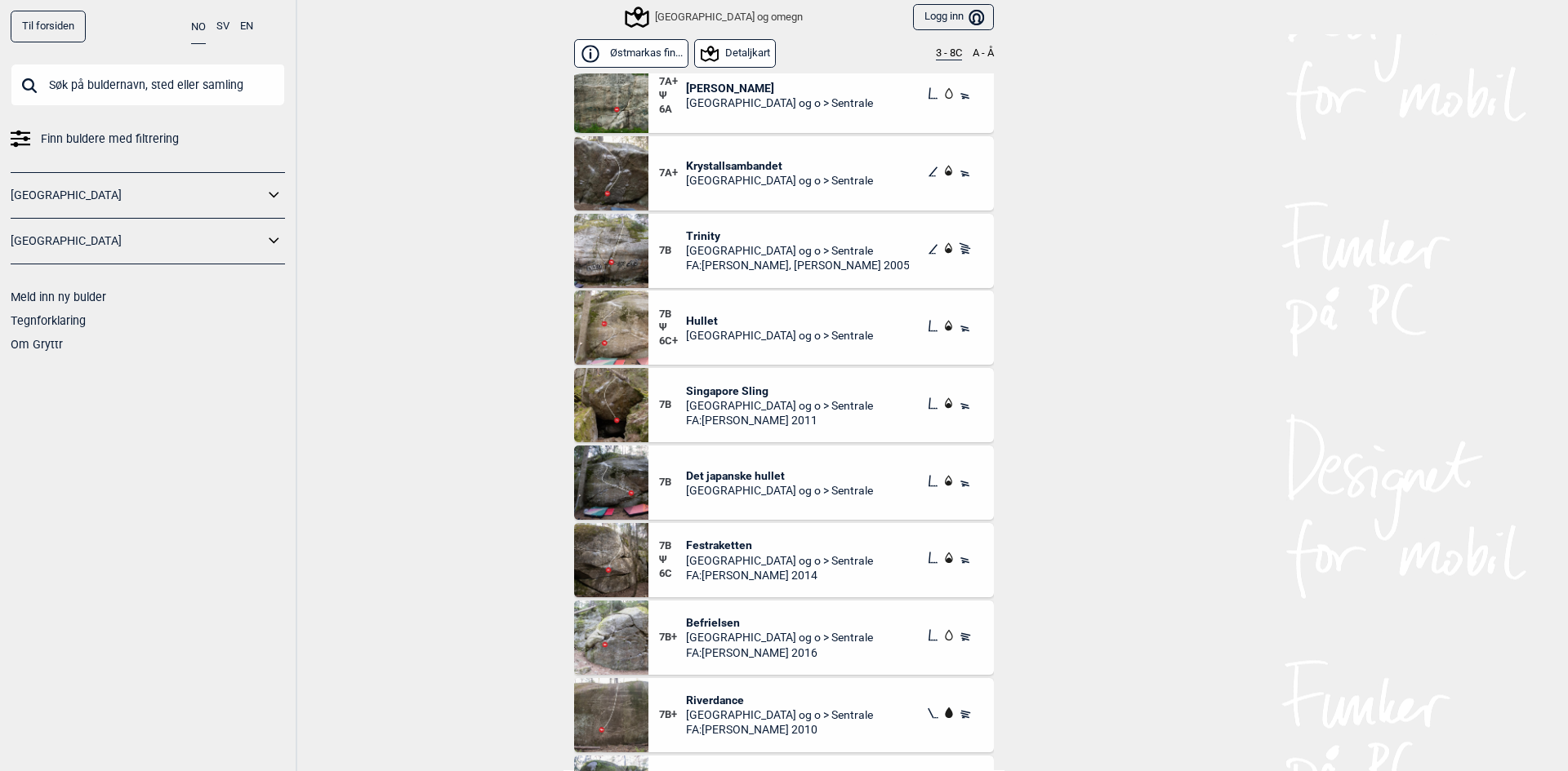
click at [728, 395] on span "Singapore Sling" at bounding box center [779, 390] width 187 height 15
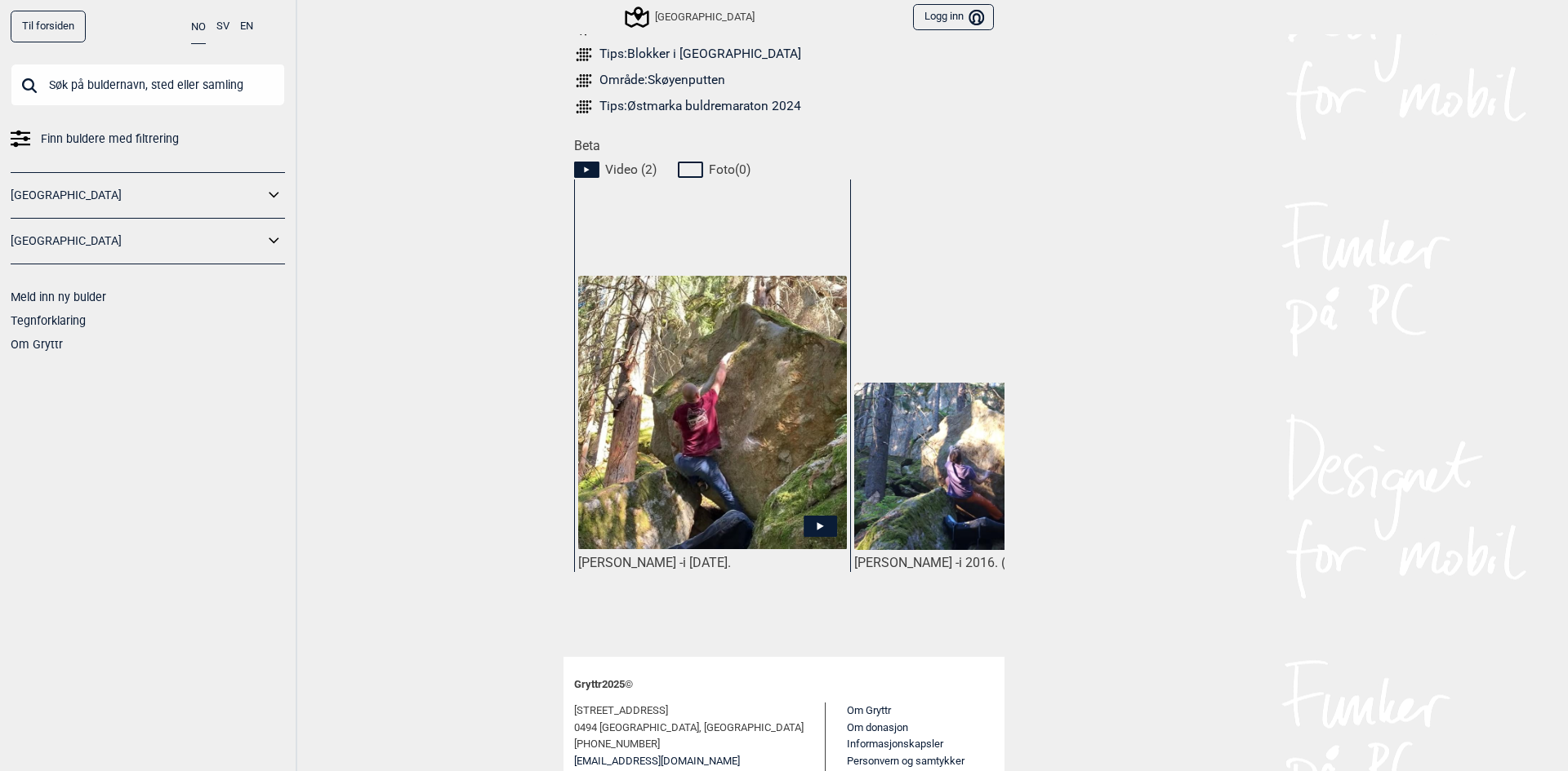
click at [712, 461] on img at bounding box center [713, 412] width 269 height 274
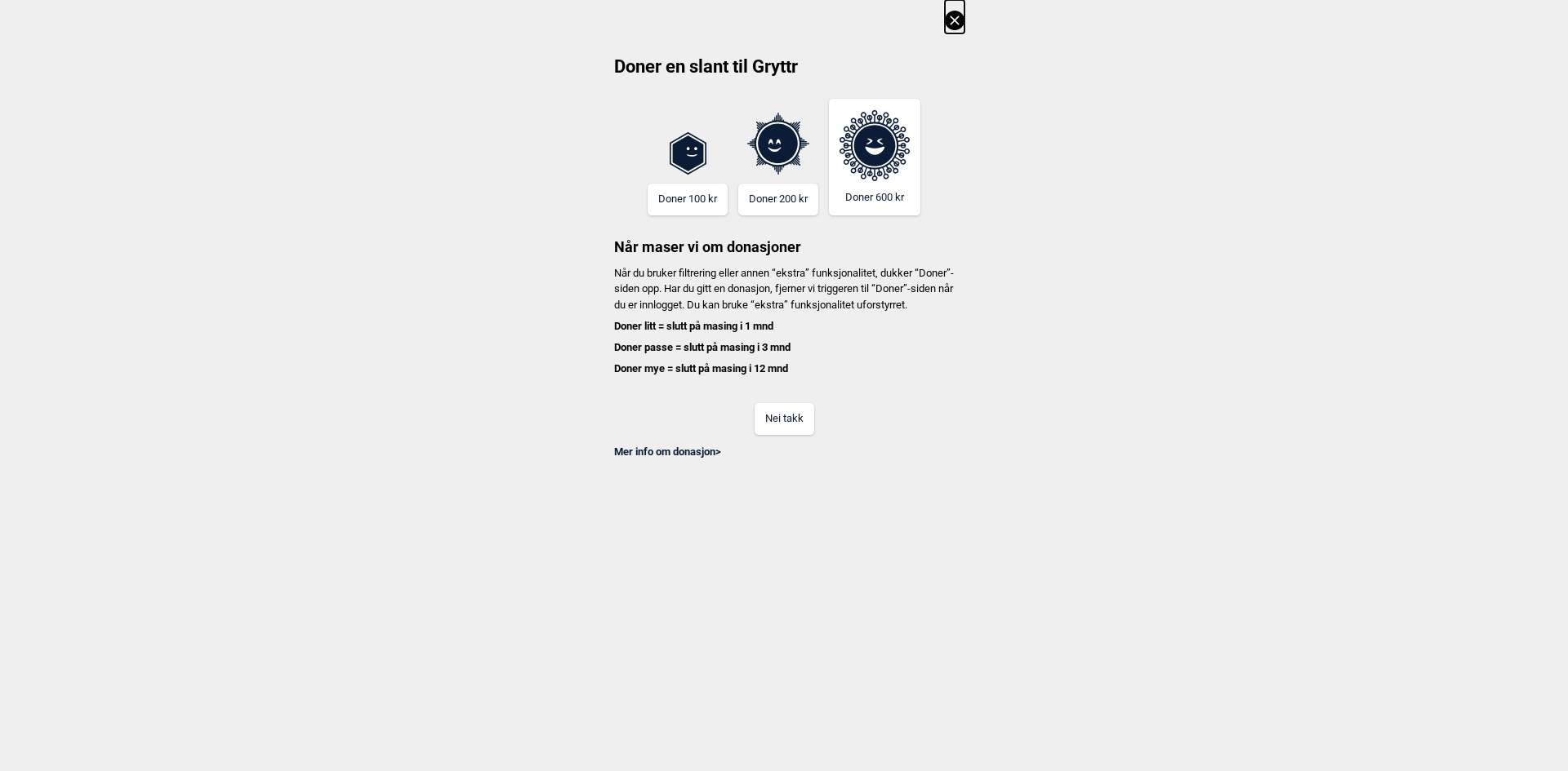
click at [800, 431] on button "Nei takk" at bounding box center [784, 419] width 59 height 32
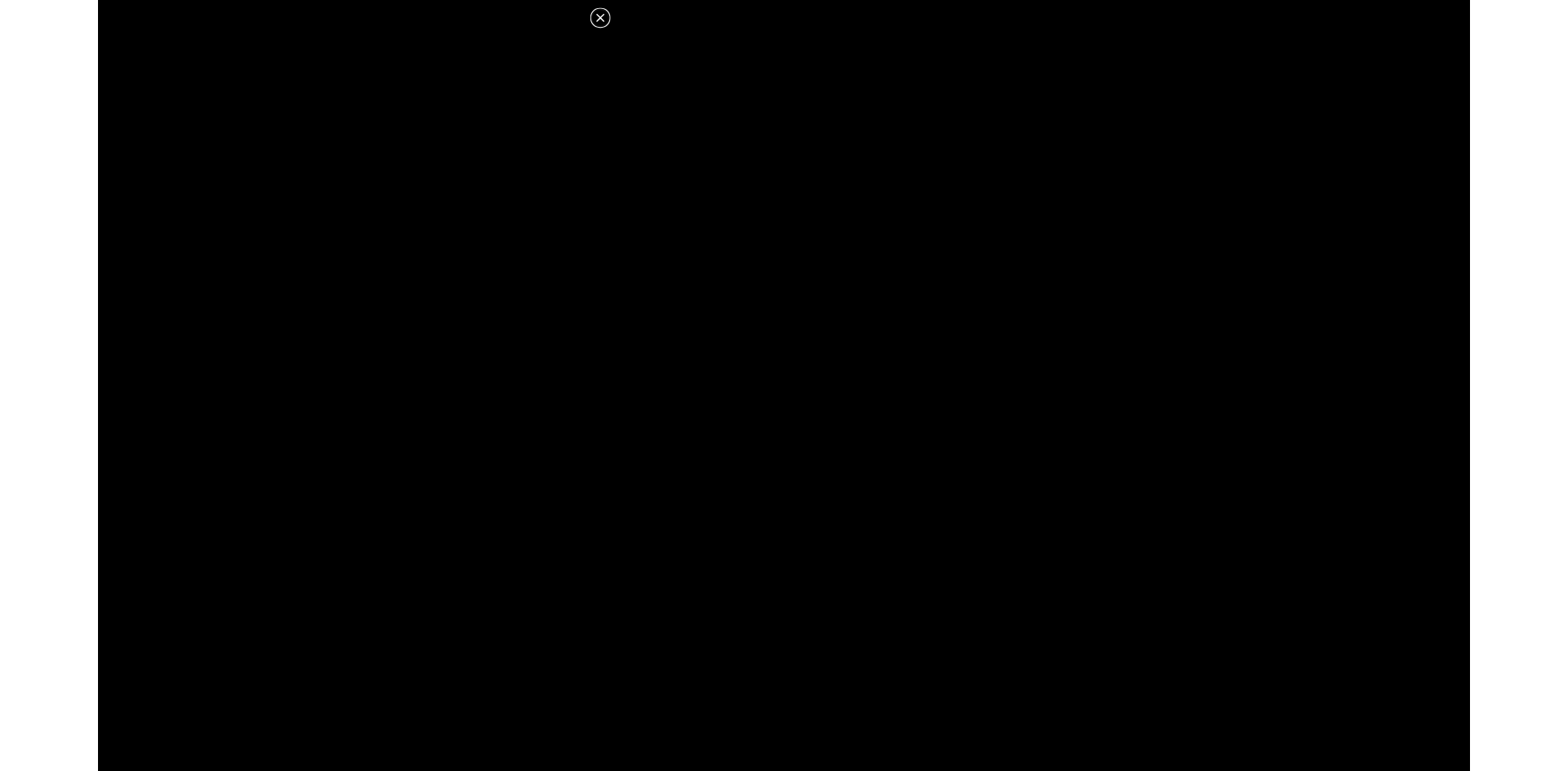
scroll to position [734, 0]
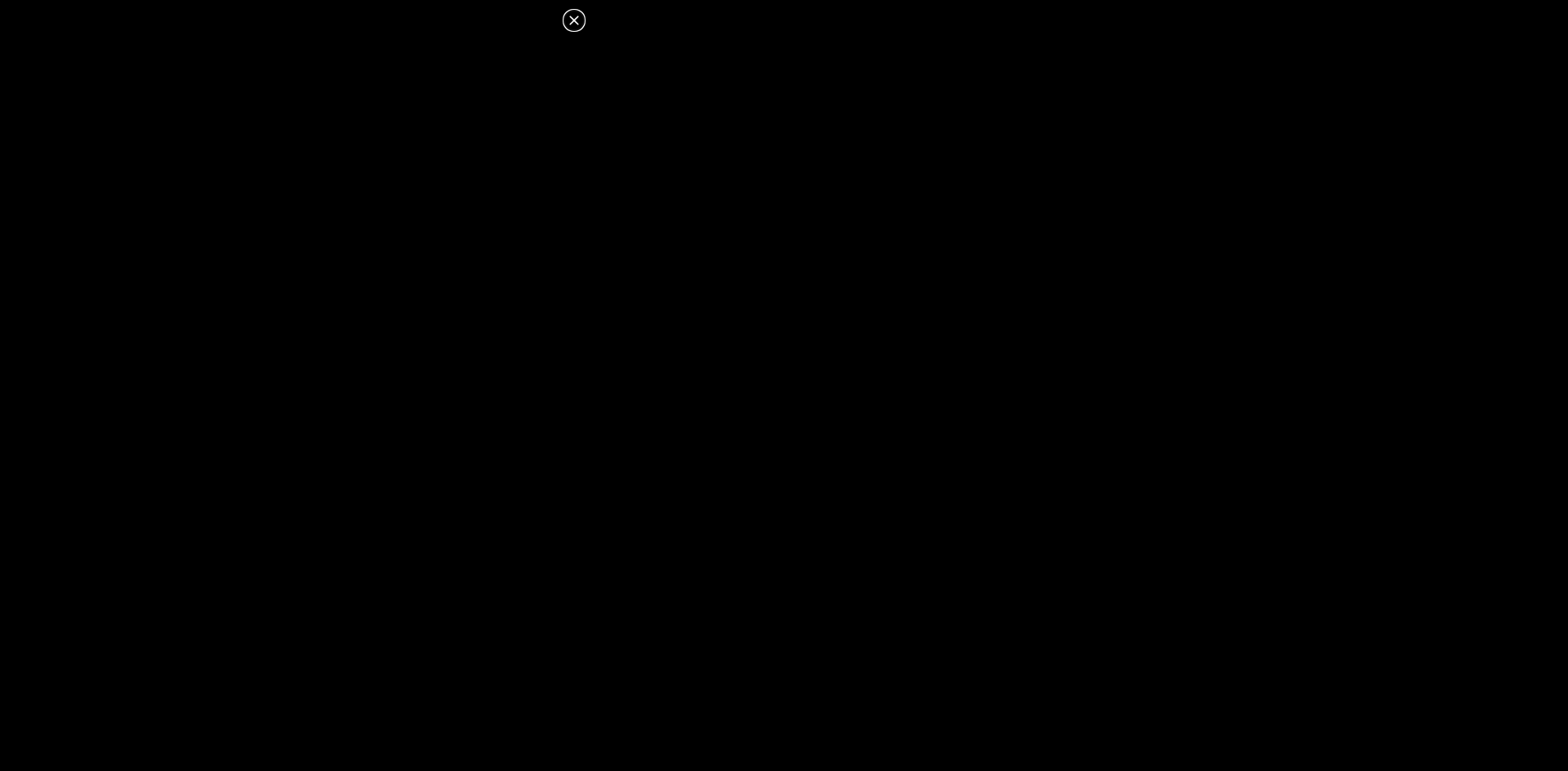
drag, startPoint x: 726, startPoint y: 548, endPoint x: 740, endPoint y: 501, distance: 49.0
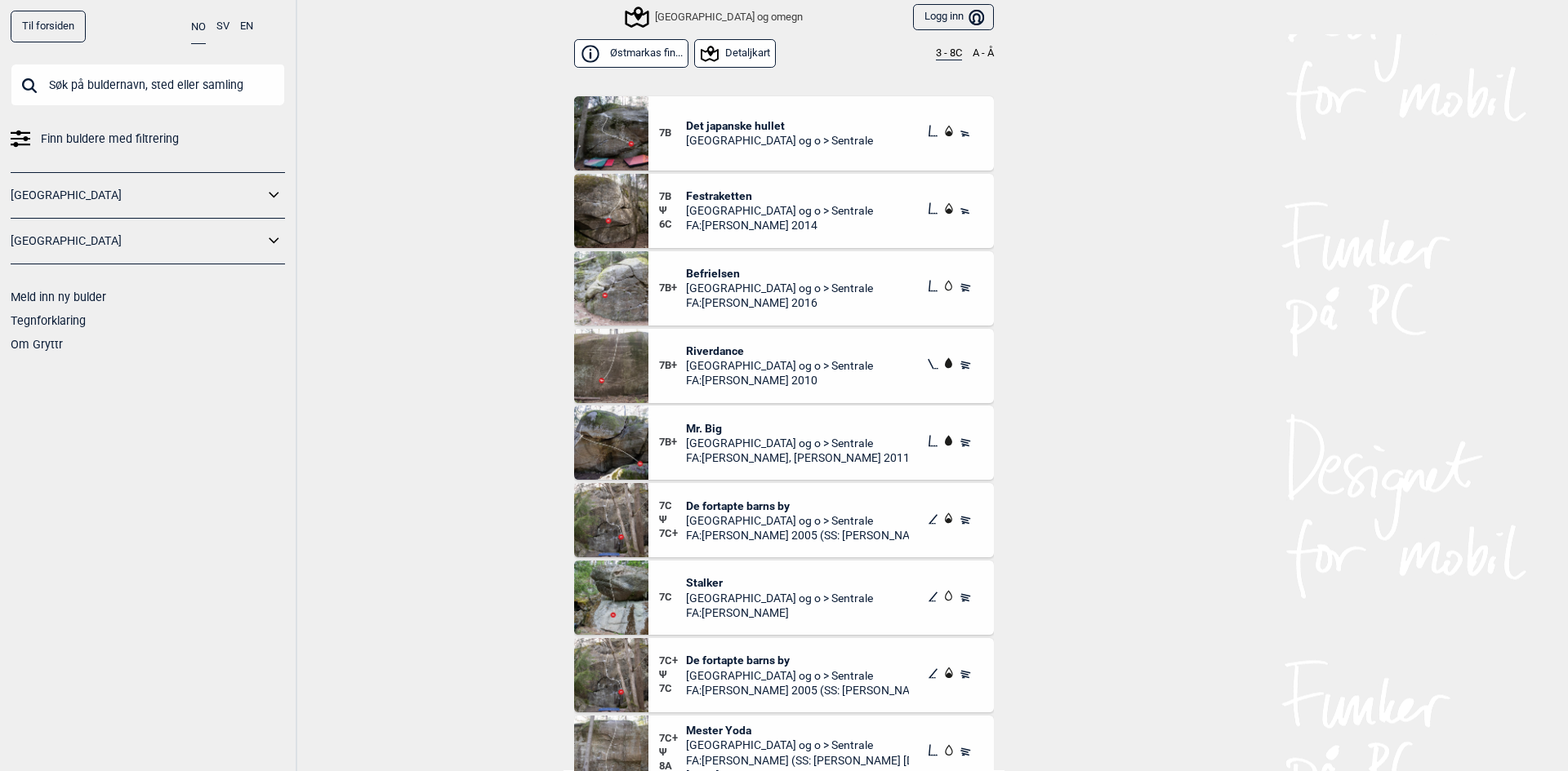
scroll to position [1389, 0]
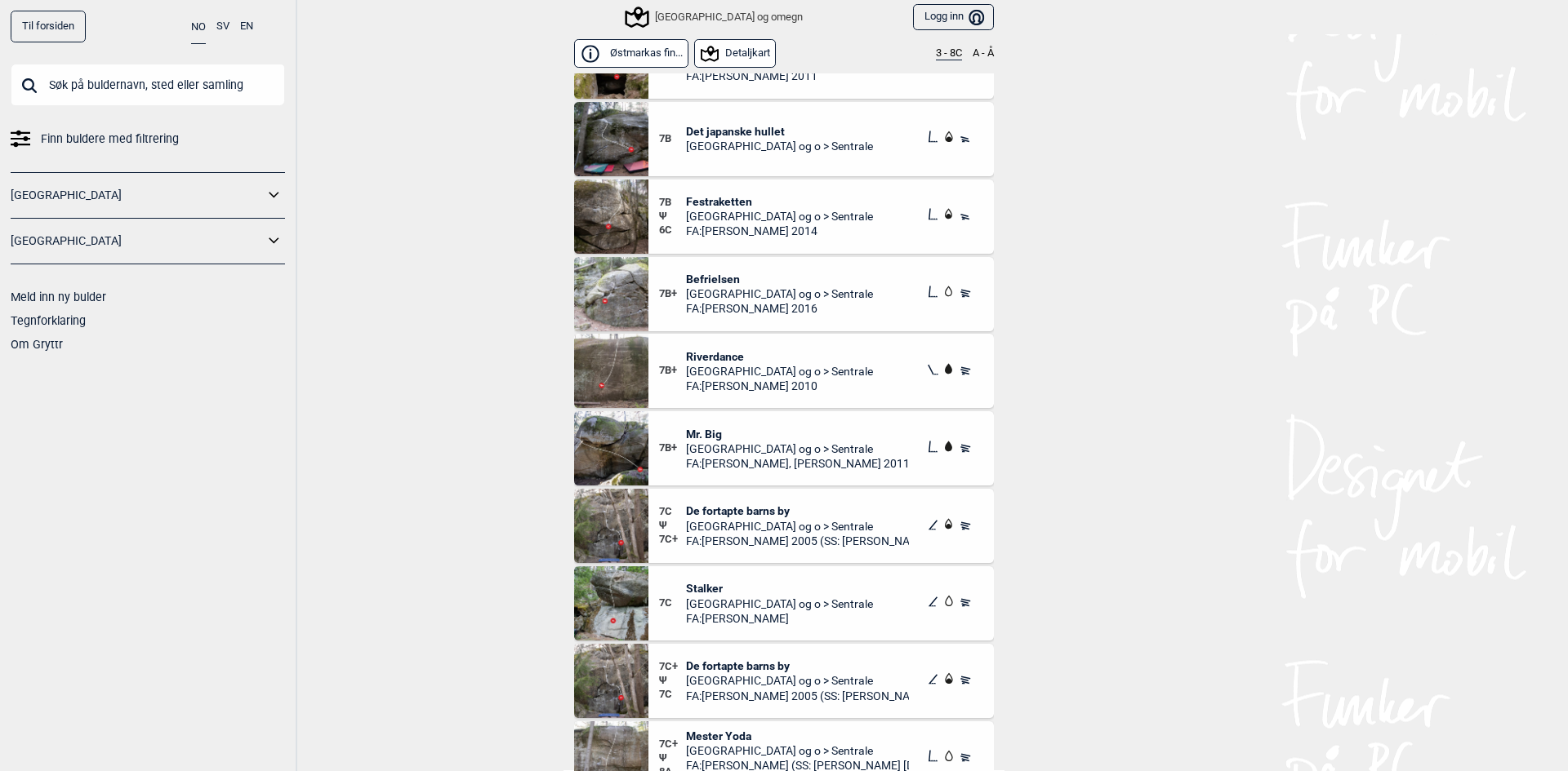
click at [683, 420] on div "7B+ Mr. Big Oslo og o > Sentrale FA: [PERSON_NAME], [PERSON_NAME] 2011" at bounding box center [821, 449] width 346 height 74
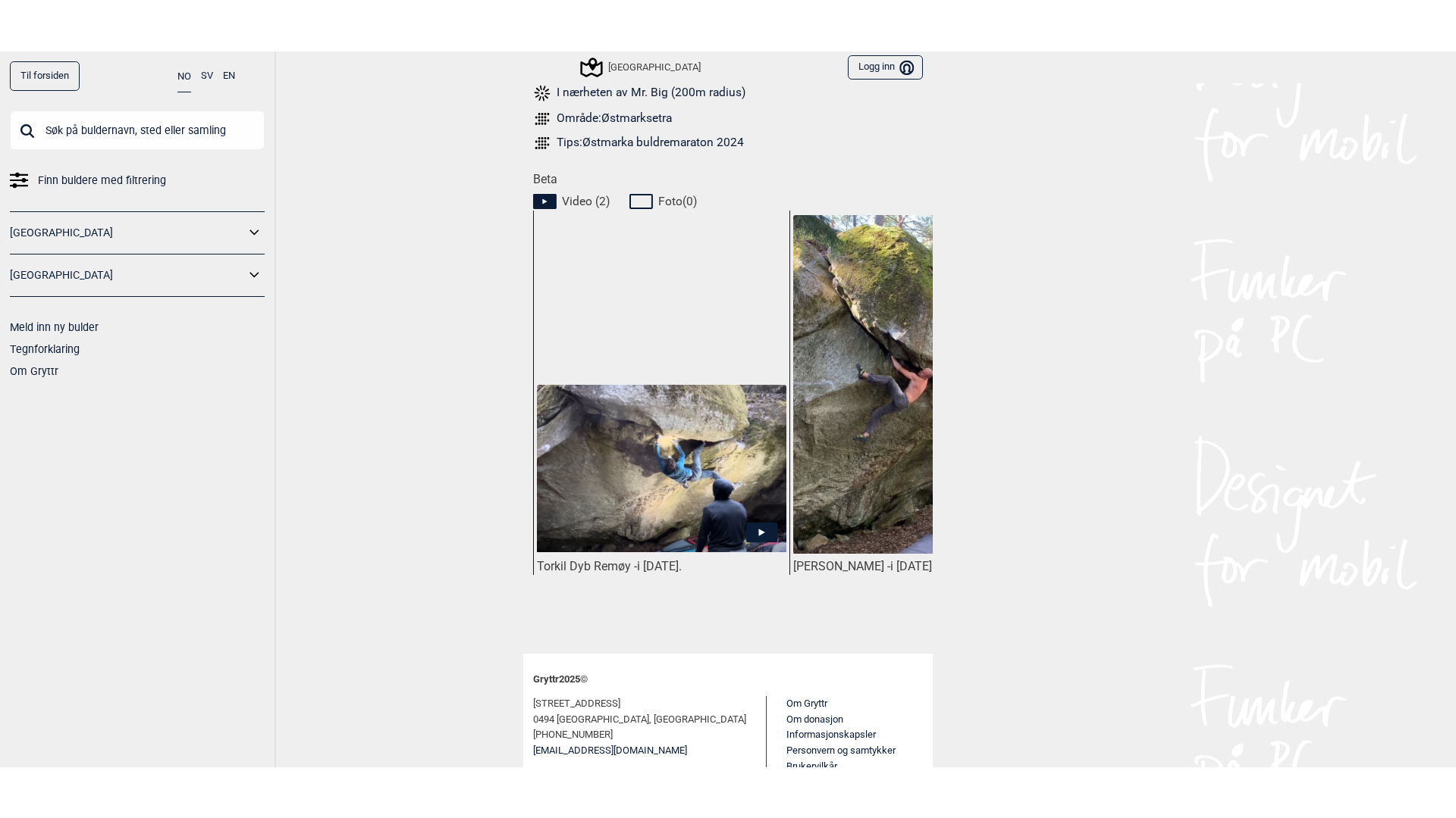
scroll to position [682, 0]
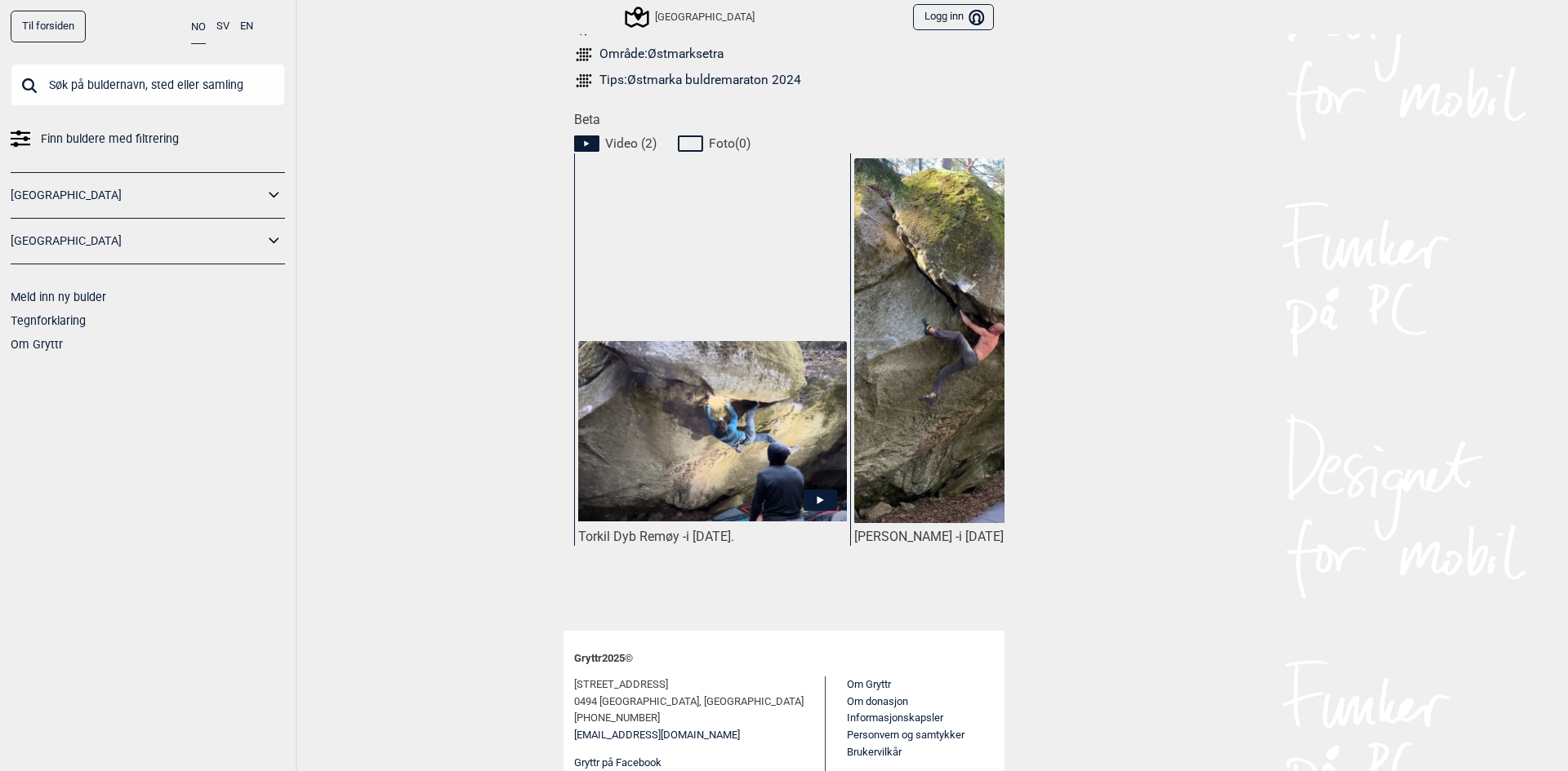
click at [750, 418] on img at bounding box center [713, 431] width 269 height 181
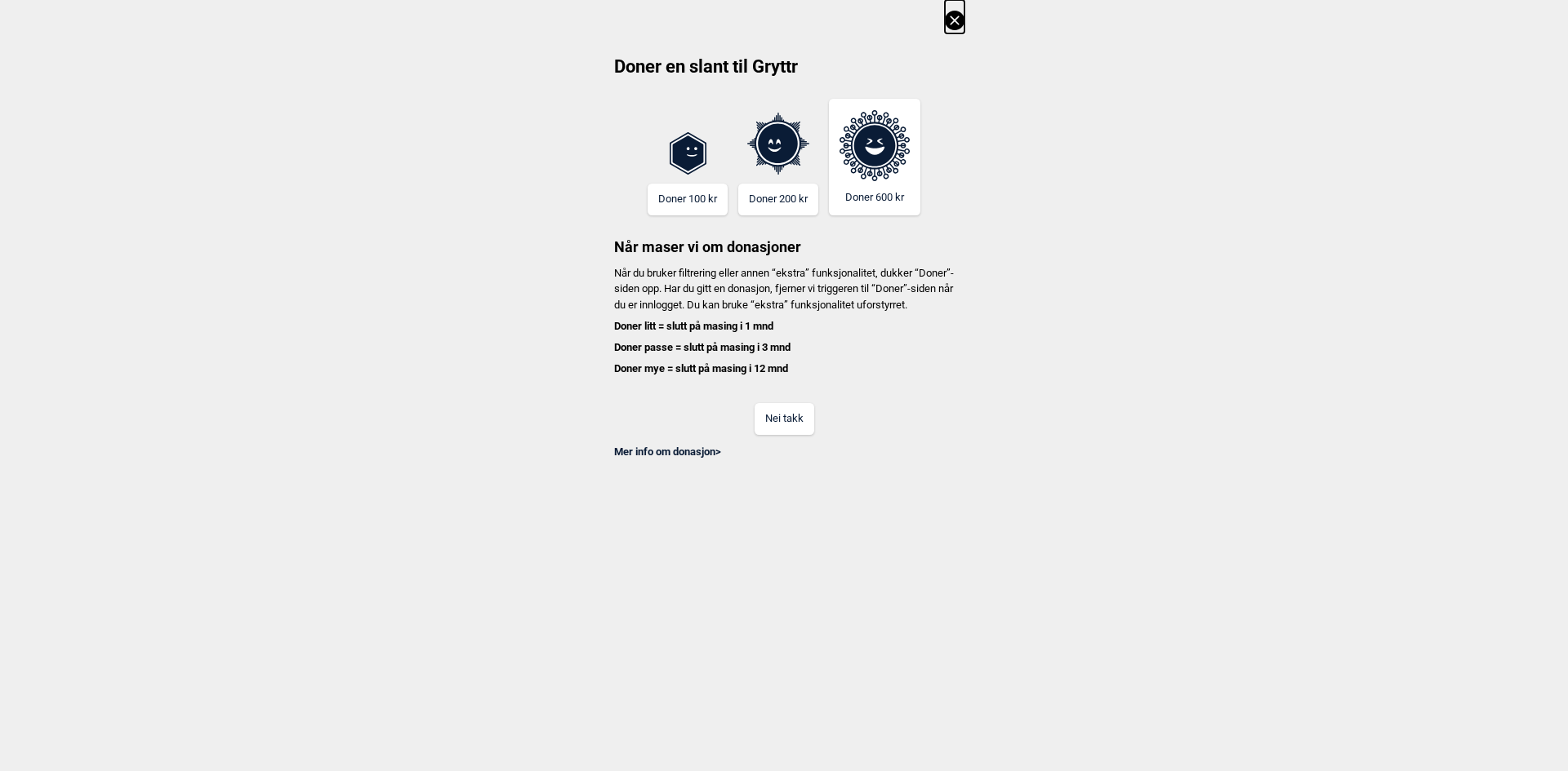
click at [789, 435] on button "Nei takk" at bounding box center [784, 419] width 59 height 32
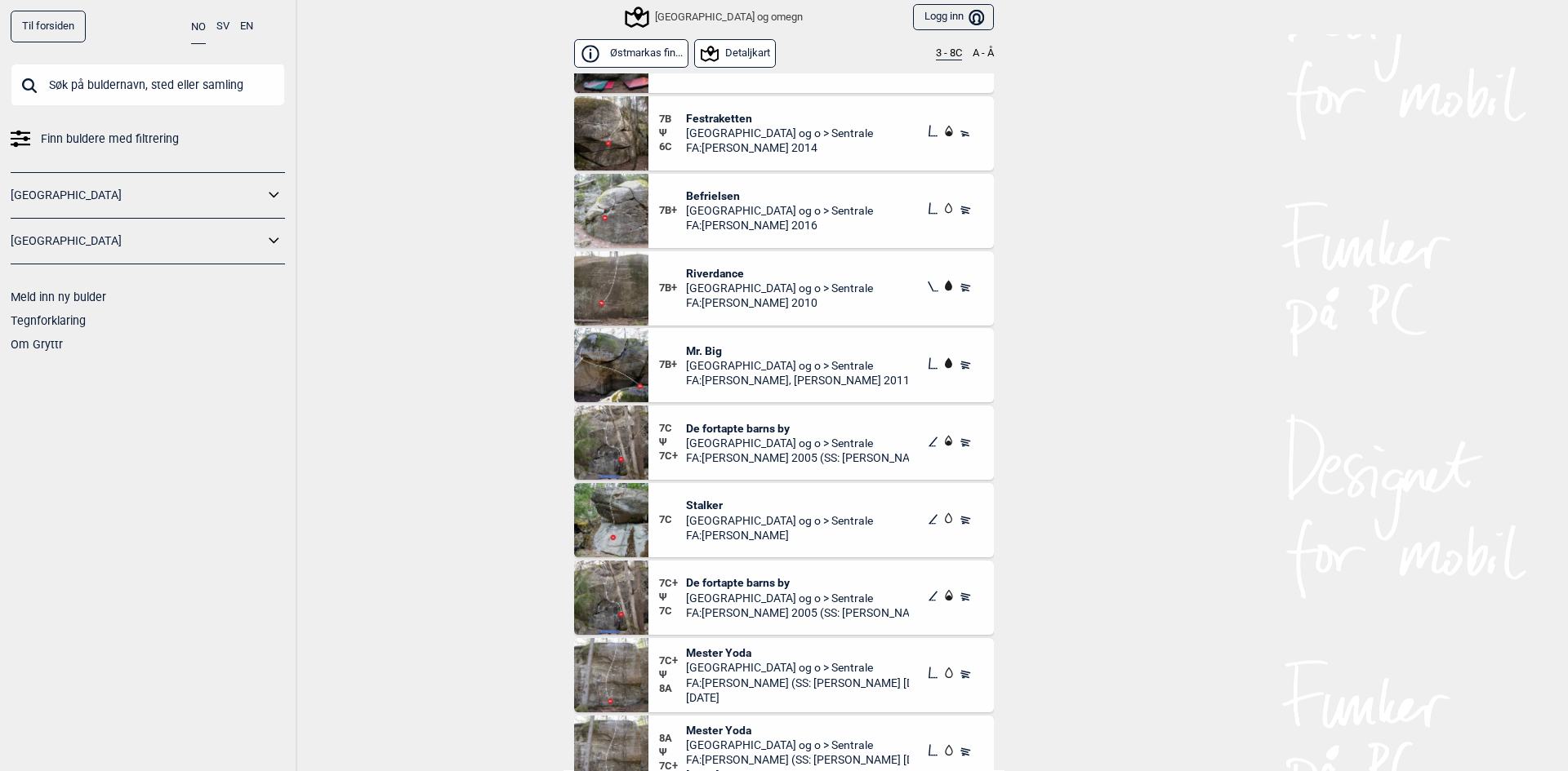
scroll to position [1471, 0]
